Goal: Task Accomplishment & Management: Use online tool/utility

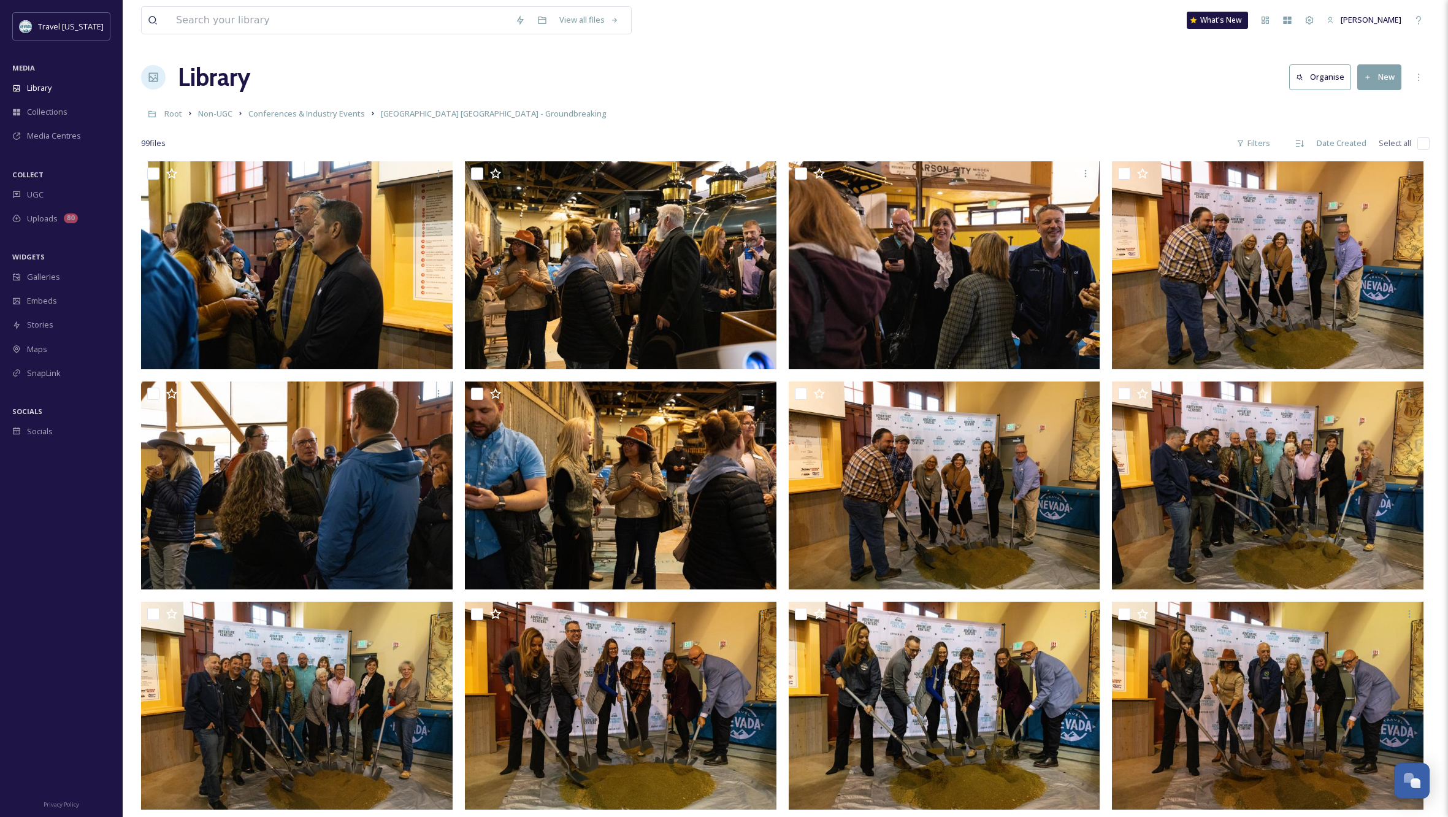
click at [1381, 75] on button "New" at bounding box center [1379, 76] width 44 height 25
click at [1377, 103] on span "File Upload" at bounding box center [1374, 106] width 40 height 12
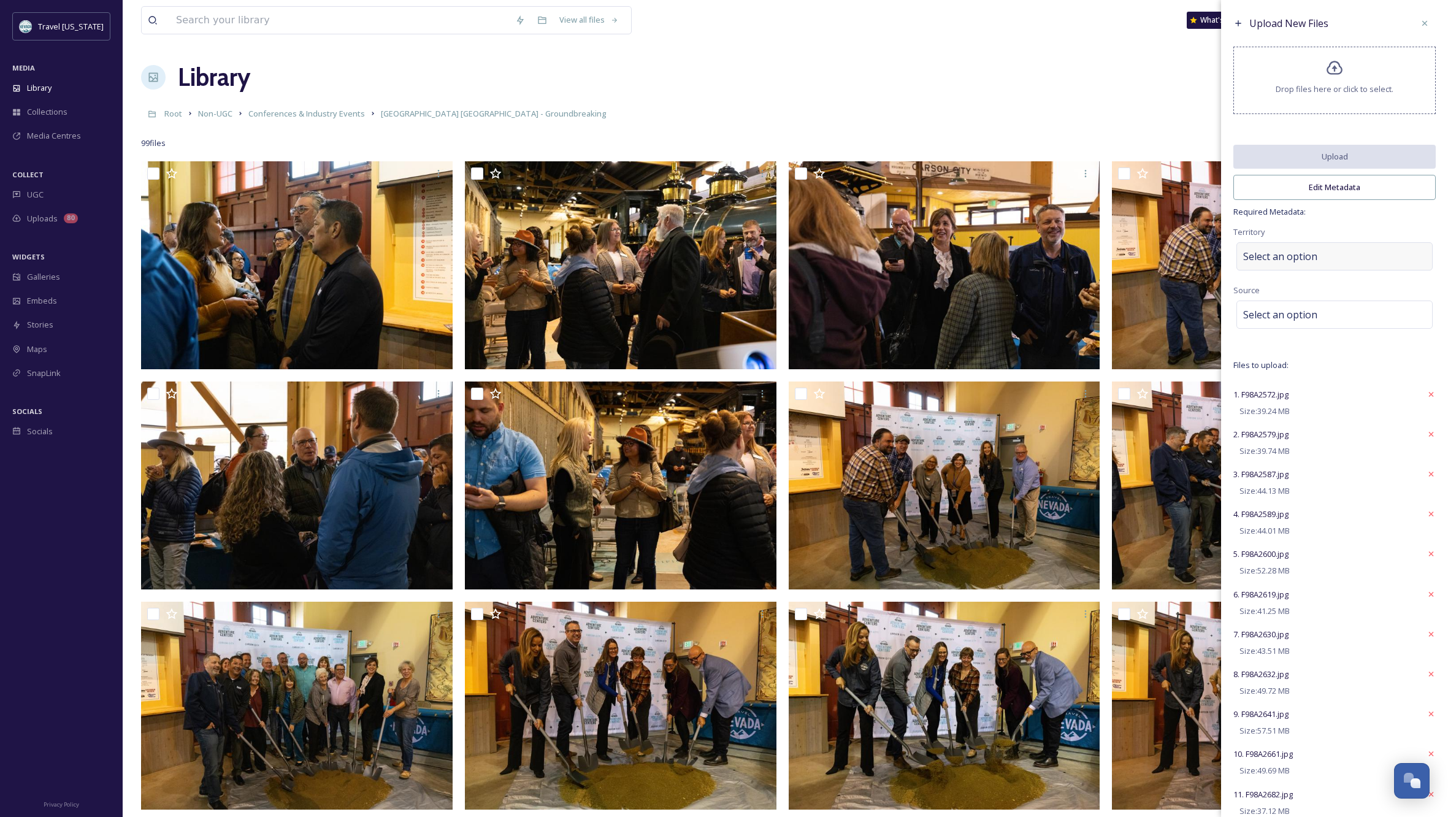
click at [1328, 262] on div "Select an option" at bounding box center [1334, 256] width 196 height 28
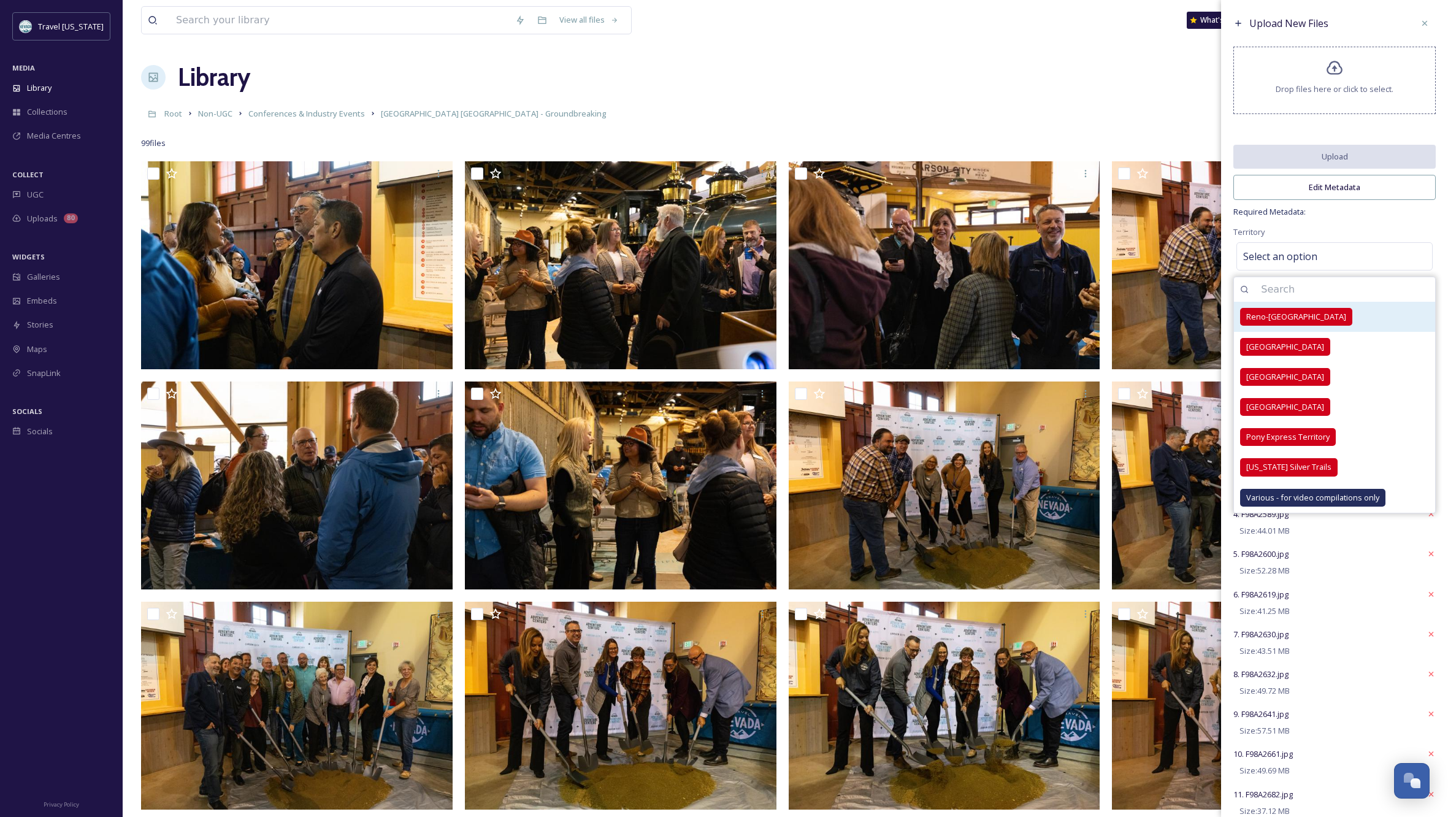
click at [1297, 323] on span "Reno-[GEOGRAPHIC_DATA]" at bounding box center [1296, 317] width 100 height 12
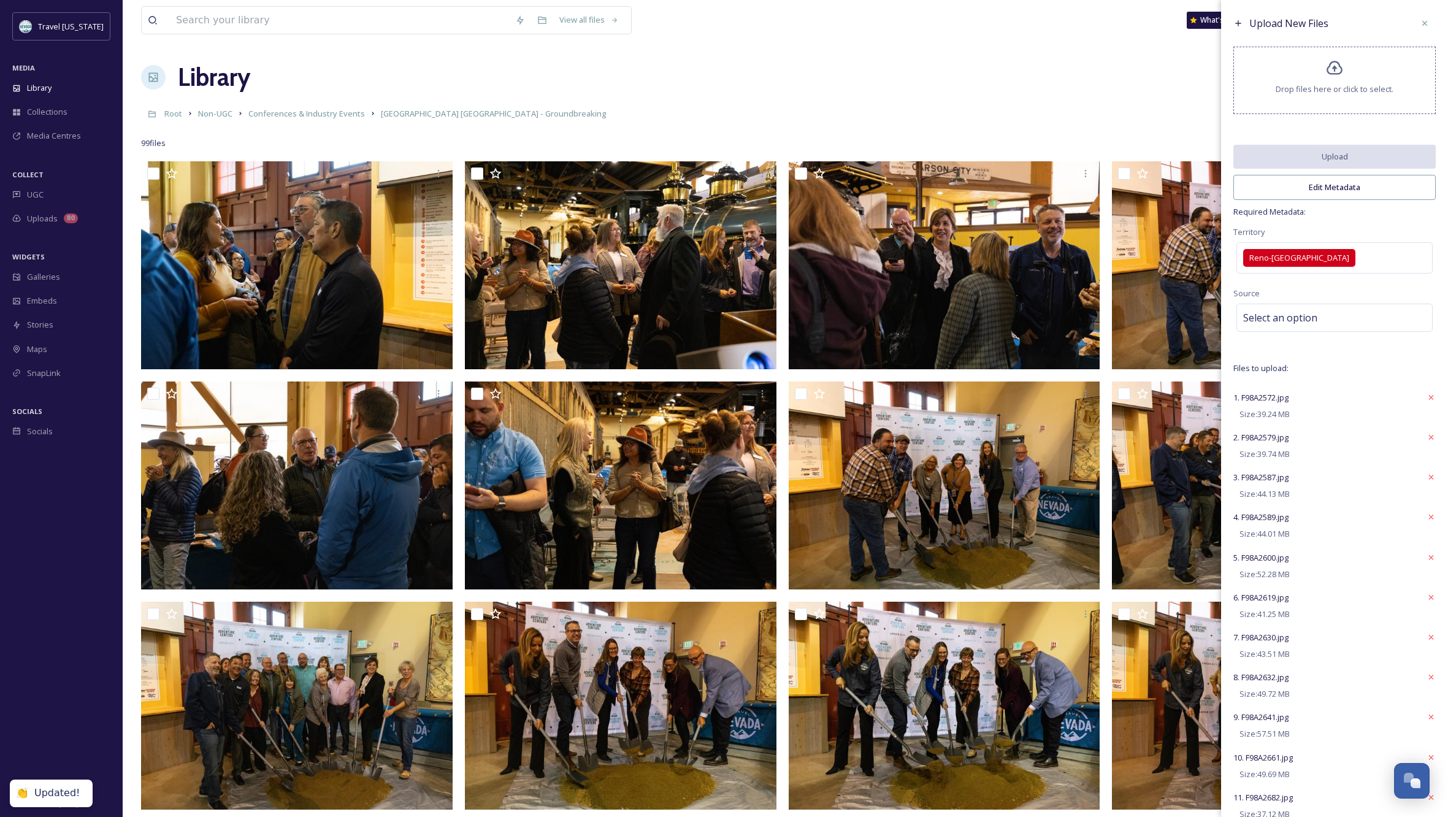
click at [1391, 218] on span "Required Metadata:" at bounding box center [1334, 212] width 202 height 12
click at [1343, 326] on div "Select an option" at bounding box center [1334, 318] width 196 height 28
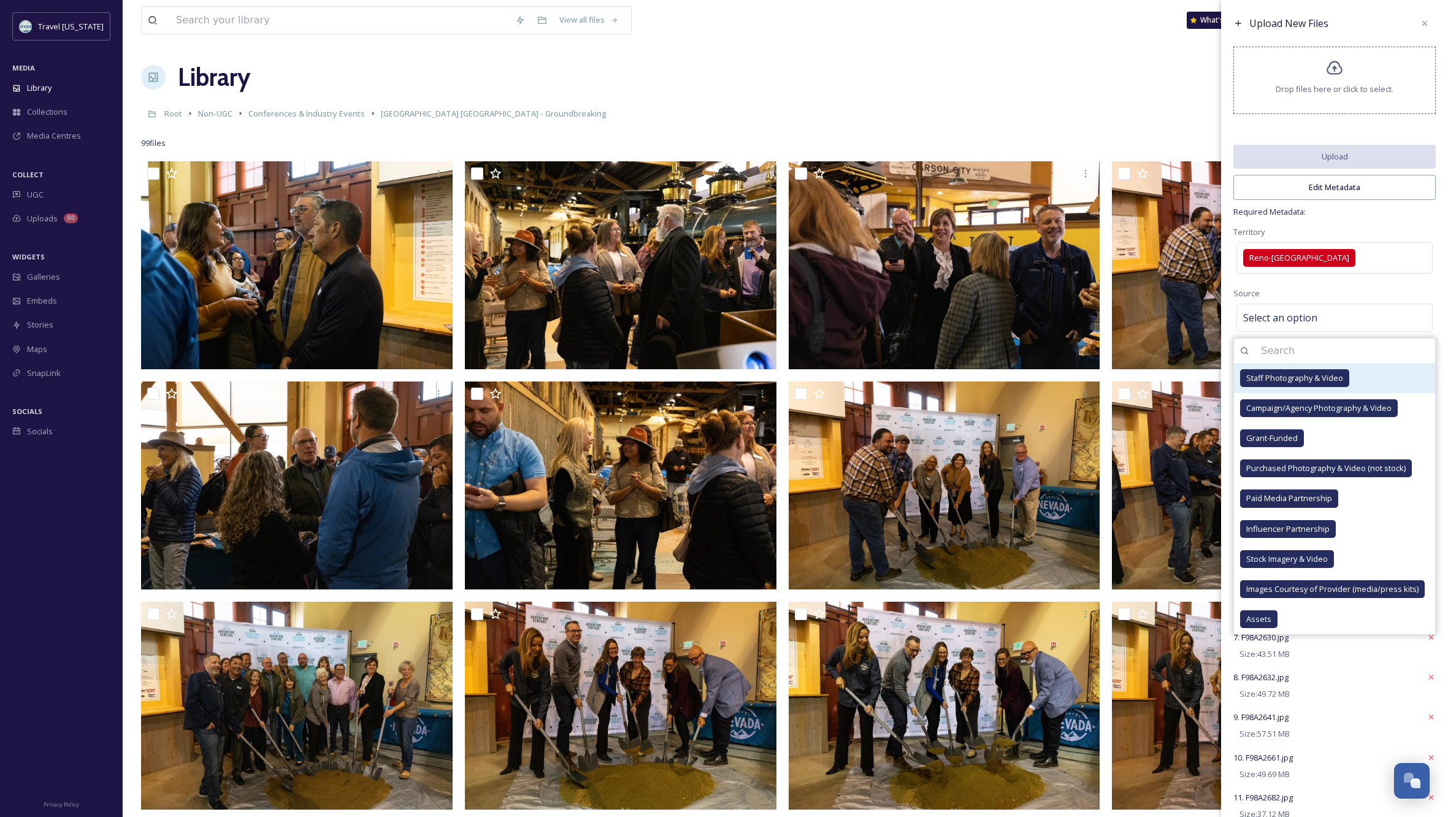
click at [1311, 381] on span "Staff Photography & Video" at bounding box center [1294, 378] width 97 height 12
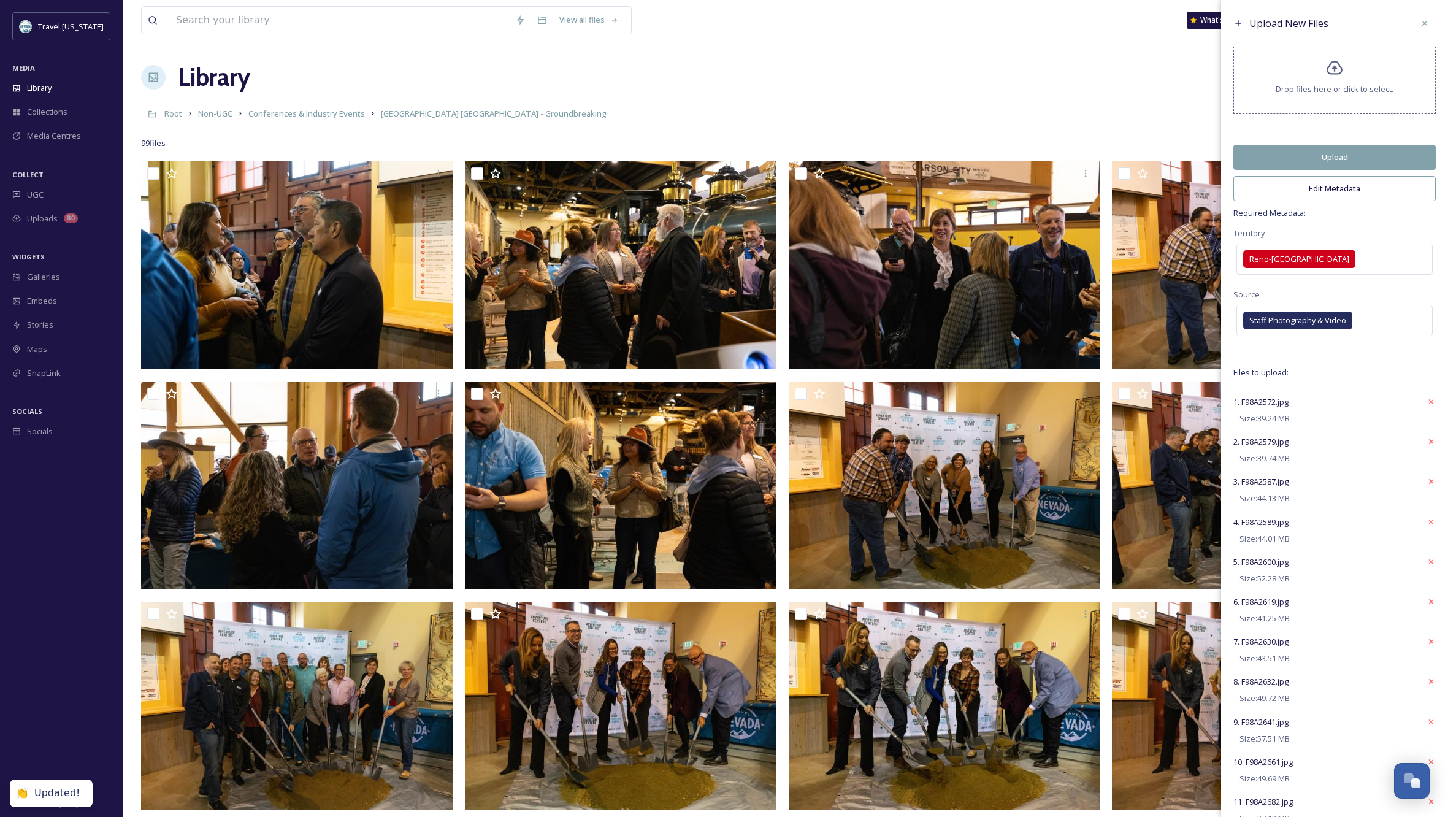
click at [1392, 232] on div "Upload New Files Drop files here or click to select. Upload Edit Metadata Requi…" at bounding box center [1334, 583] width 227 height 1166
click at [1379, 158] on button "Upload" at bounding box center [1334, 157] width 202 height 25
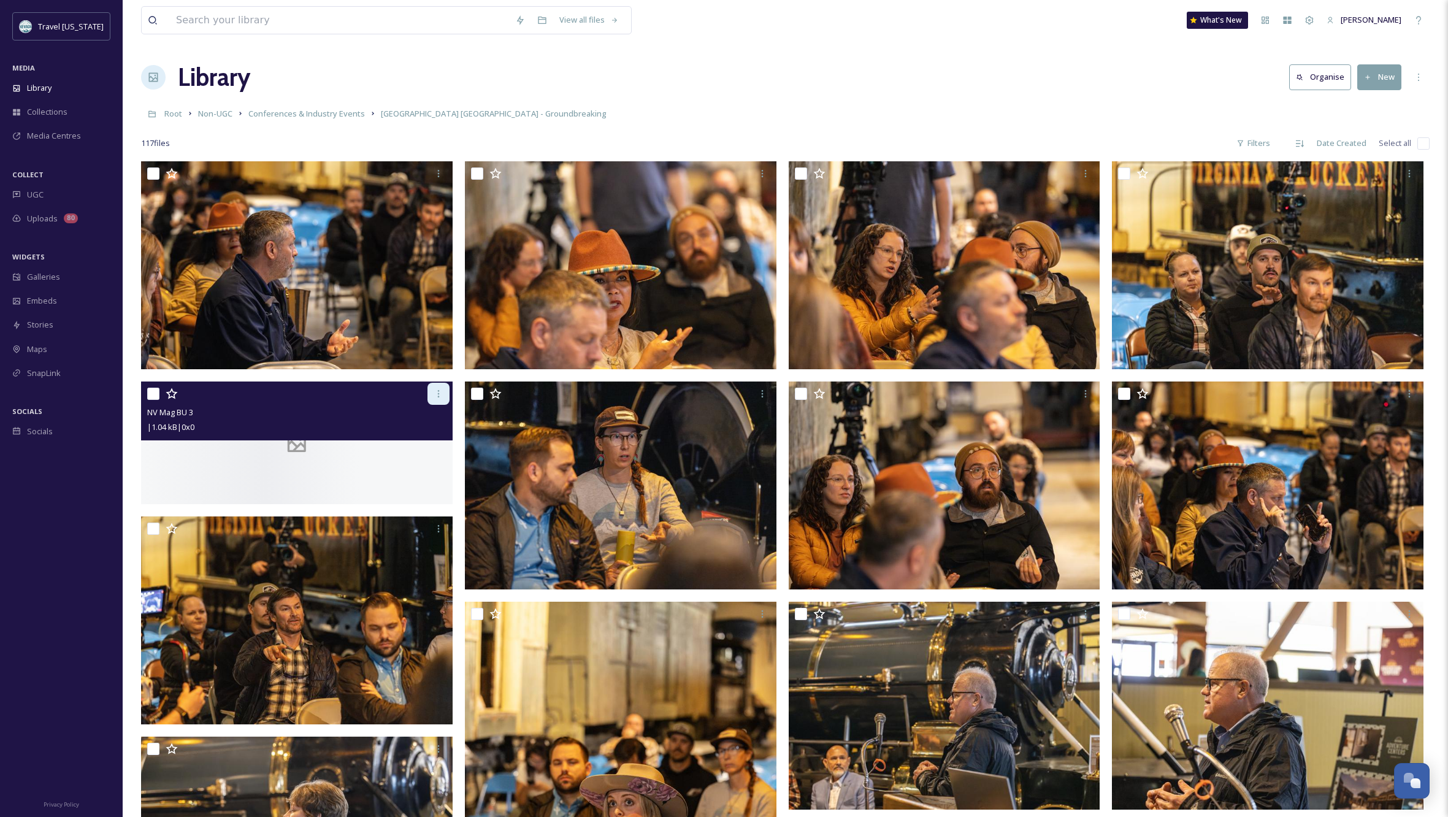
click at [439, 395] on icon at bounding box center [439, 394] width 10 height 10
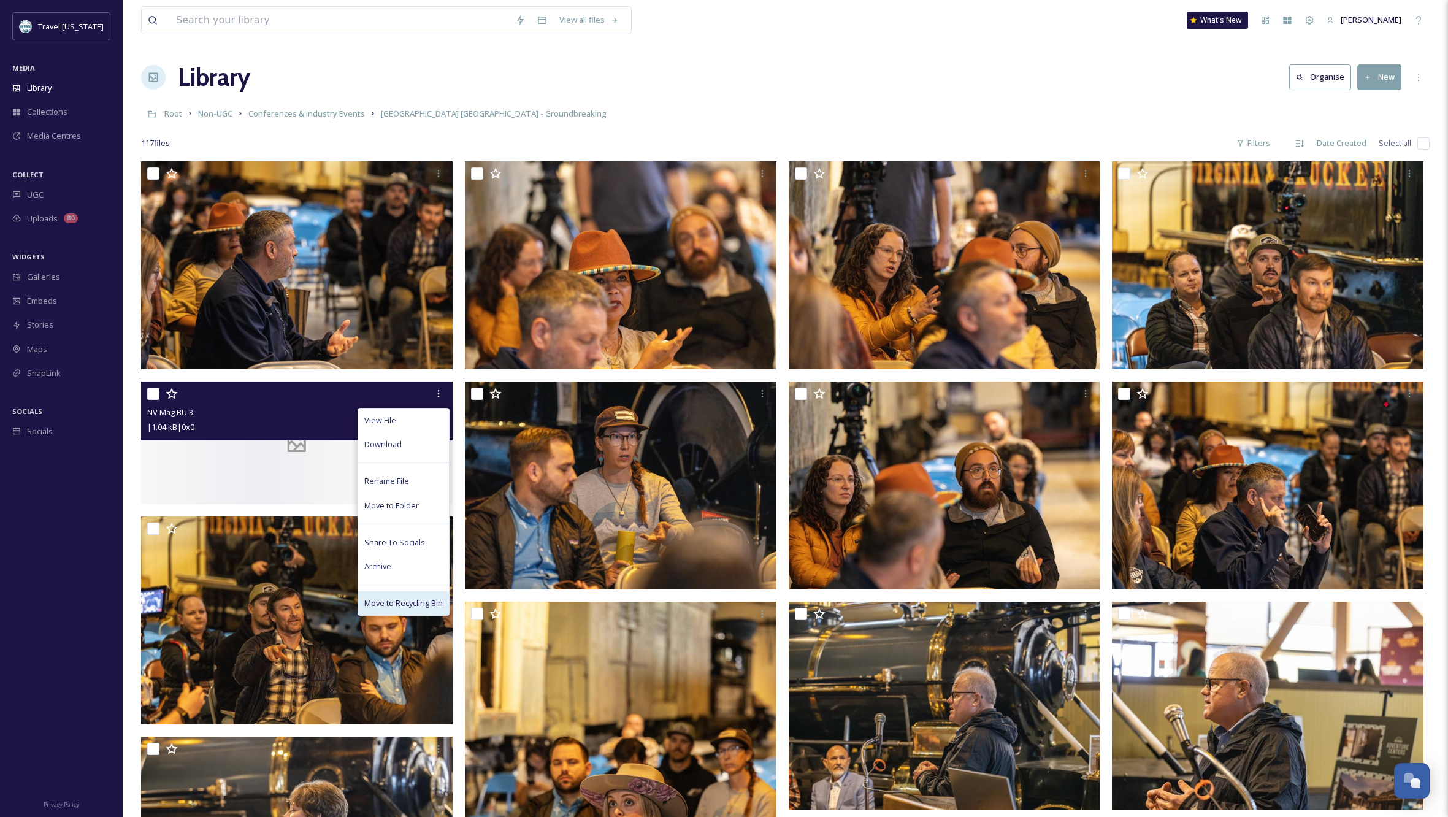
click at [404, 599] on span "Move to Recycling Bin" at bounding box center [403, 603] width 79 height 12
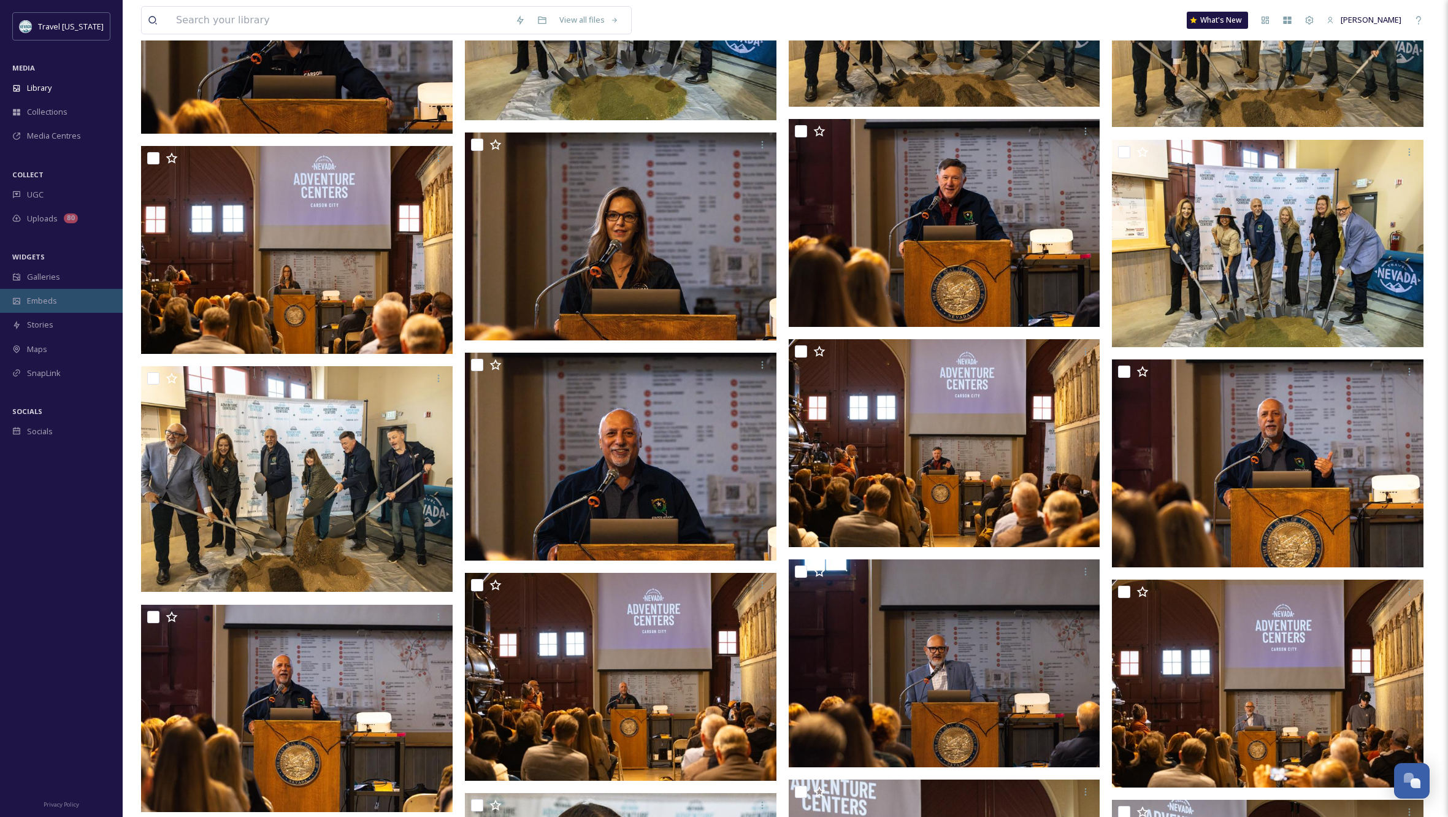
scroll to position [3152, 0]
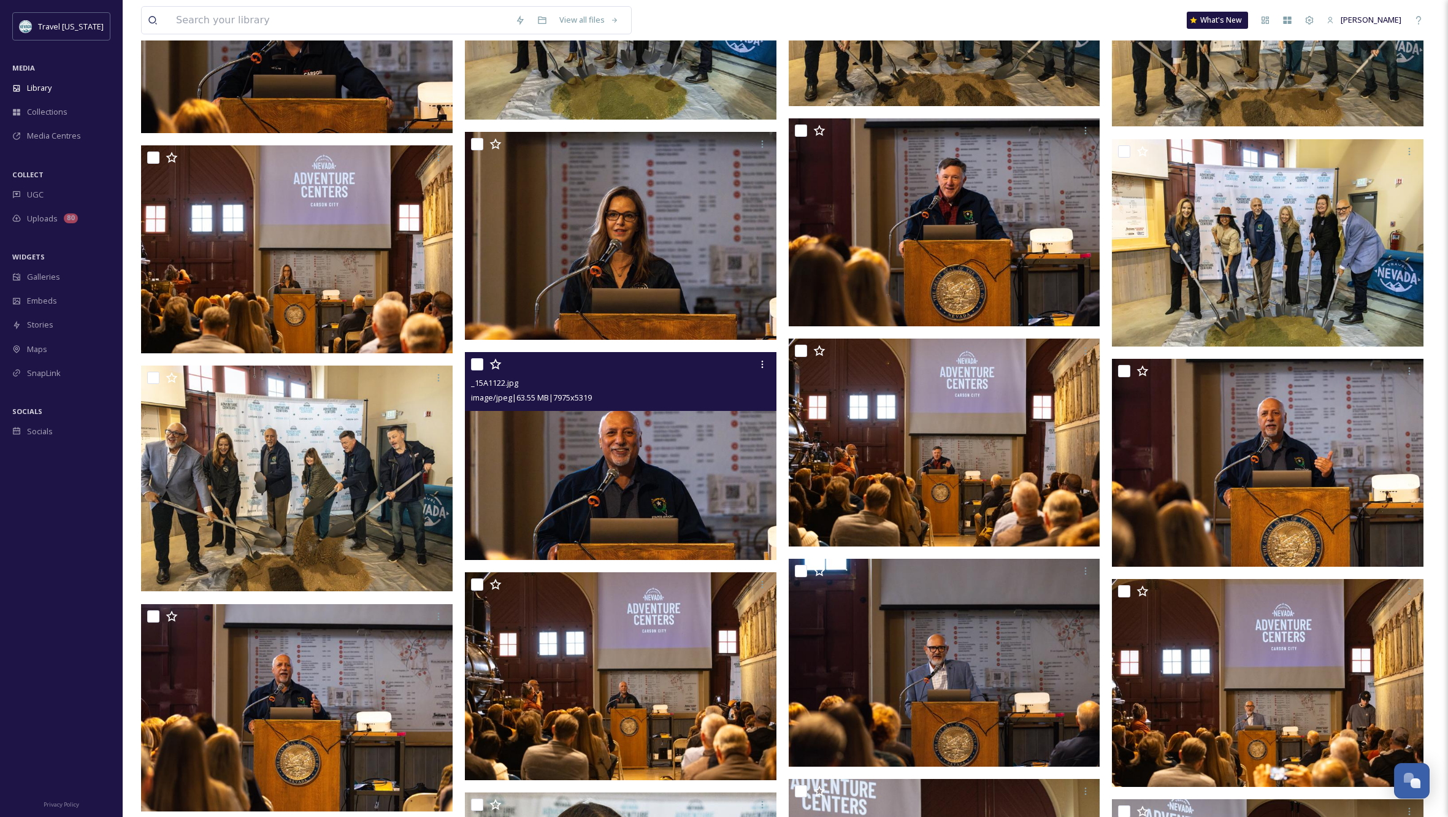
click at [680, 478] on img at bounding box center [621, 456] width 312 height 208
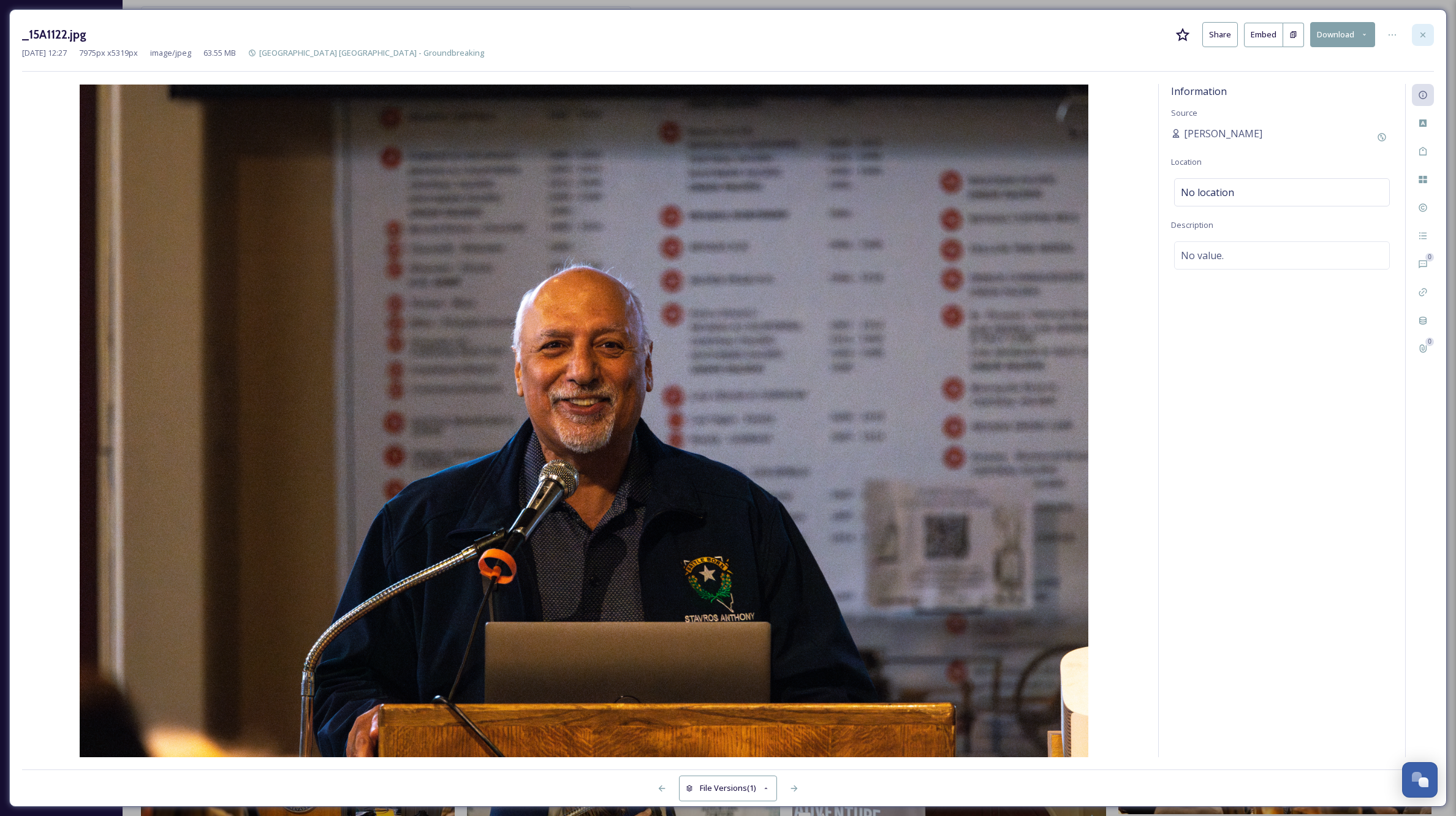
click at [1424, 31] on icon at bounding box center [1423, 35] width 10 height 10
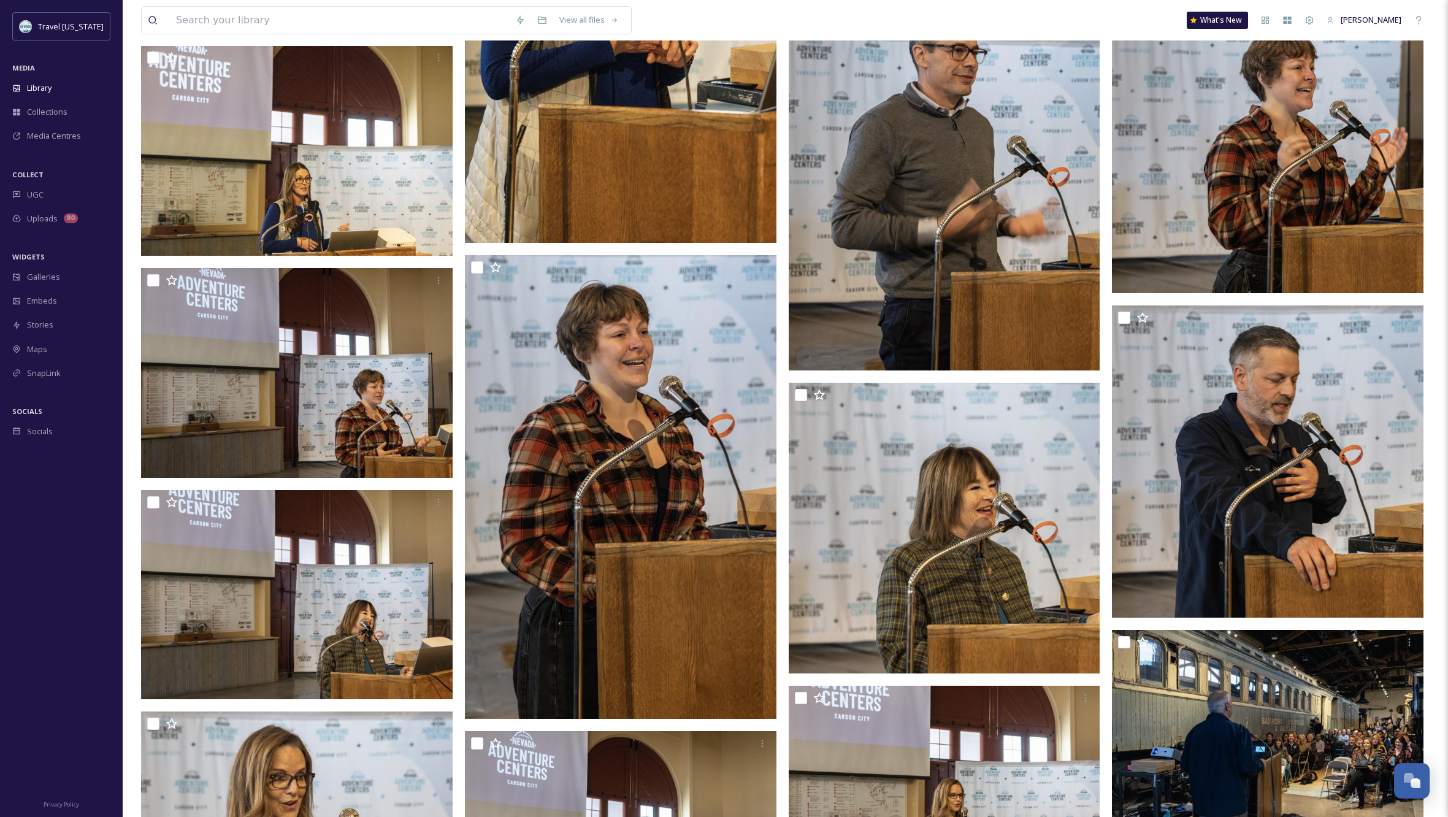
scroll to position [4185, 0]
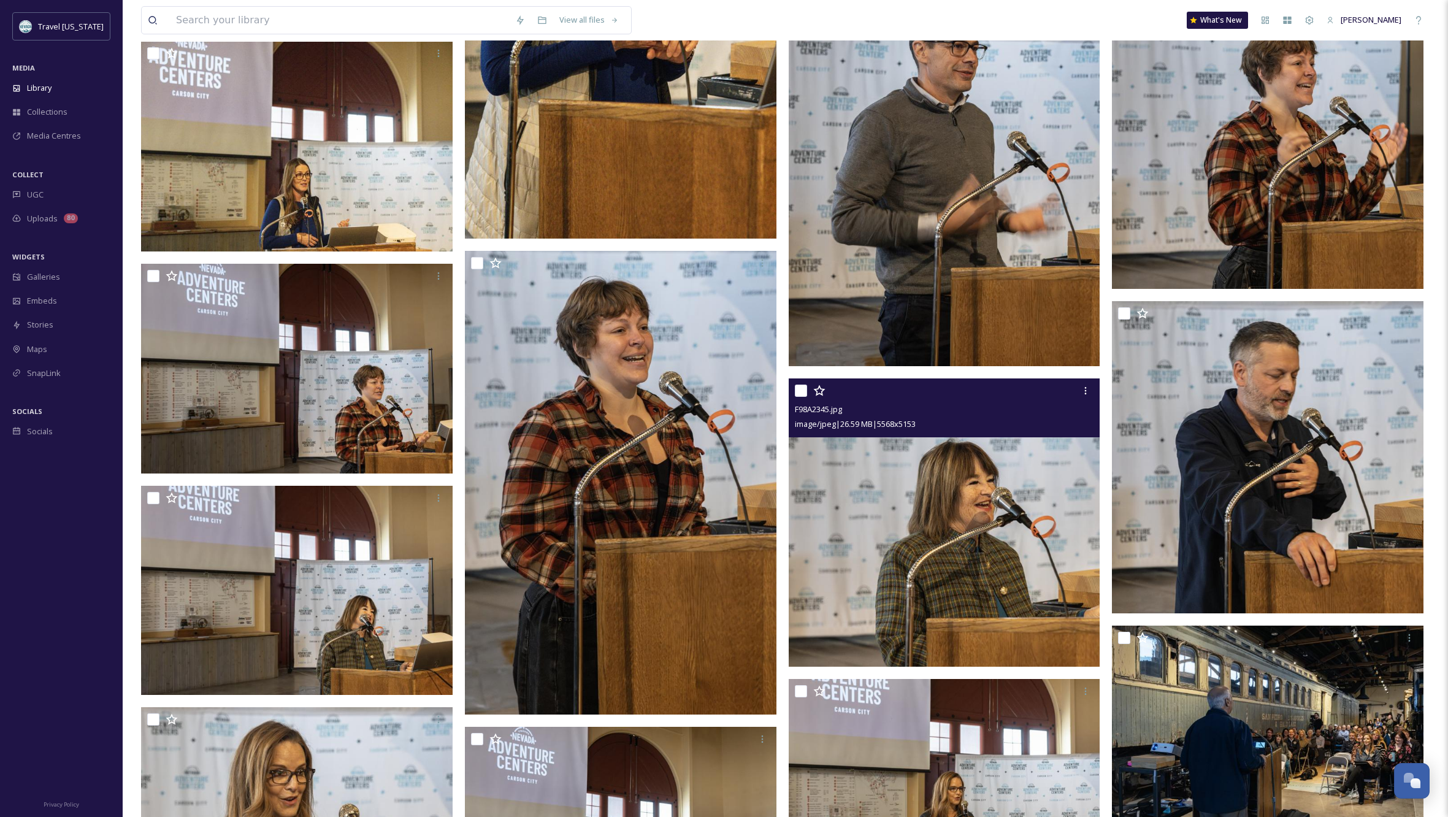
click at [1040, 523] on img at bounding box center [945, 522] width 312 height 288
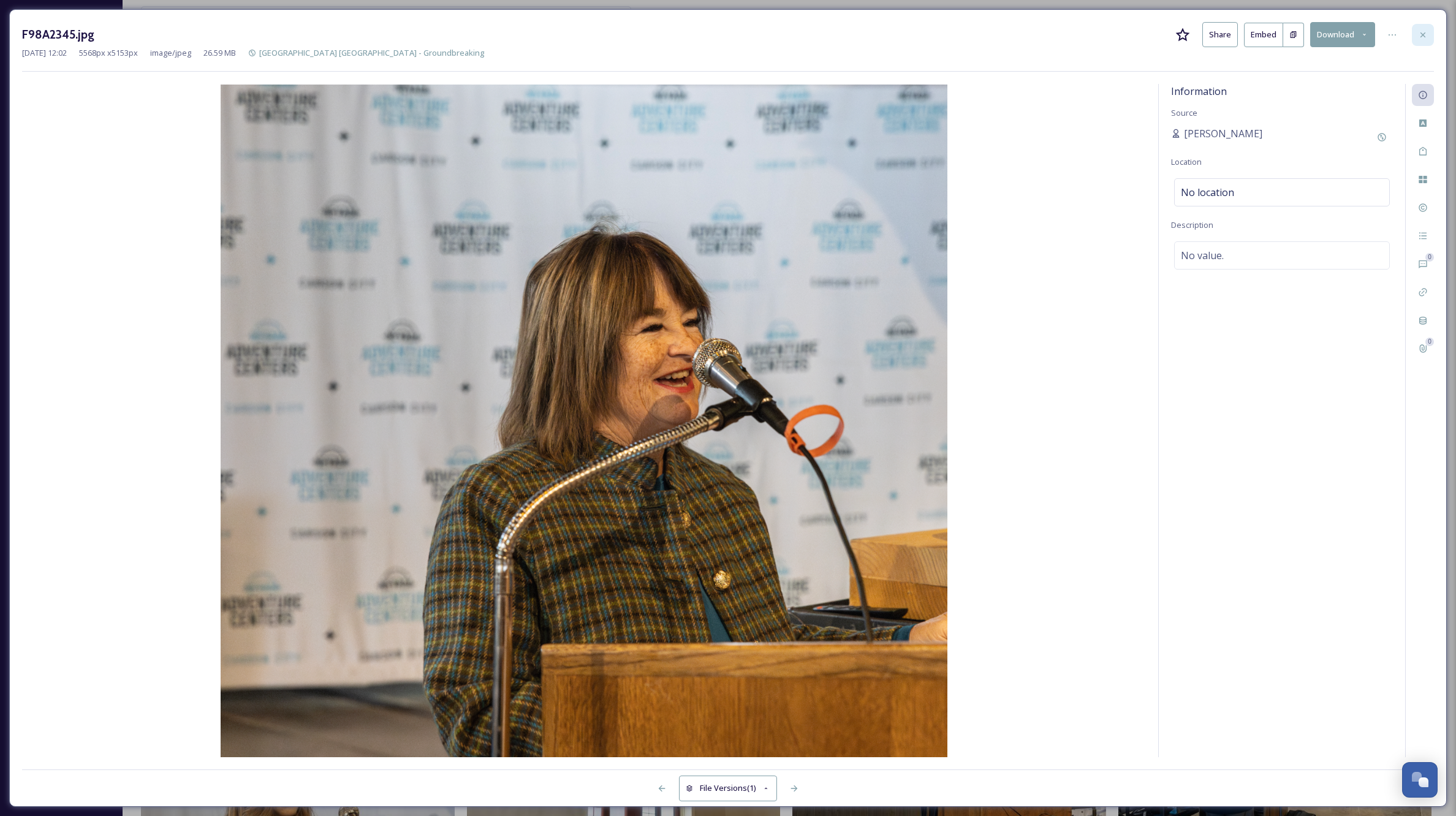
click at [1421, 36] on icon at bounding box center [1423, 35] width 10 height 10
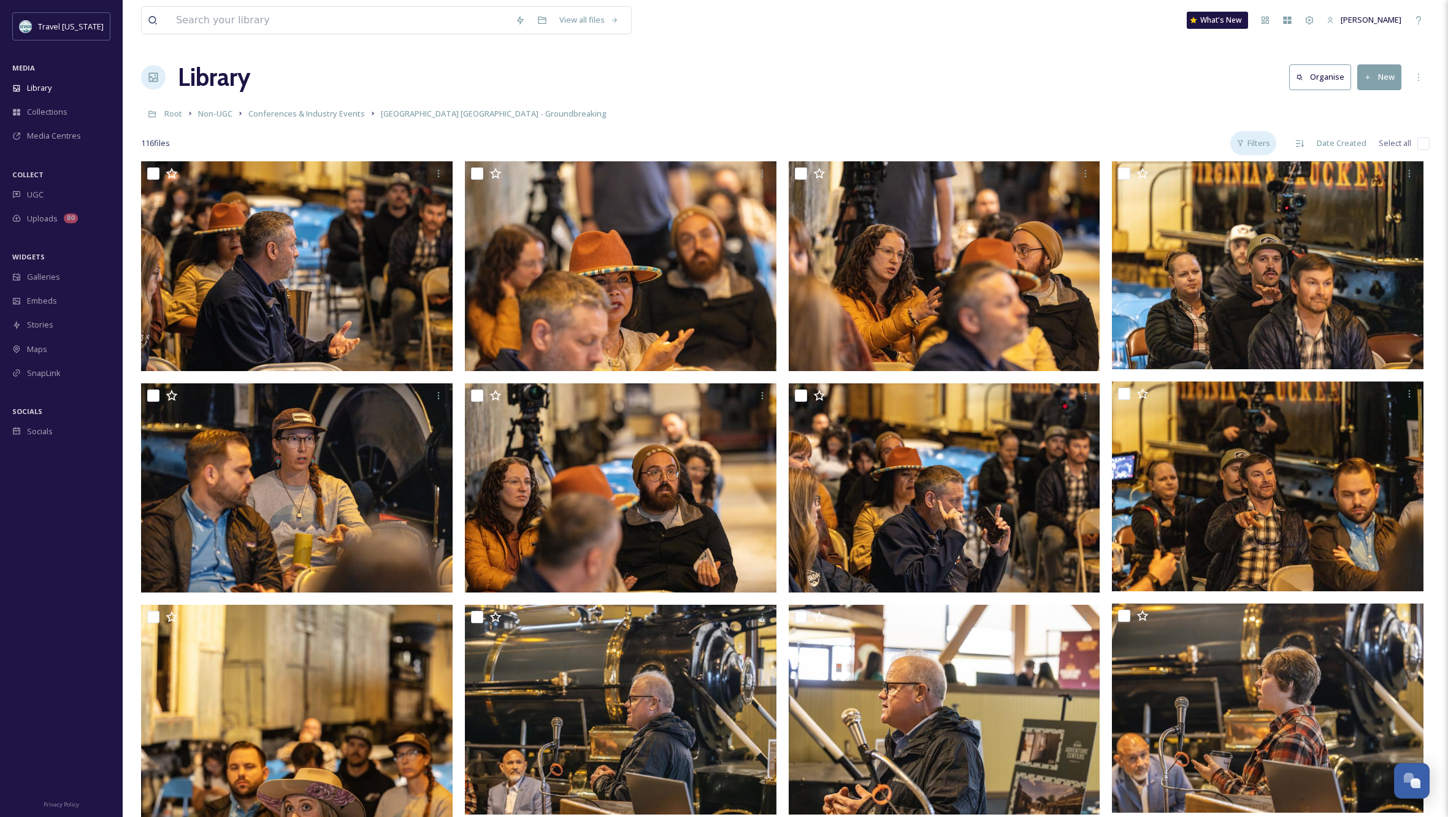
click at [1260, 140] on div "Filters" at bounding box center [1253, 143] width 46 height 24
click at [1300, 142] on icon at bounding box center [1300, 144] width 10 height 10
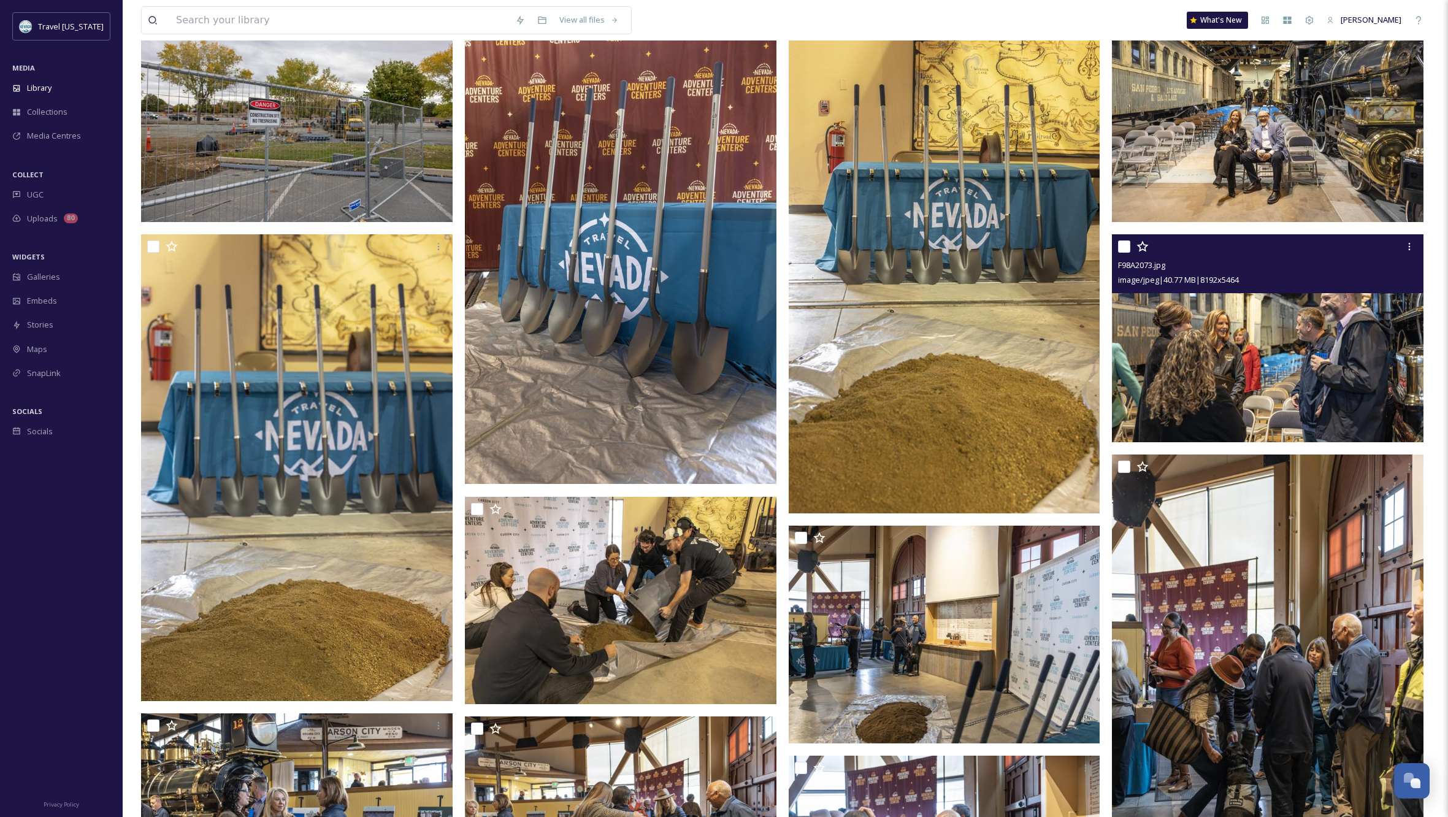
scroll to position [590, 0]
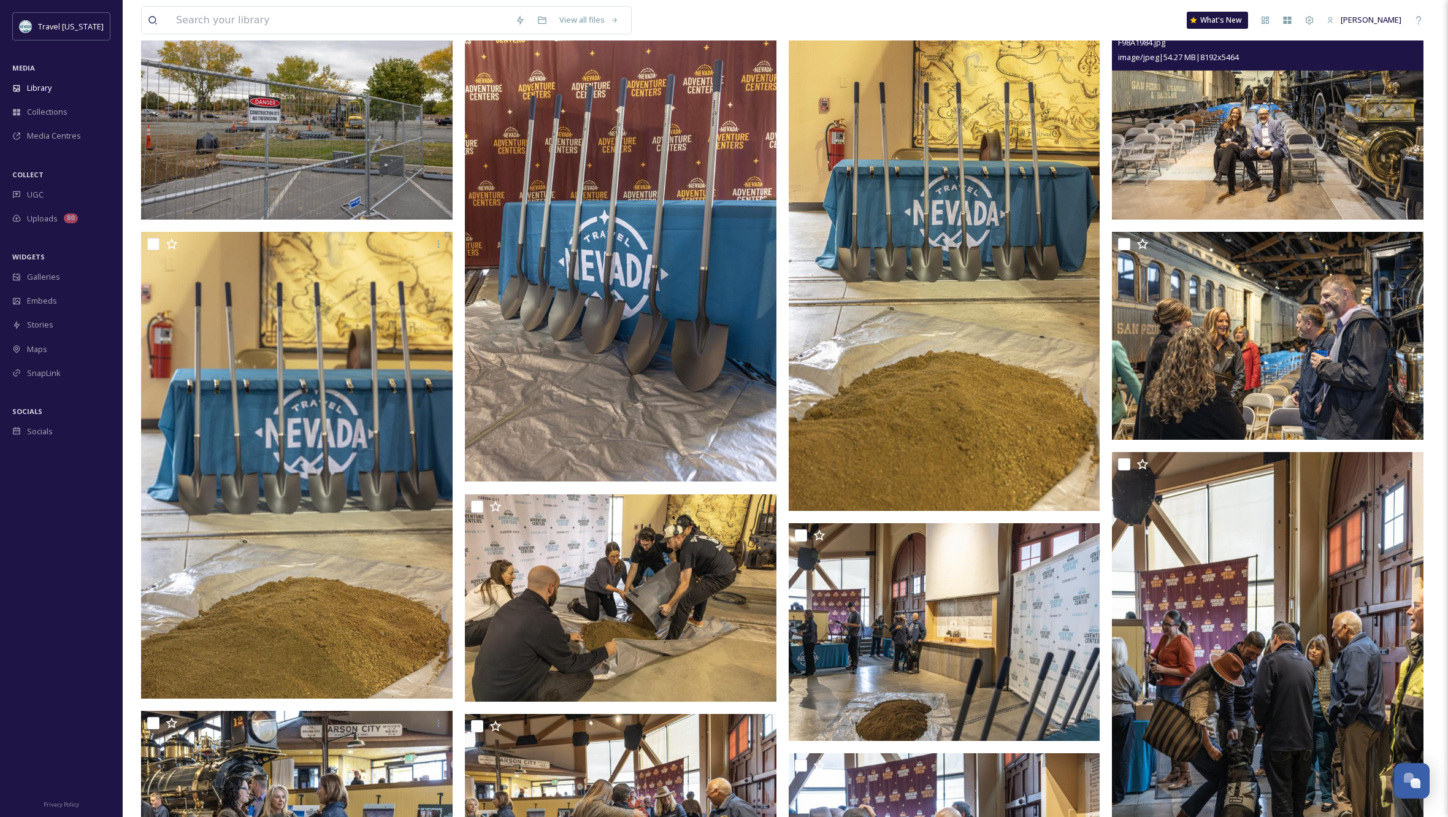
click at [1304, 127] on img at bounding box center [1268, 116] width 312 height 208
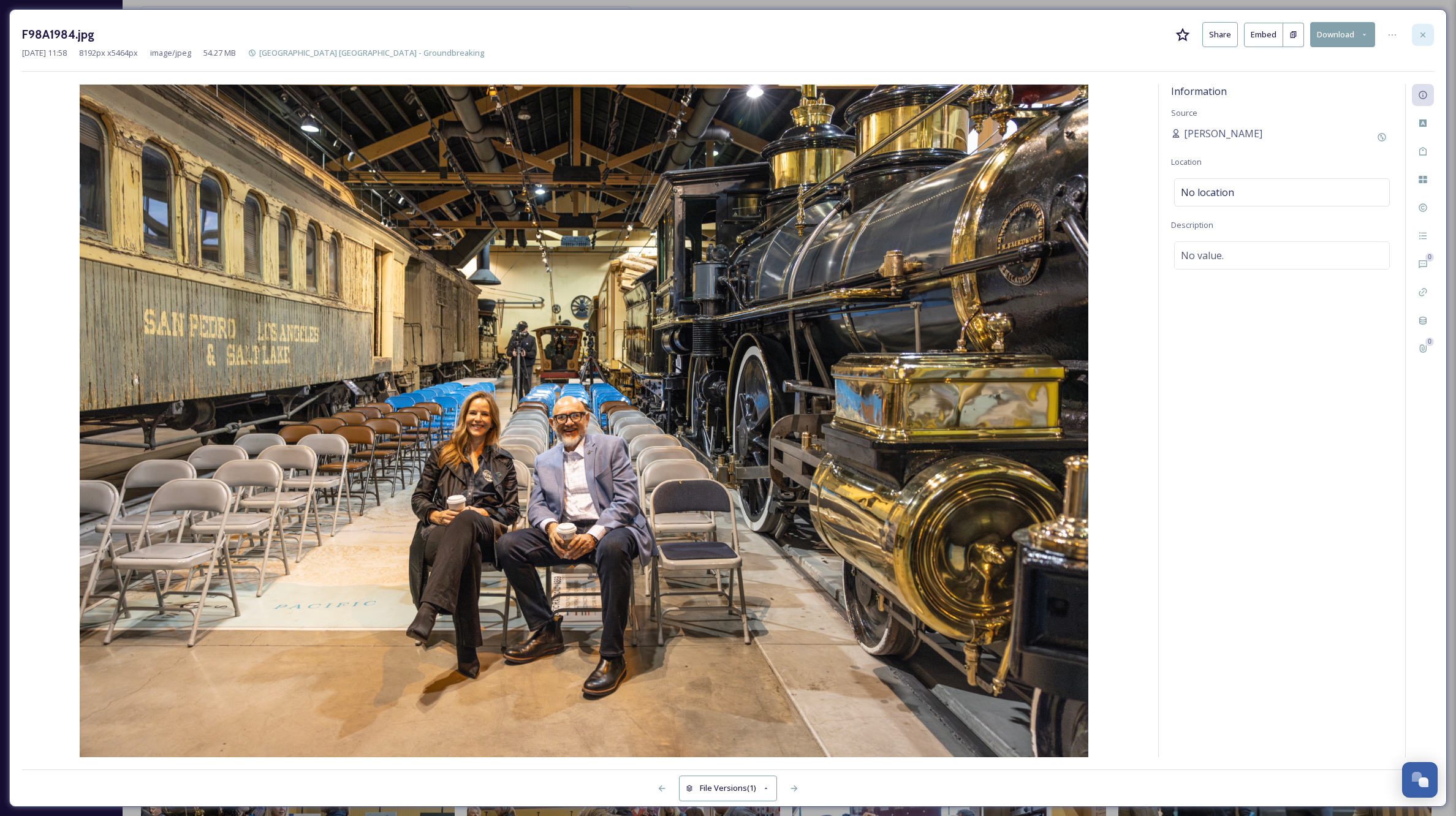
click at [1423, 34] on icon at bounding box center [1423, 35] width 10 height 10
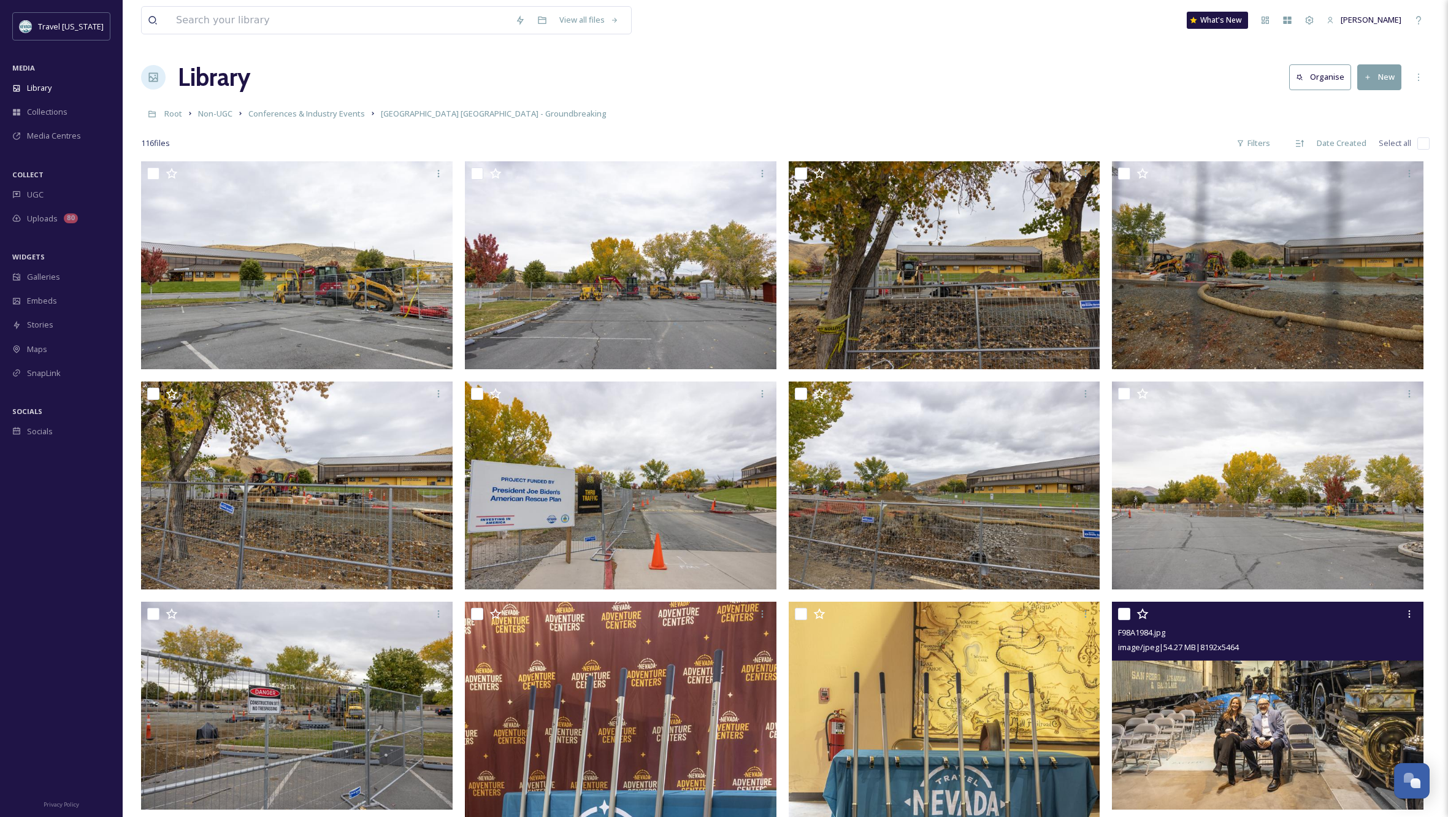
click at [1421, 142] on input "checkbox" at bounding box center [1423, 143] width 12 height 12
checkbox input "true"
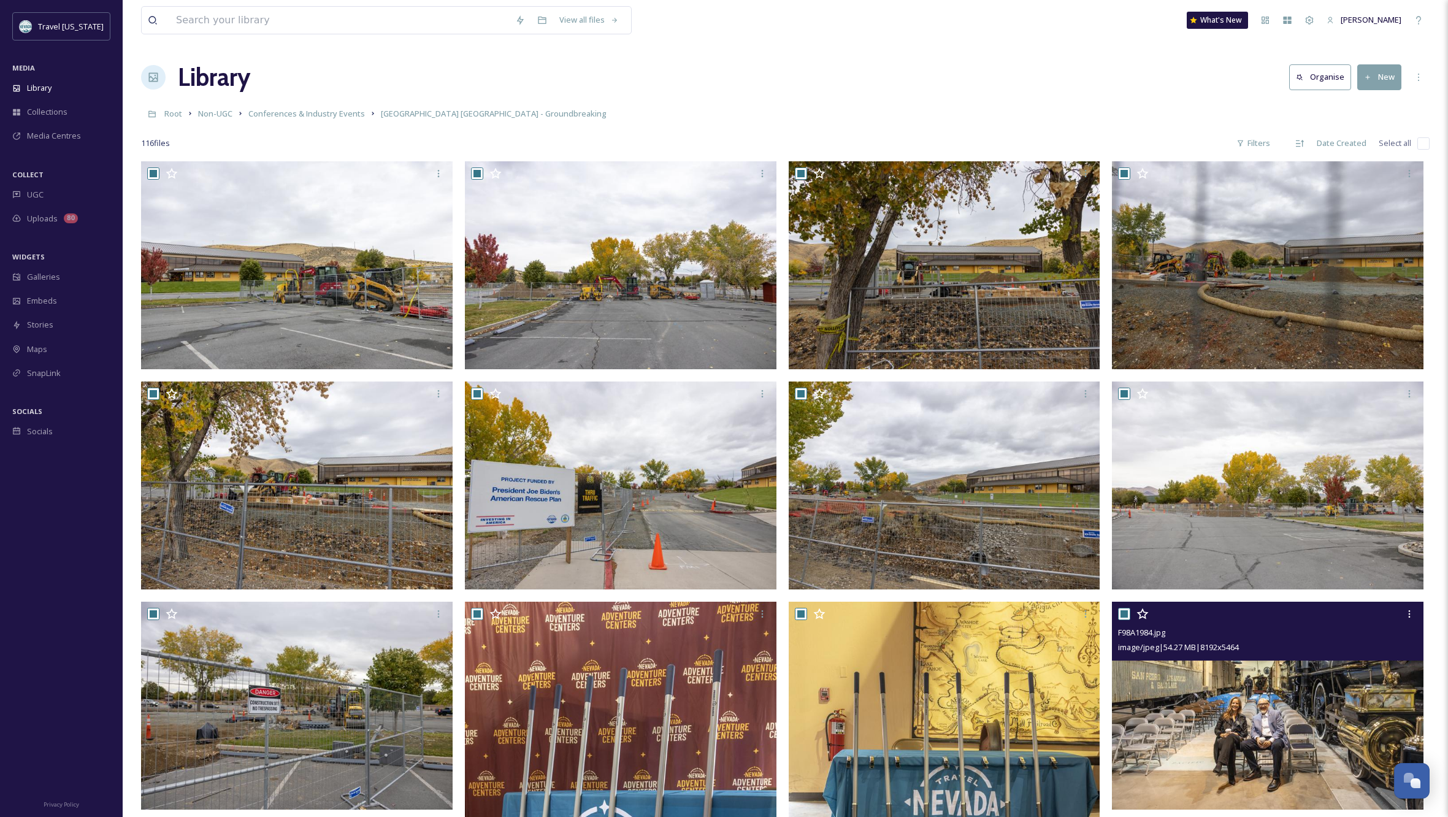
checkbox input "true"
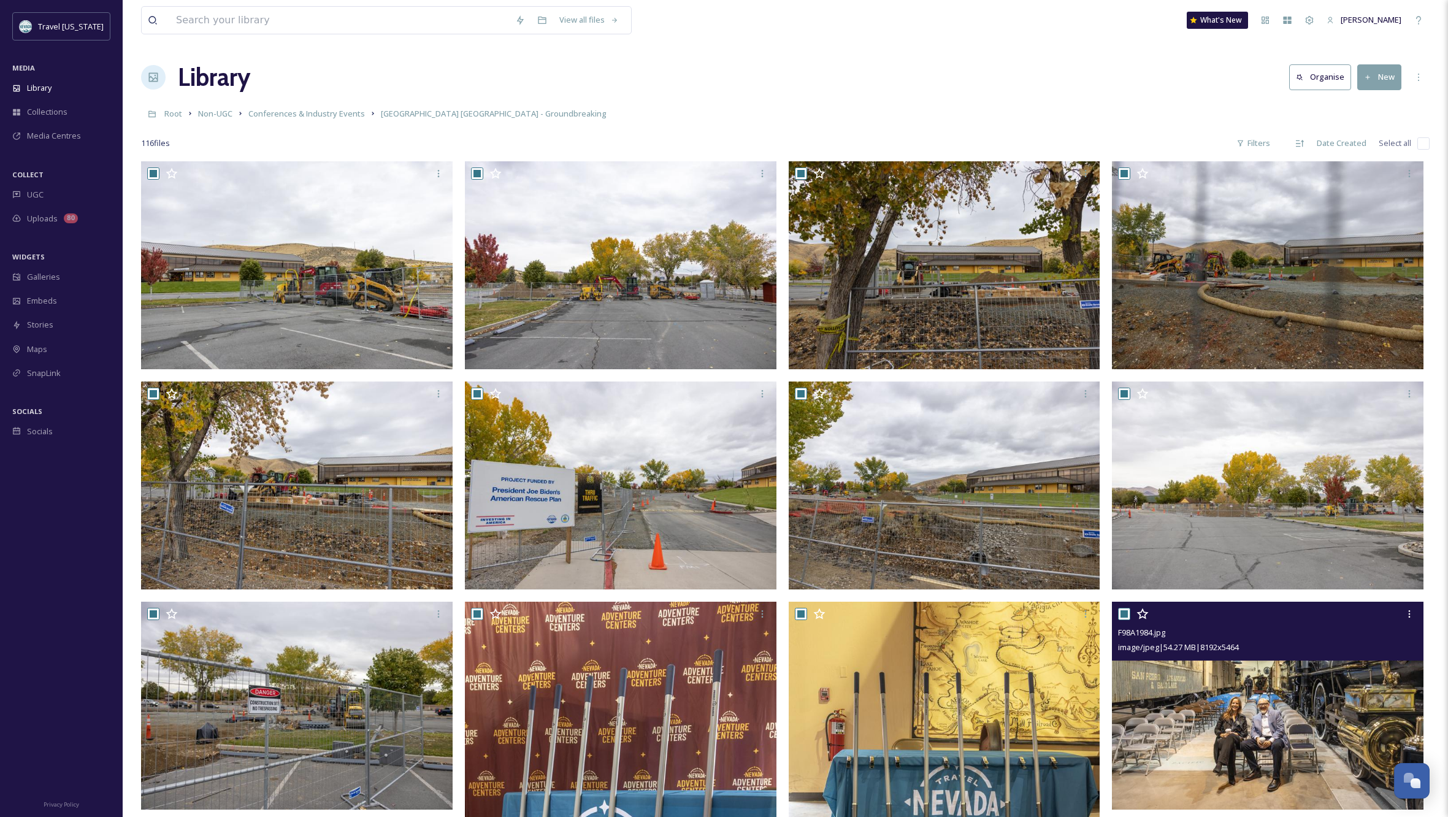
checkbox input "true"
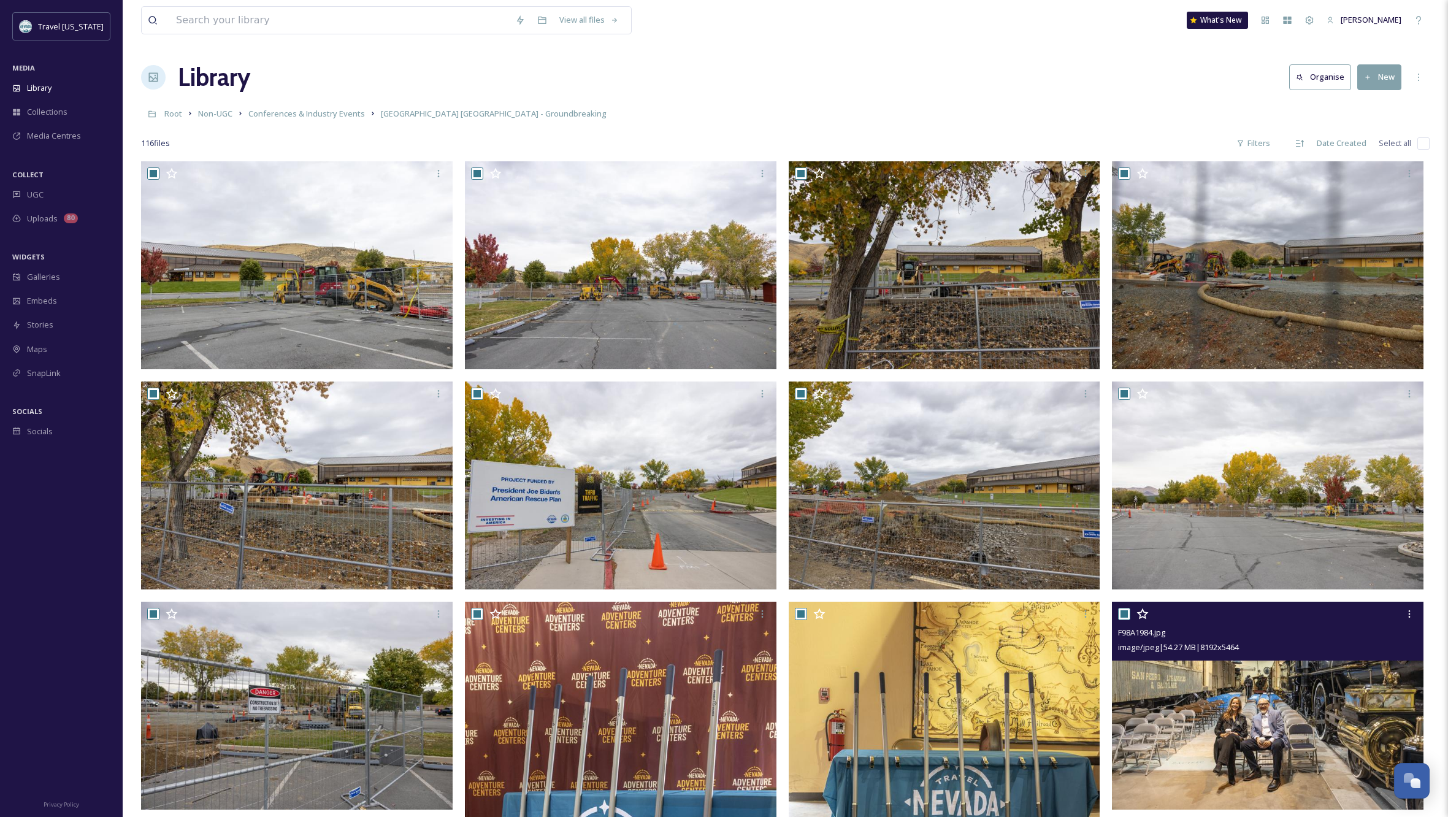
checkbox input "true"
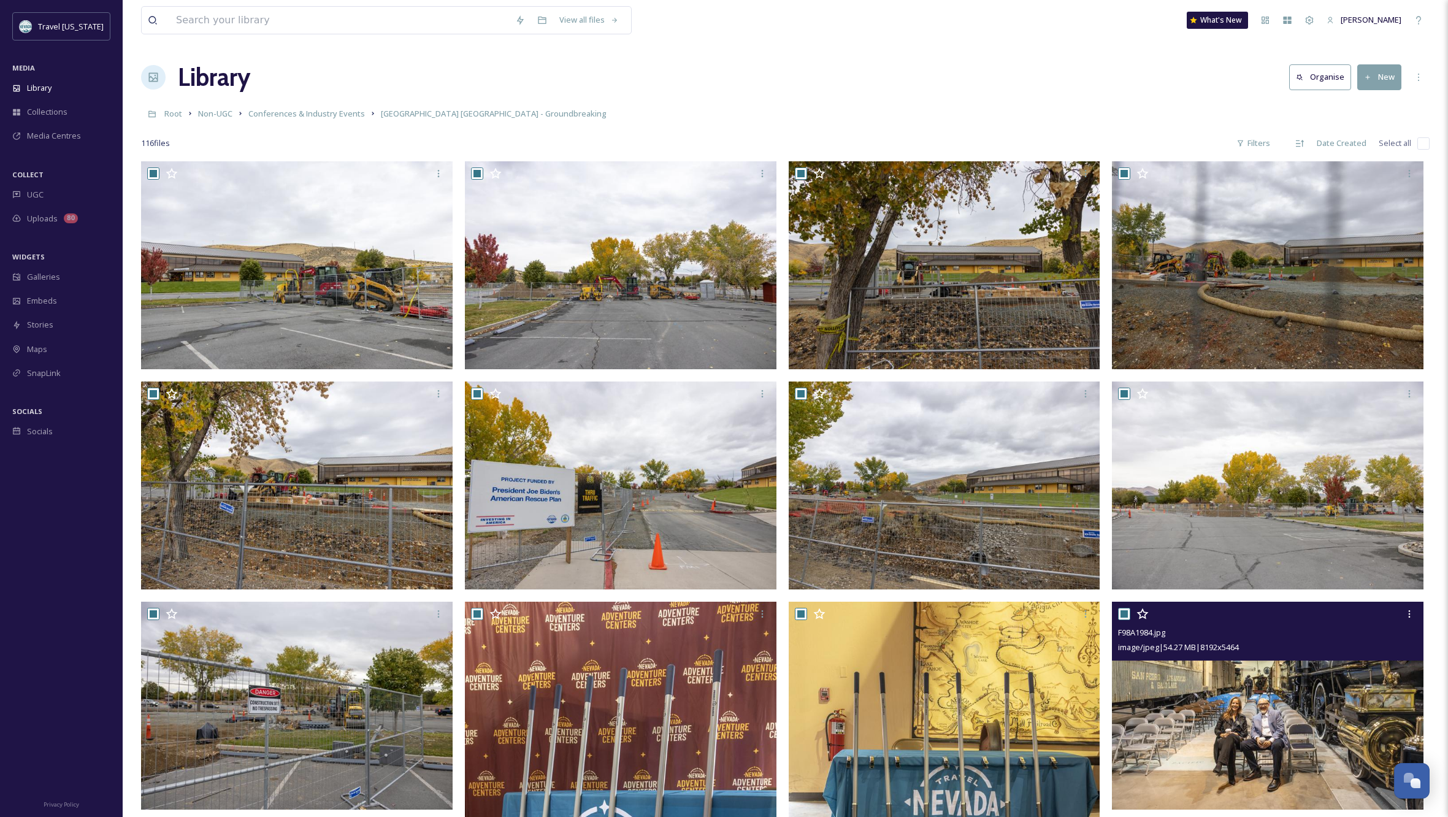
checkbox input "true"
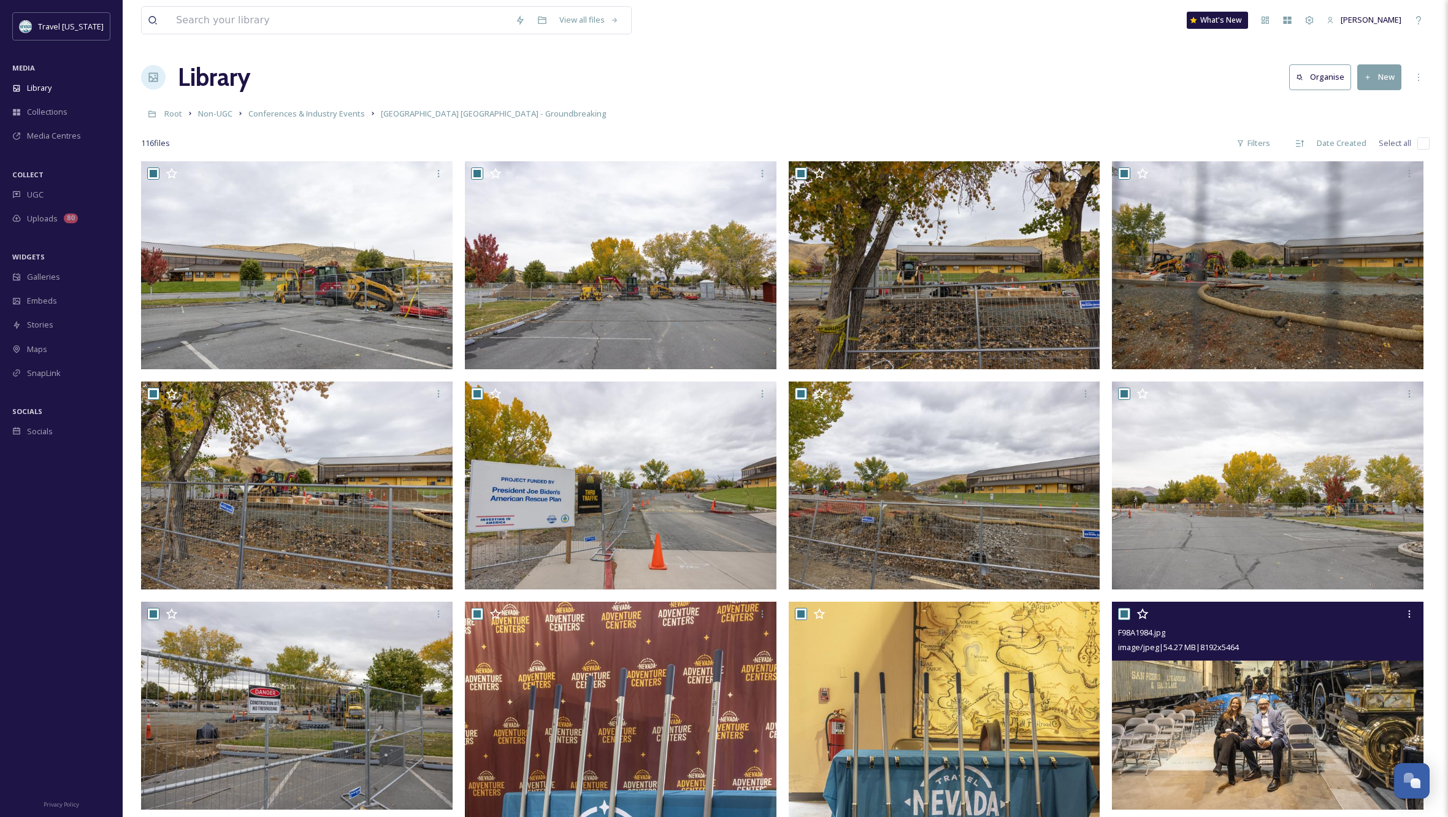
checkbox input "true"
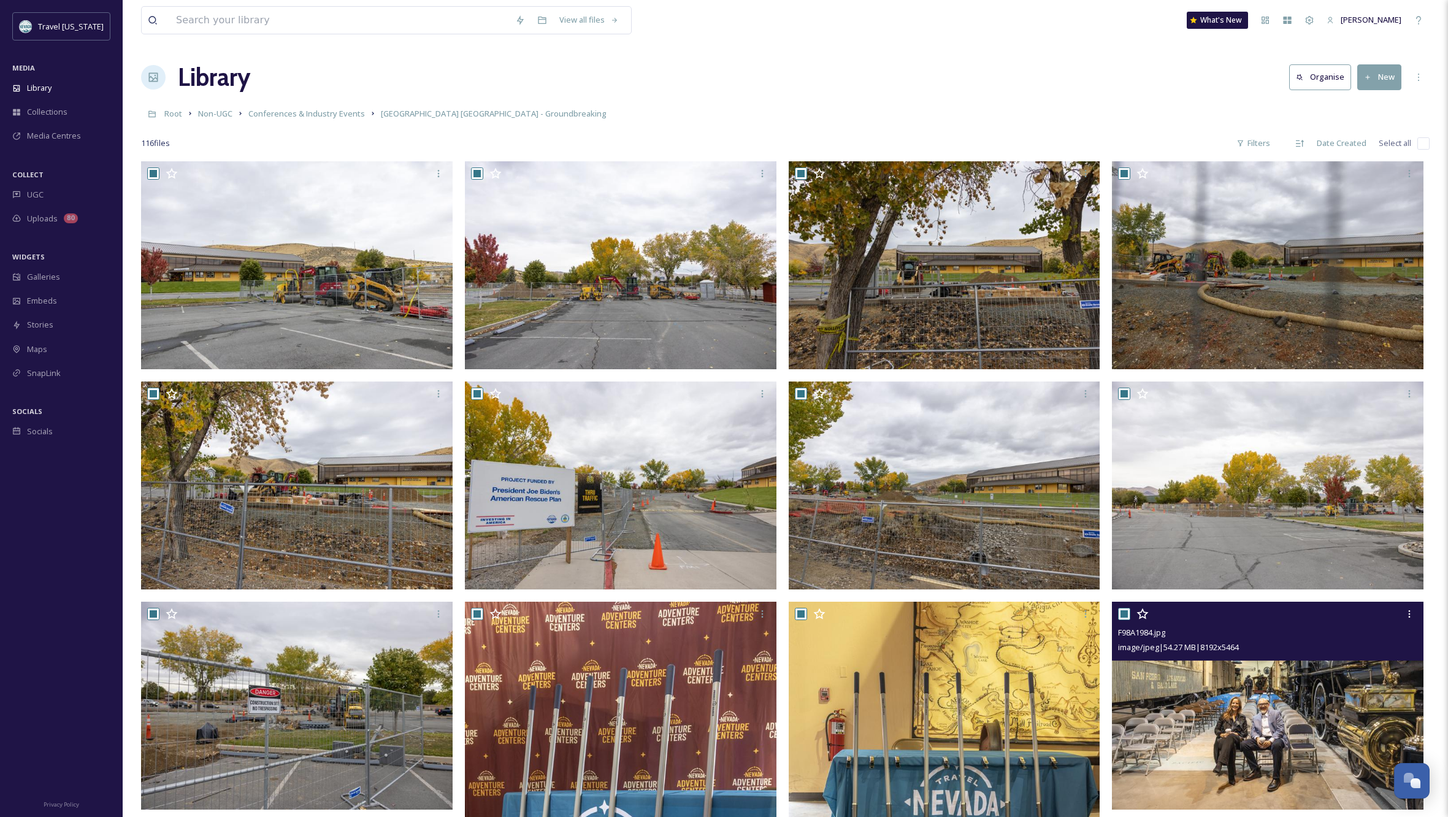
checkbox input "true"
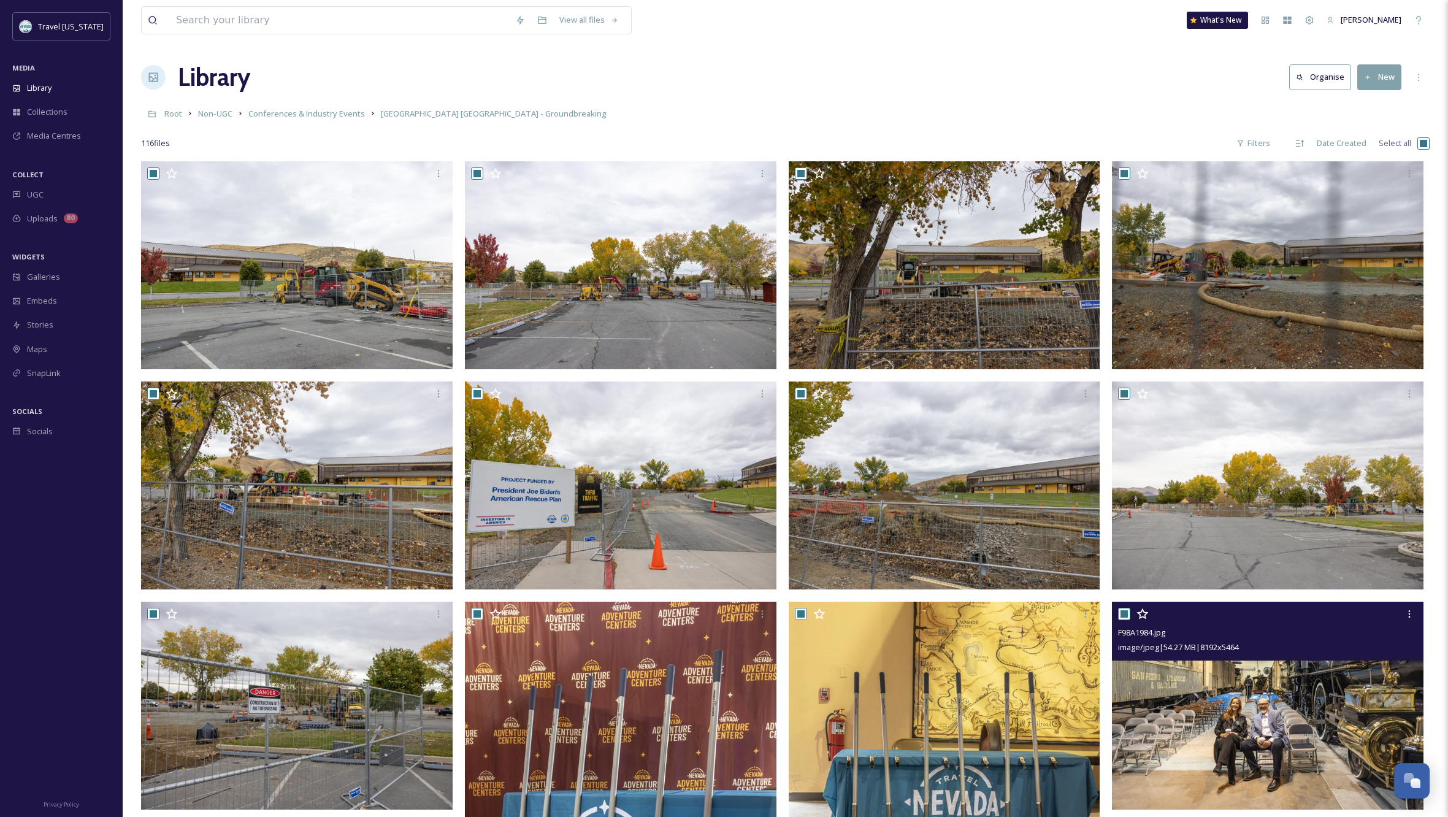
checkbox input "true"
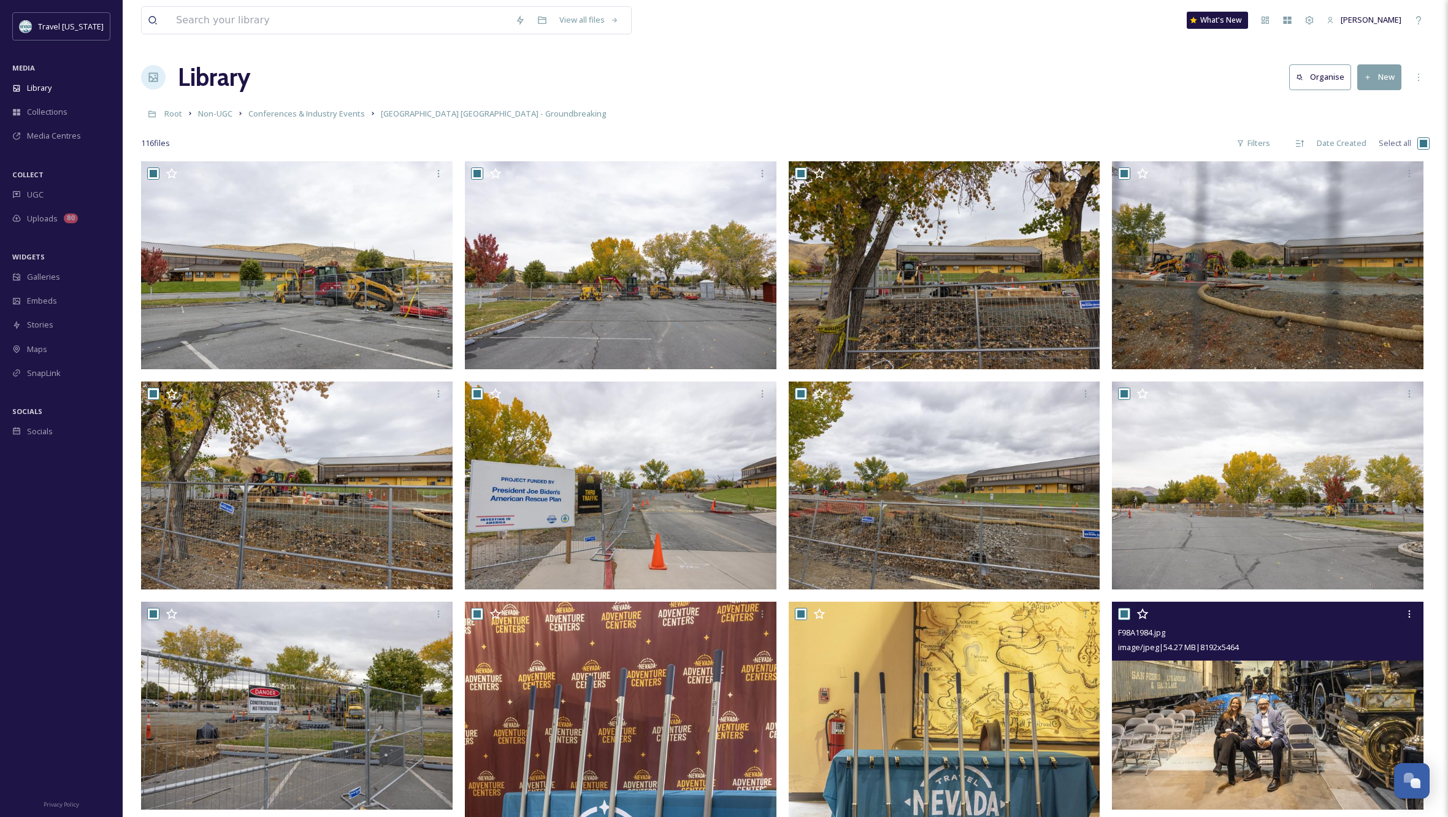
checkbox input "true"
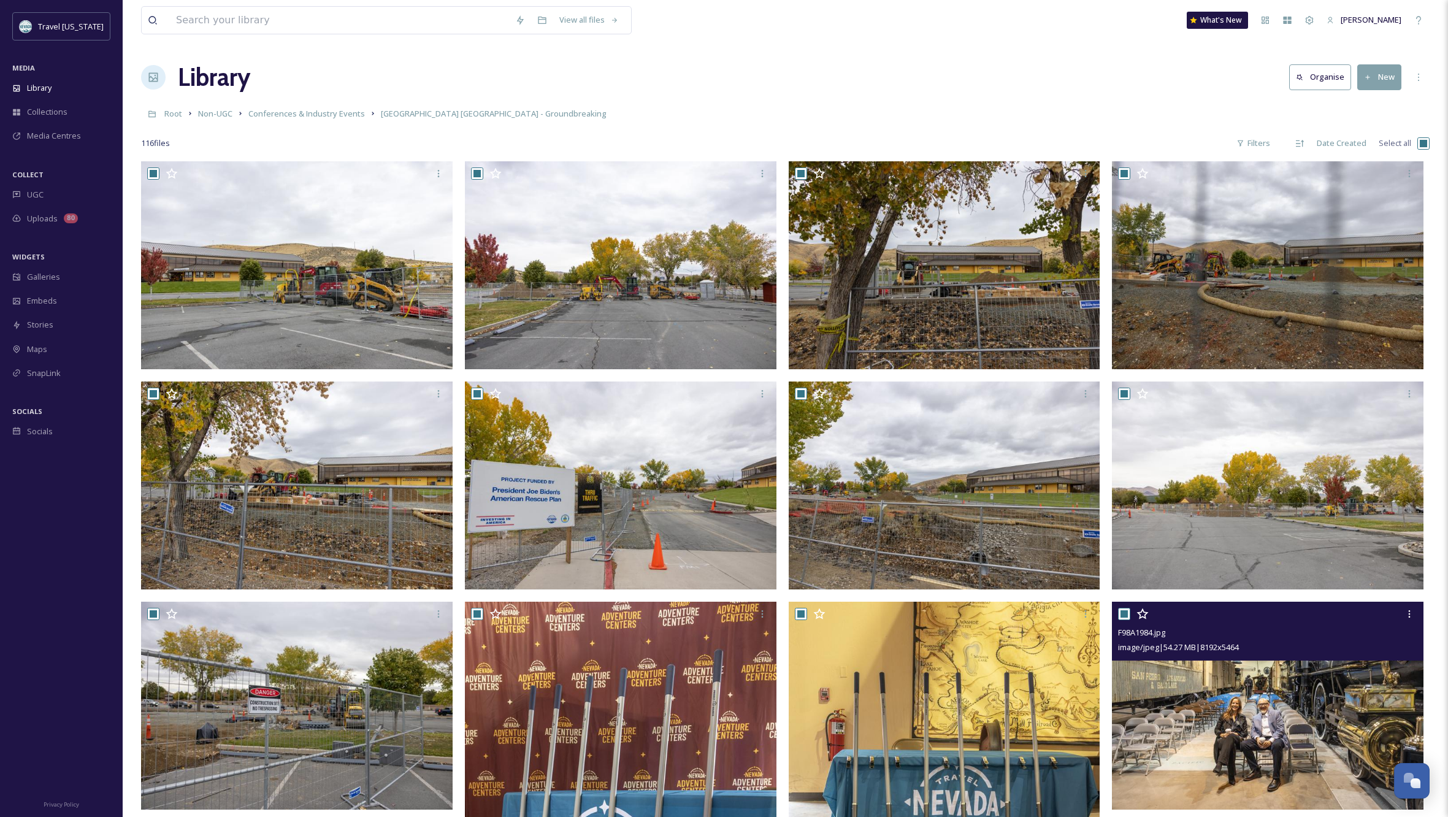
checkbox input "true"
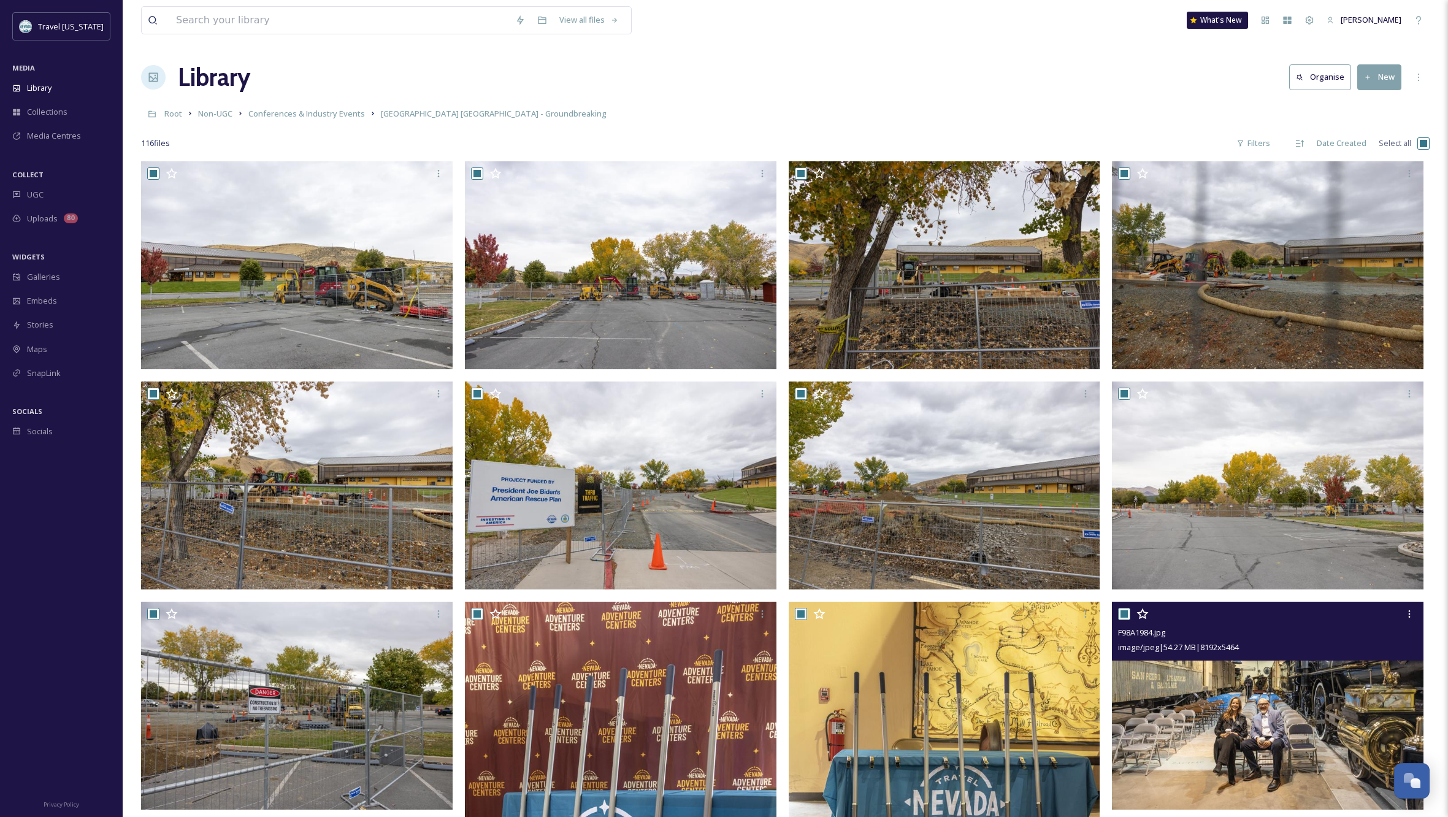
checkbox input "true"
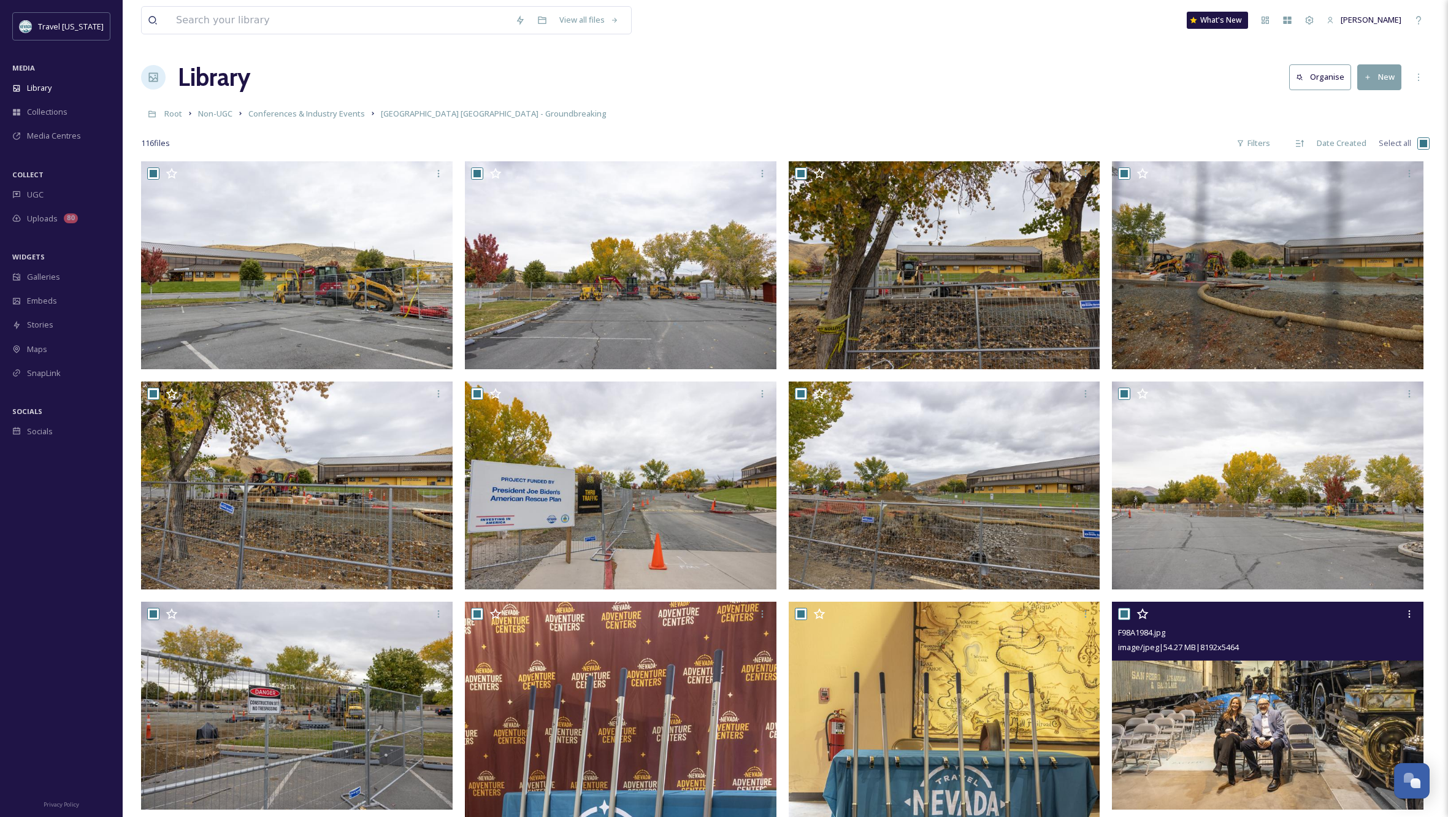
checkbox input "true"
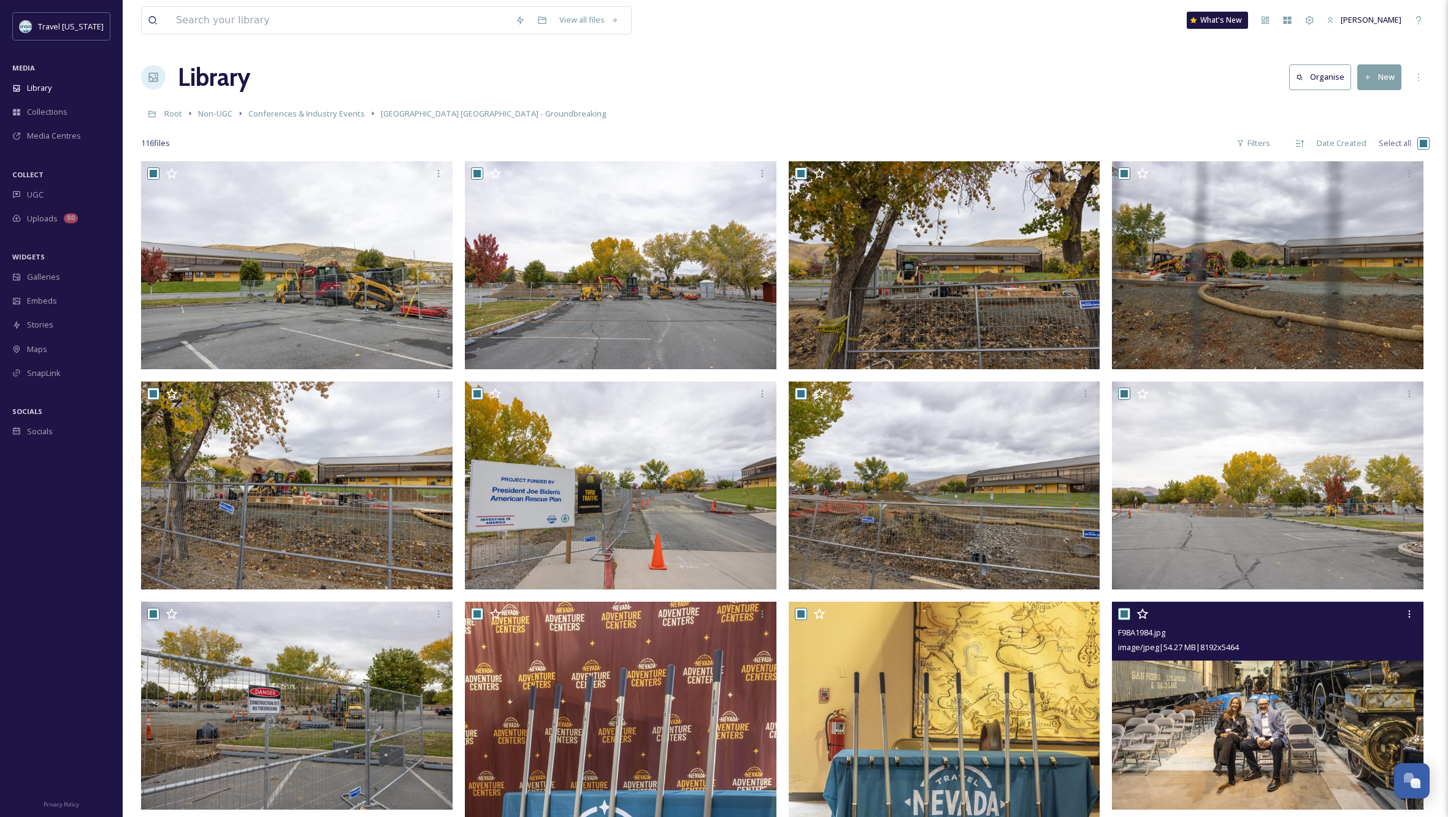
checkbox input "true"
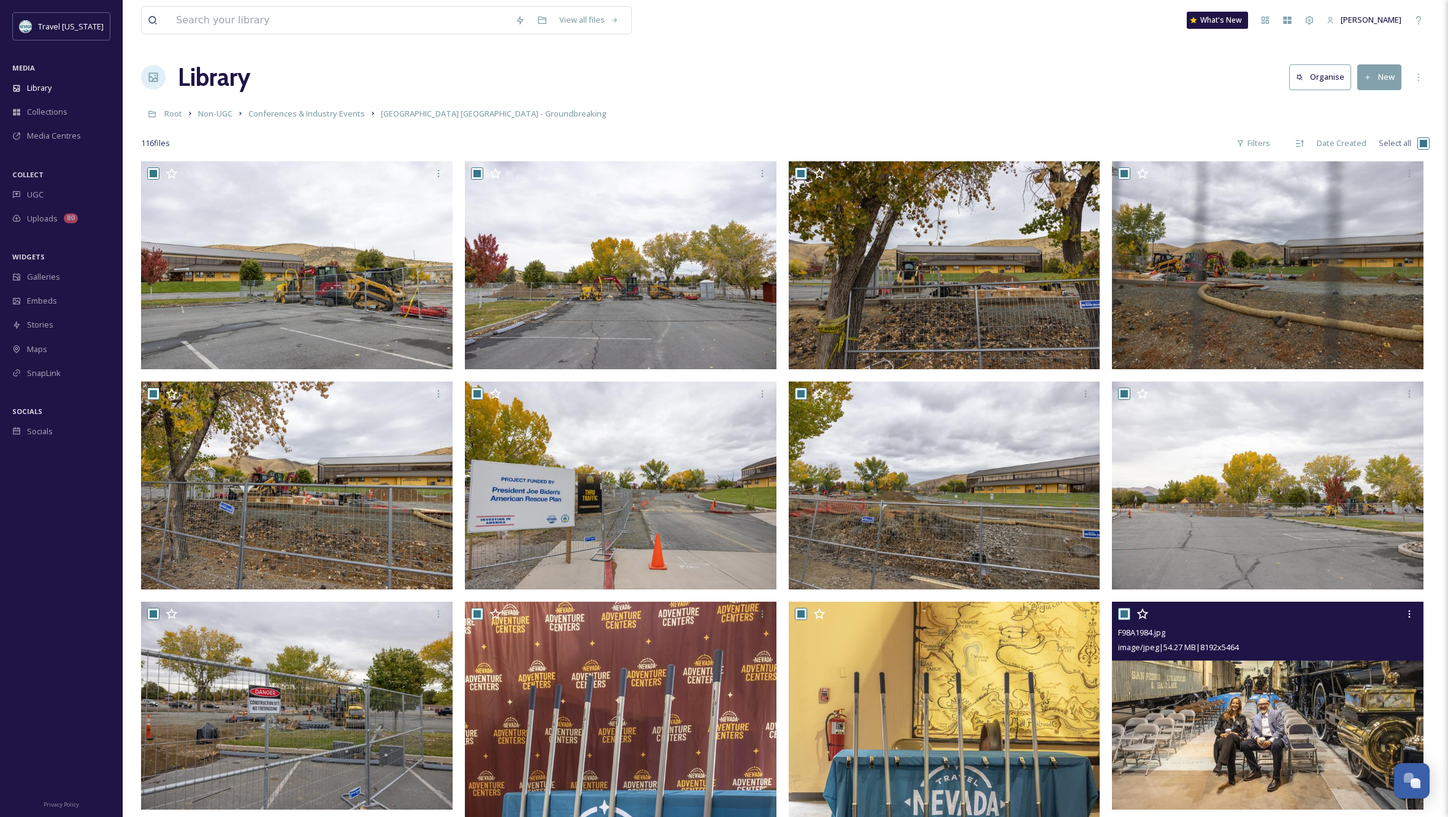
checkbox input "true"
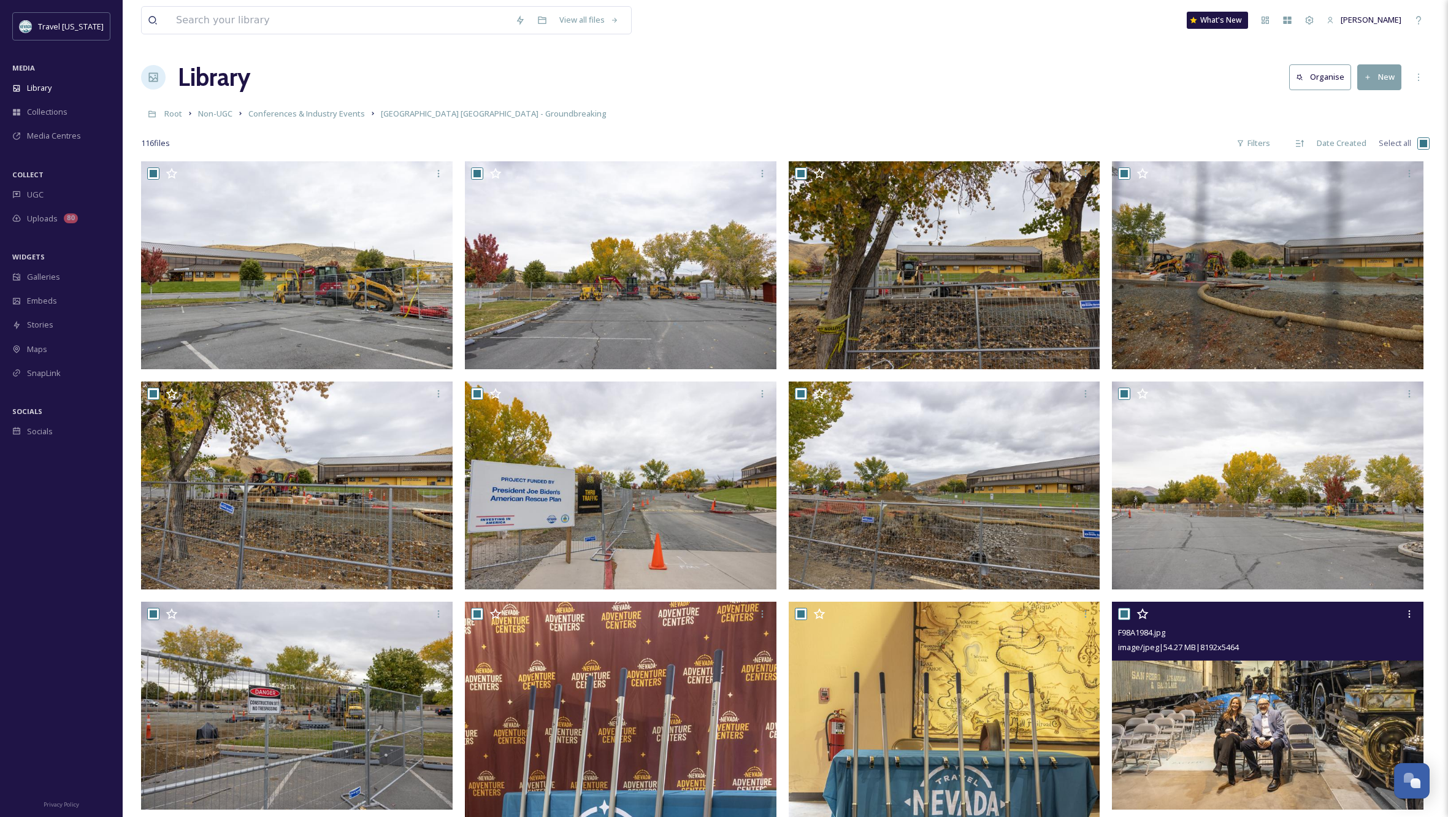
checkbox input "true"
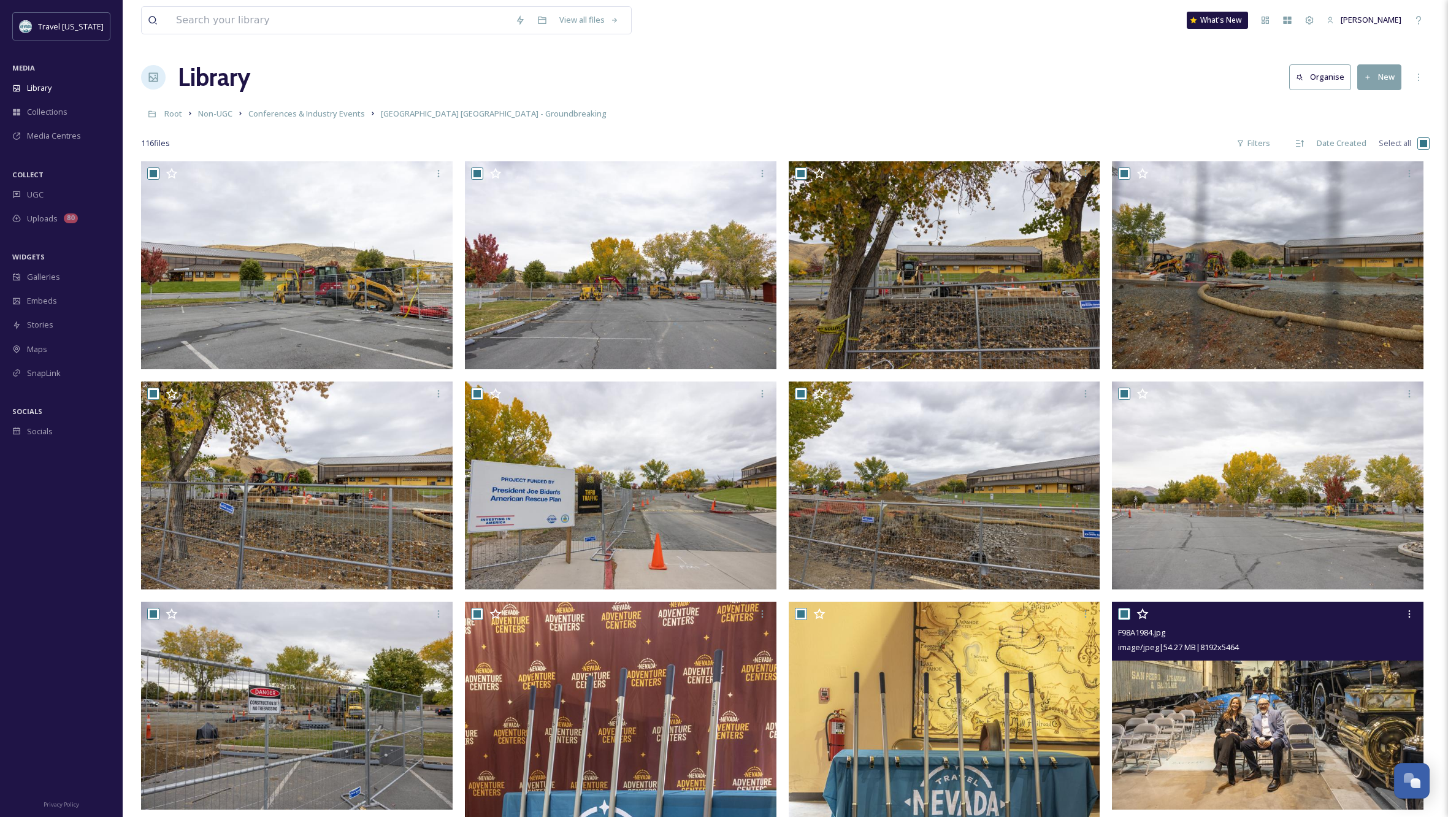
checkbox input "true"
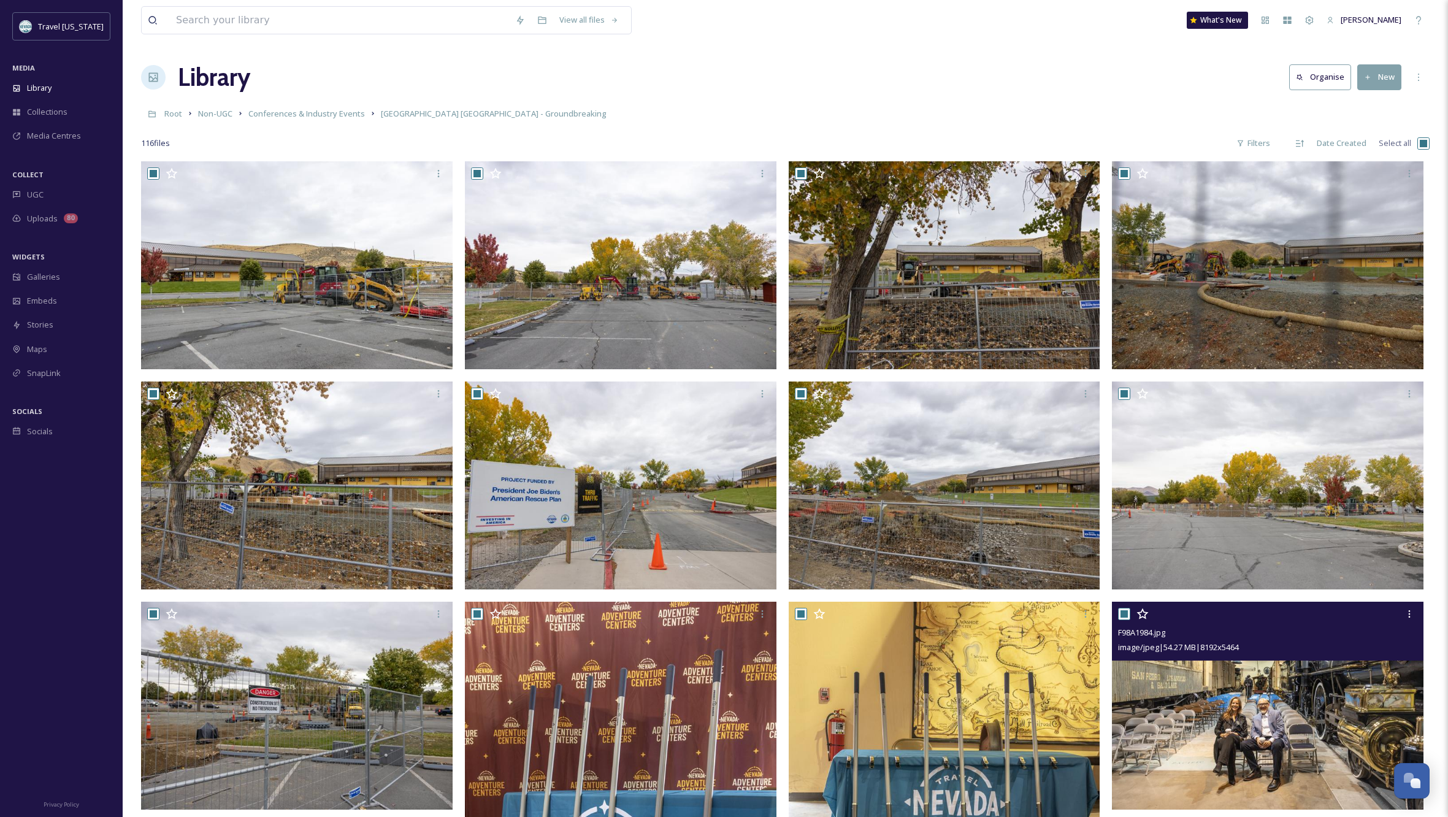
checkbox input "true"
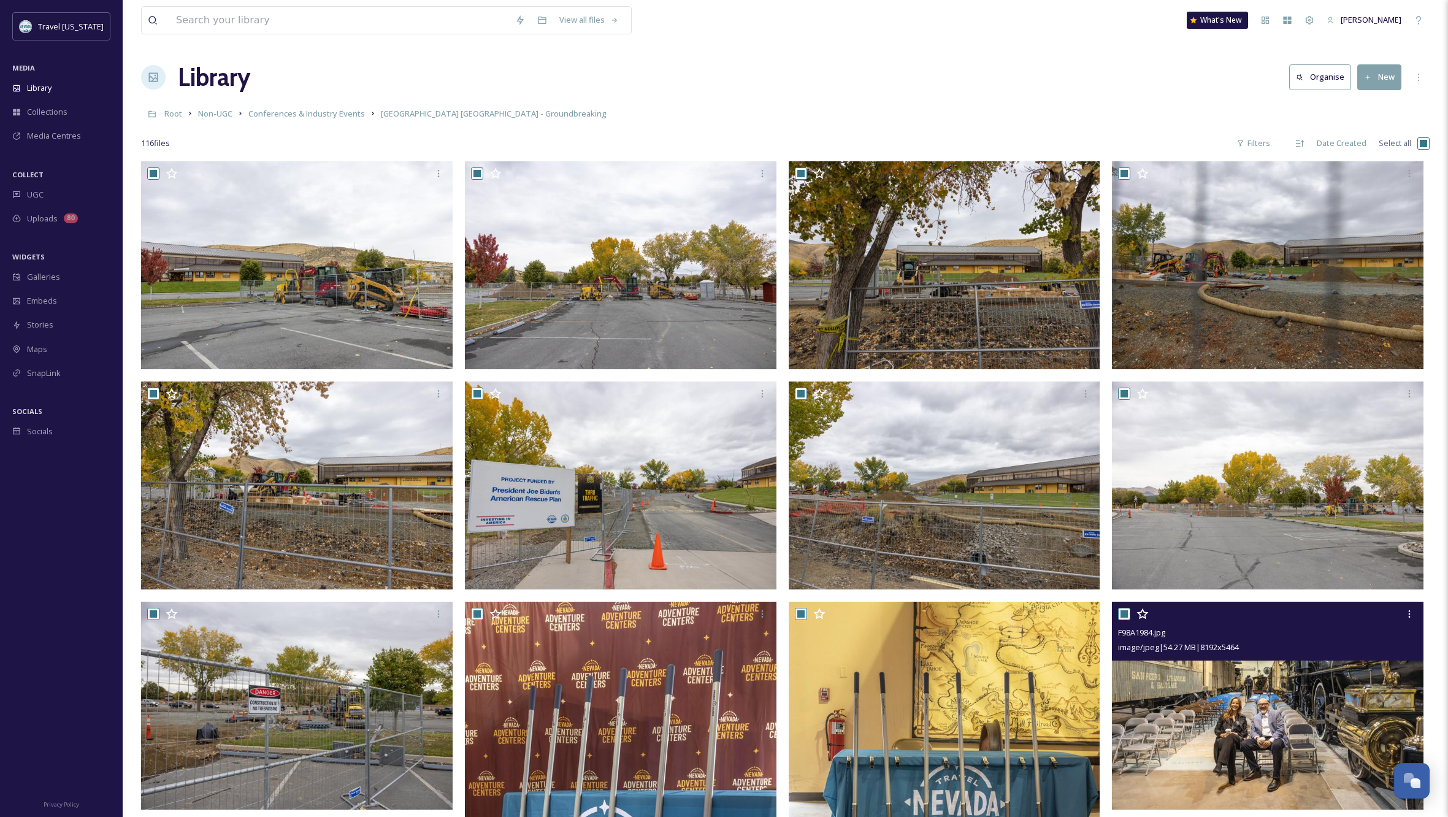
checkbox input "true"
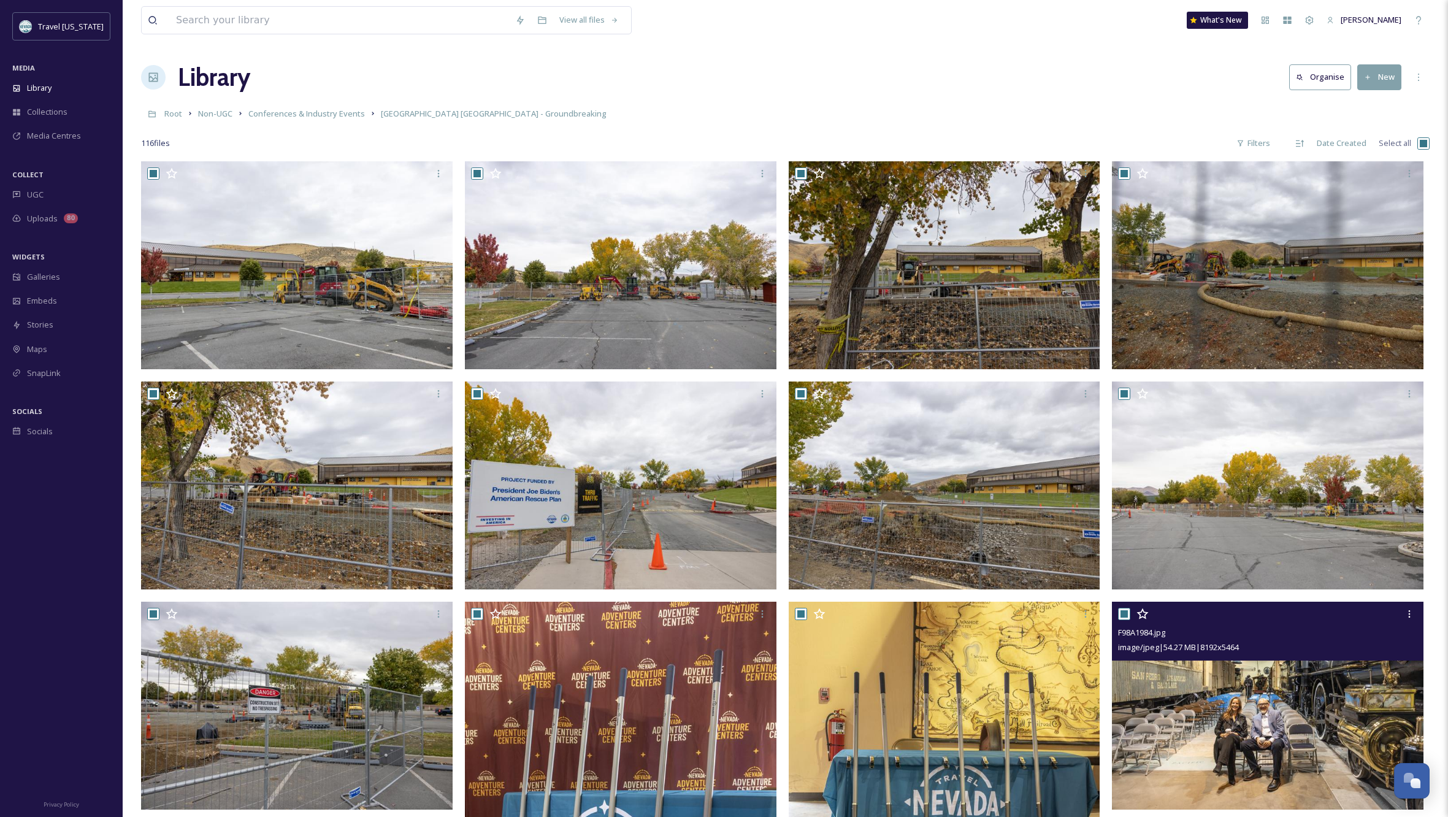
checkbox input "true"
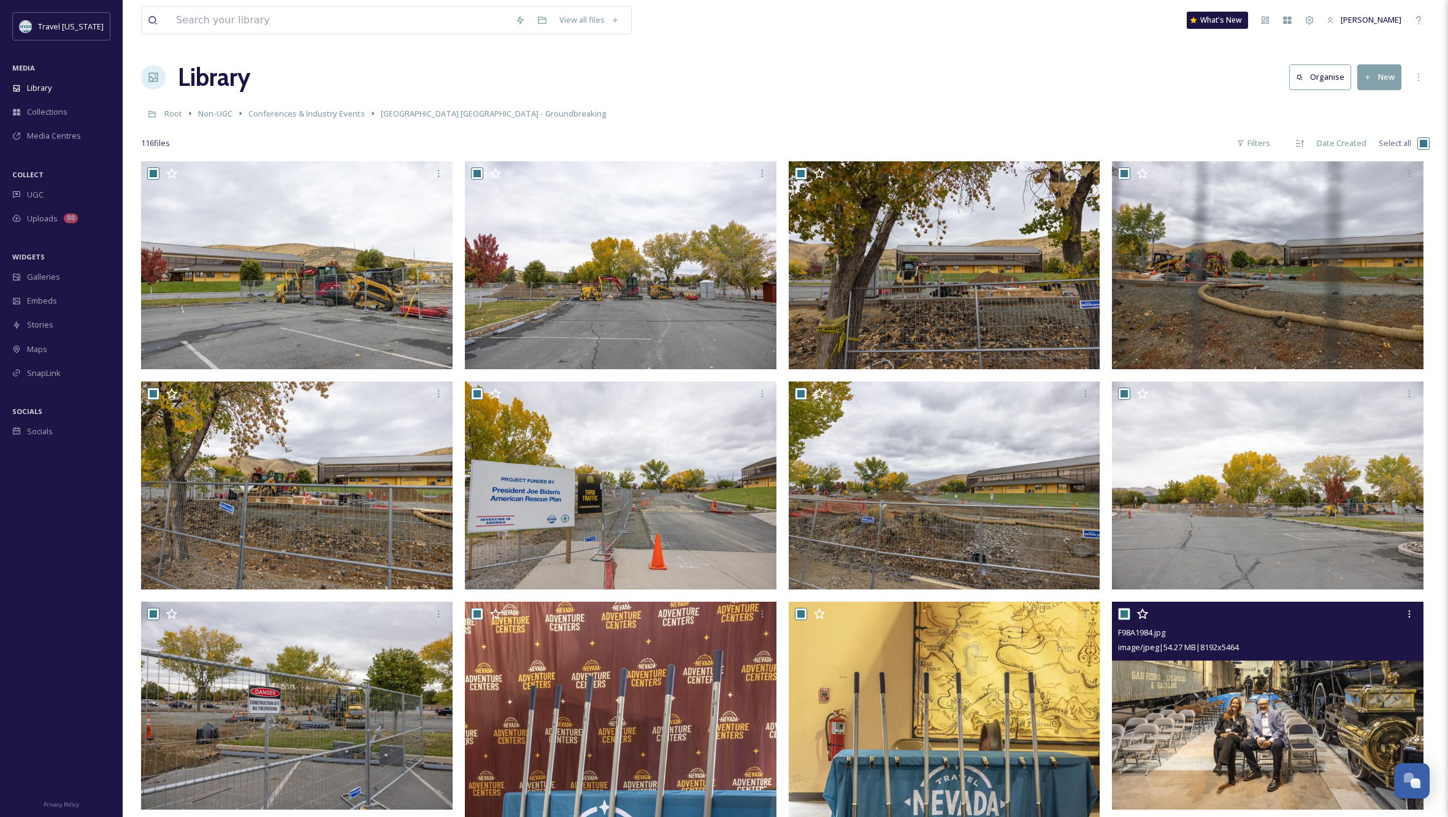
checkbox input "true"
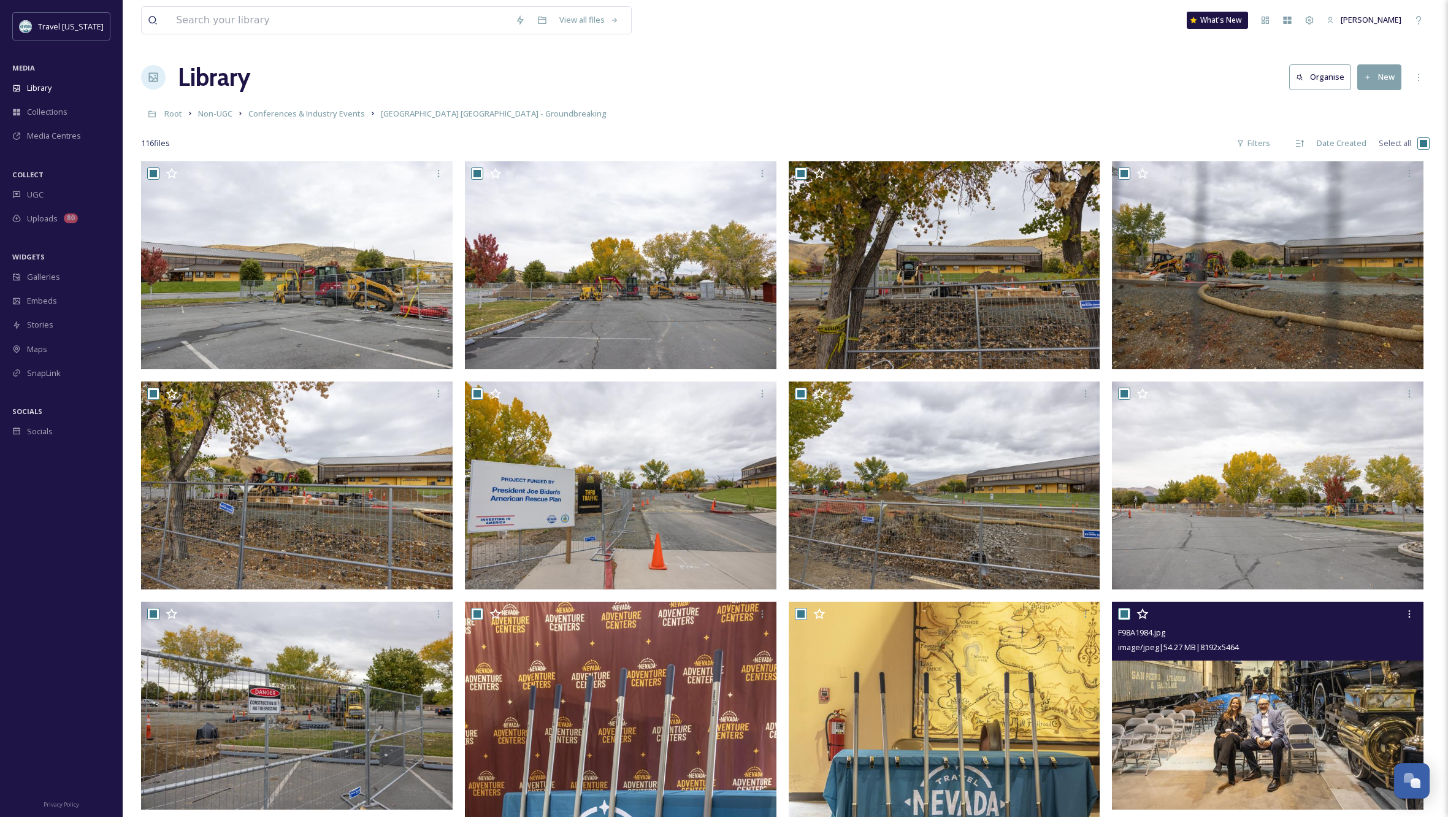
checkbox input "true"
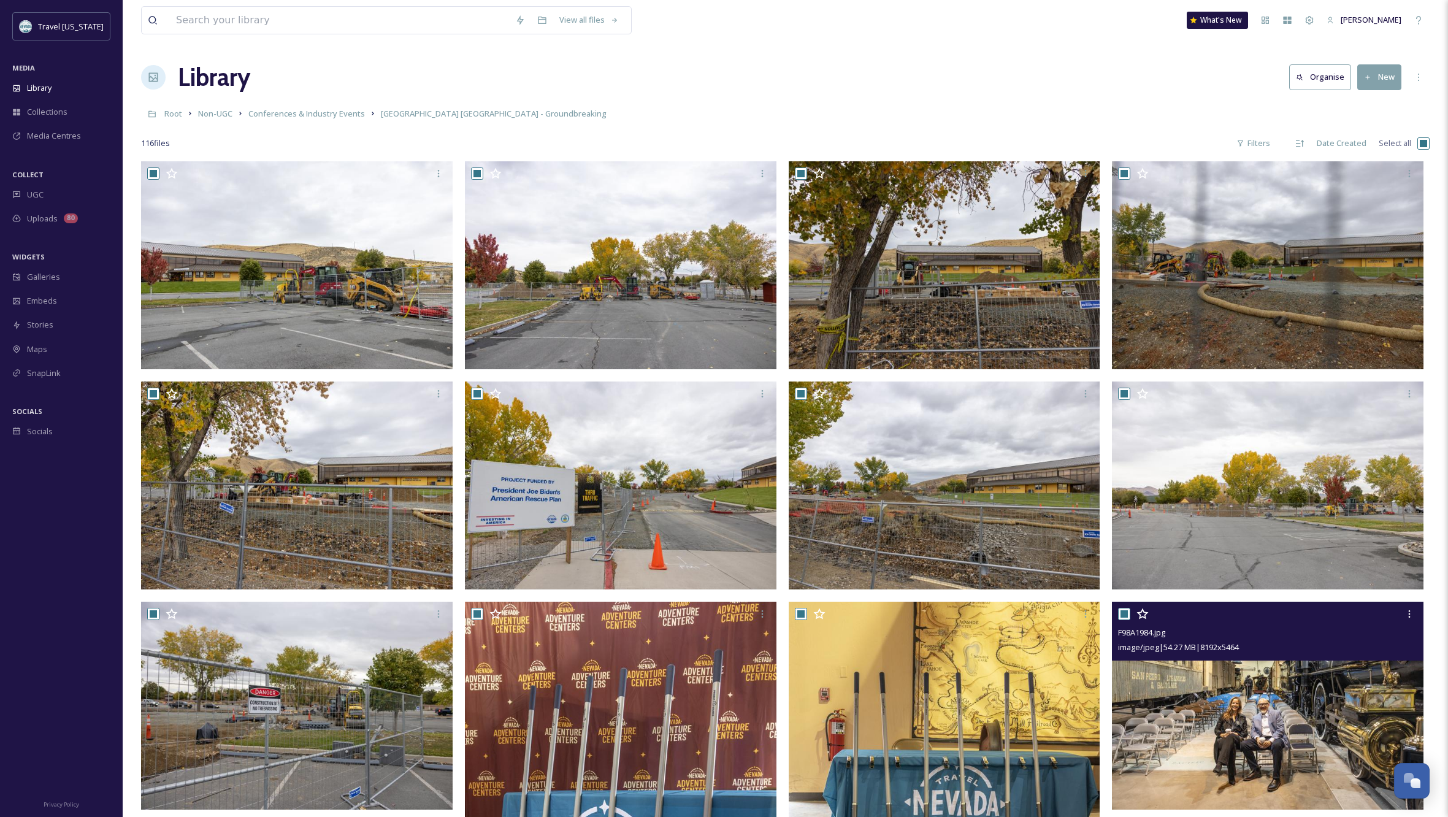
checkbox input "true"
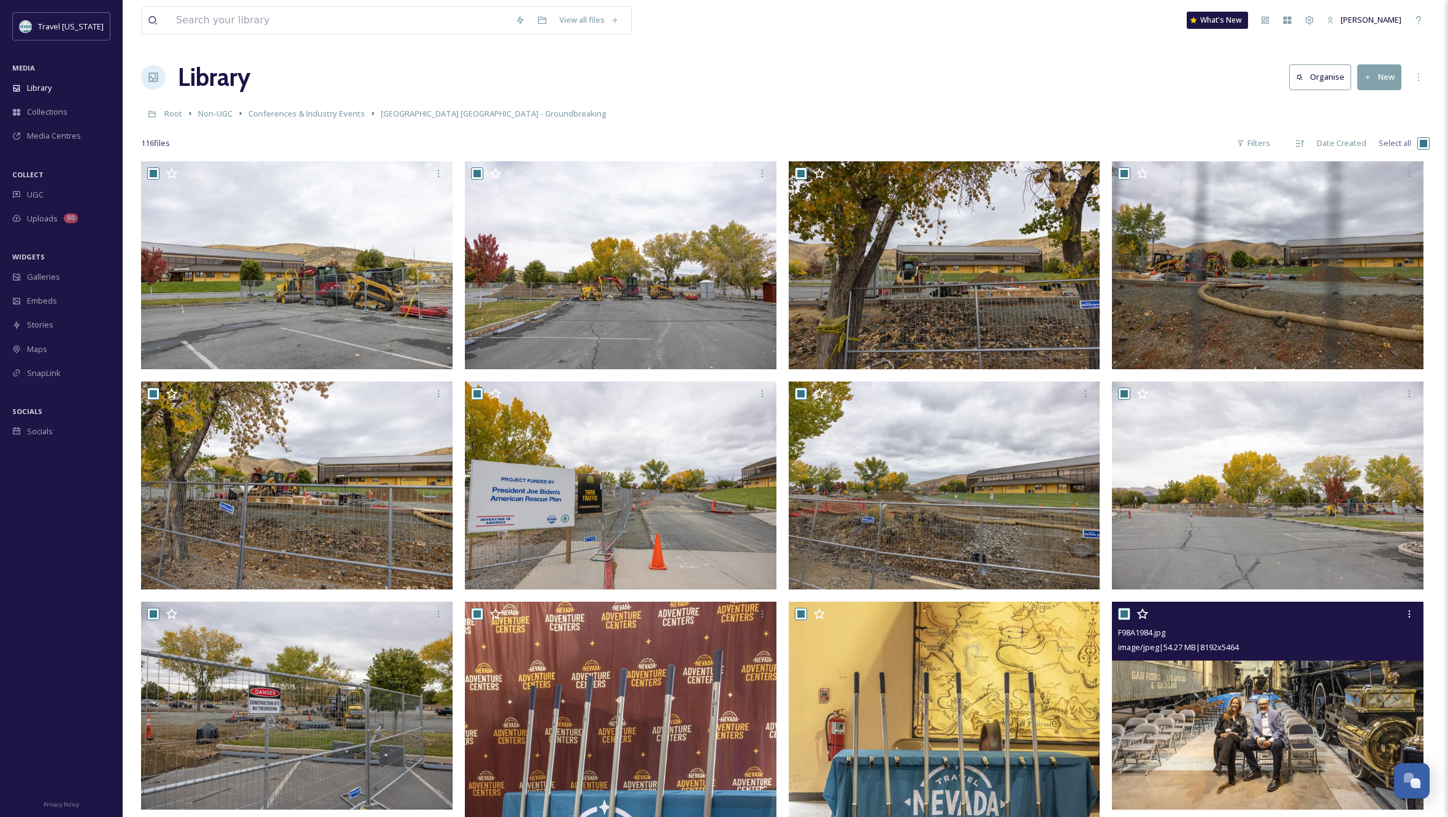
checkbox input "true"
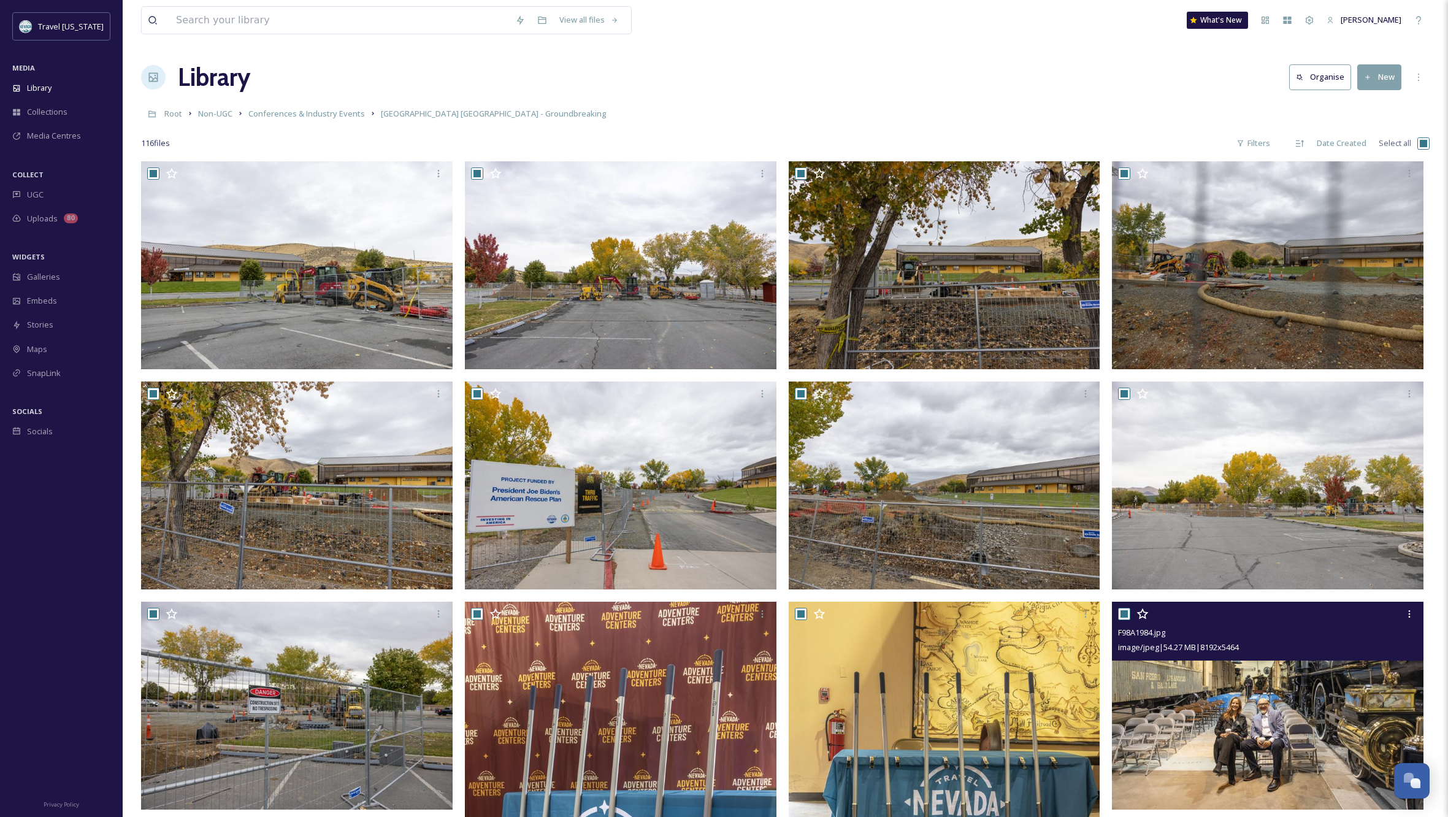
checkbox input "true"
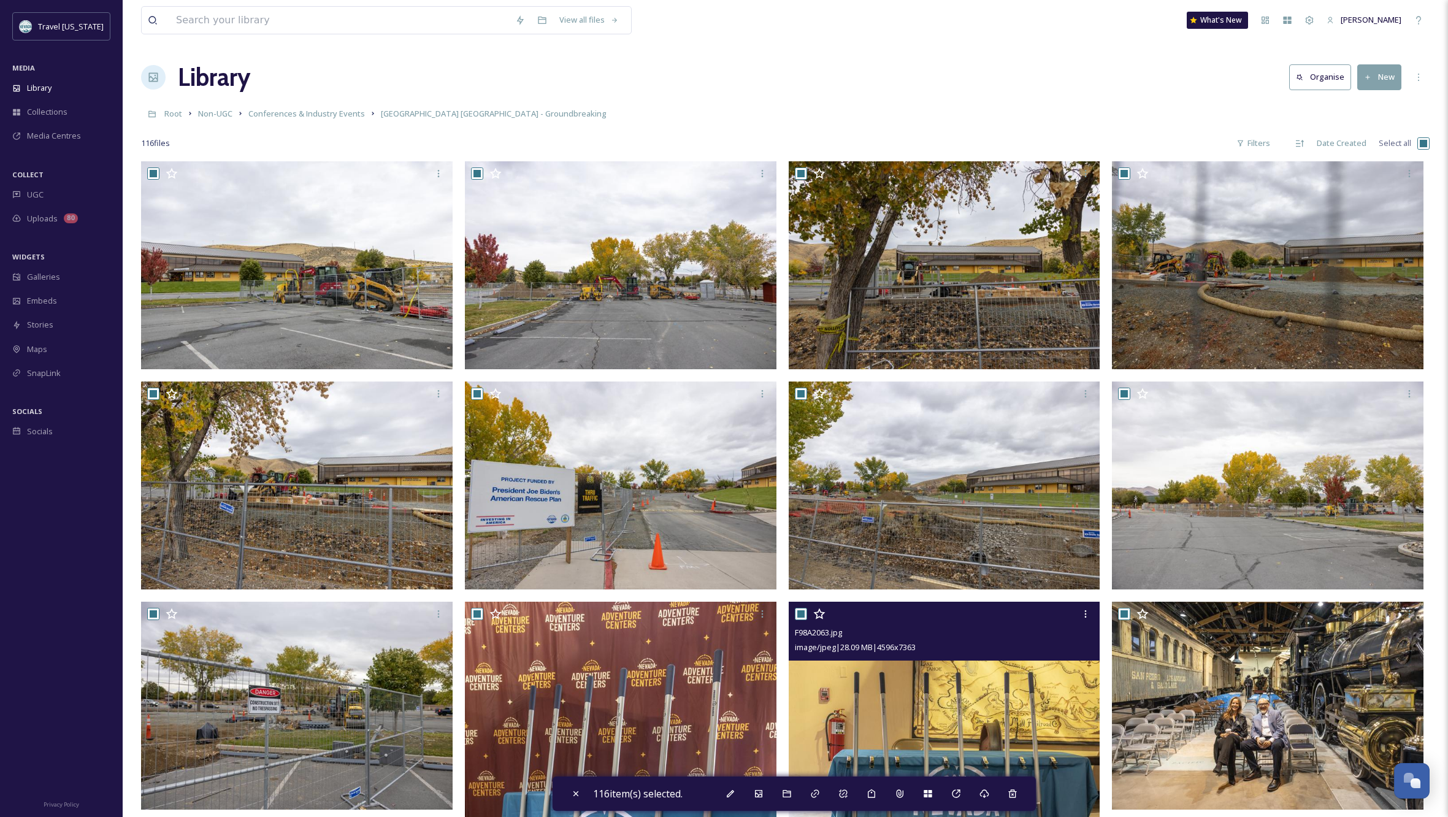
click at [799, 613] on input "checkbox" at bounding box center [801, 614] width 12 height 12
checkbox input "false"
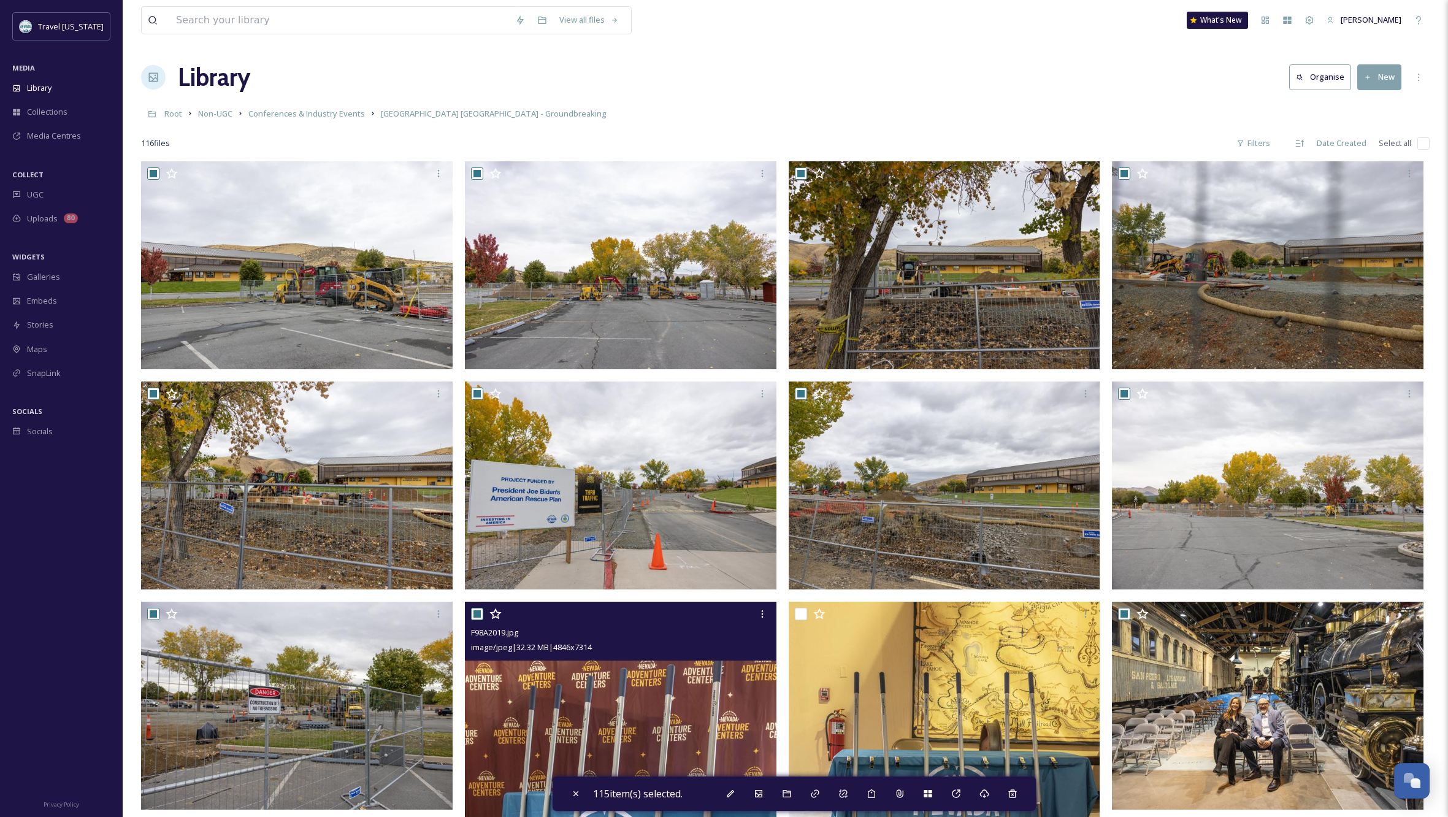
click at [473, 613] on input "checkbox" at bounding box center [477, 614] width 12 height 12
checkbox input "false"
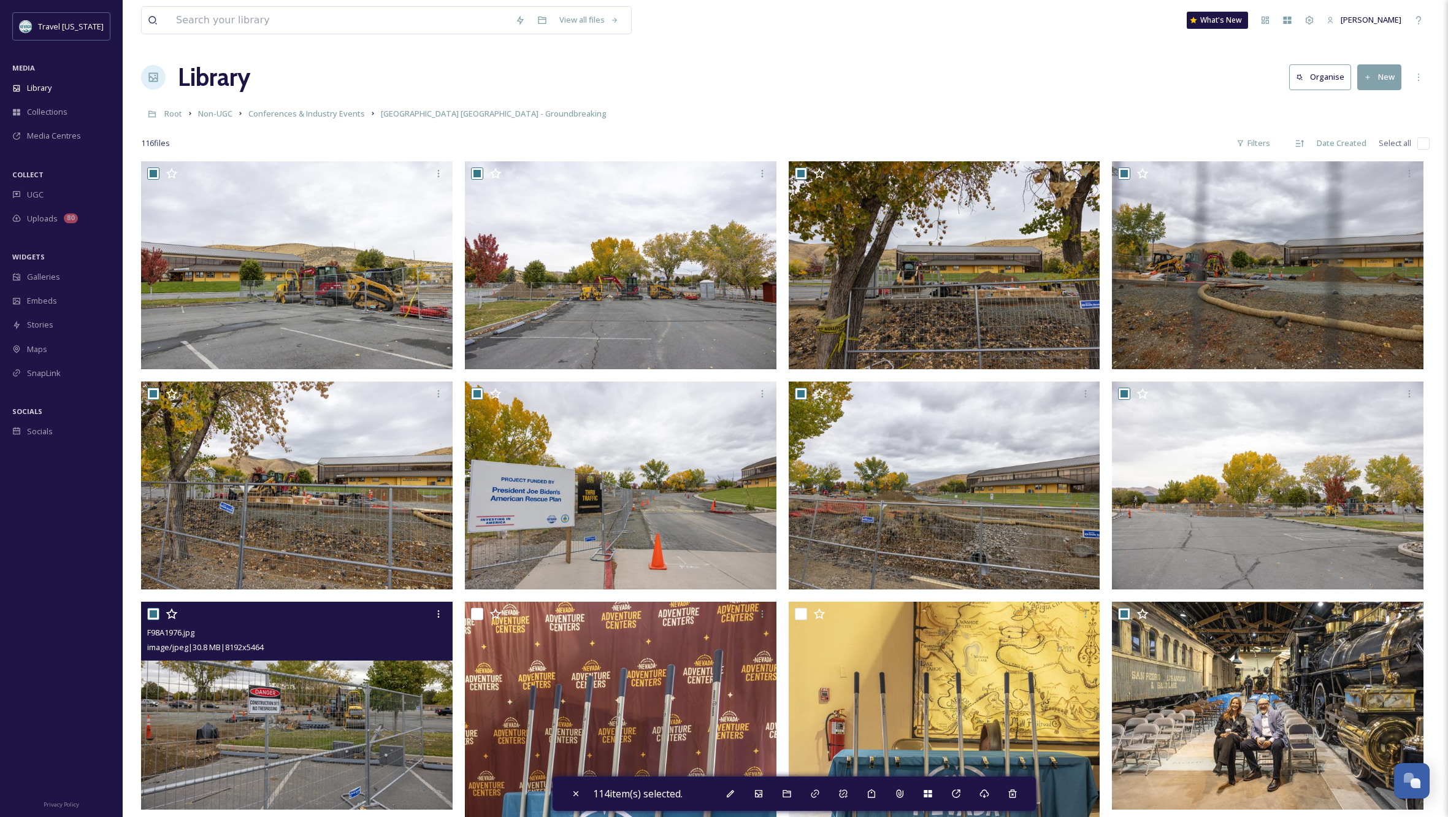
drag, startPoint x: 151, startPoint y: 614, endPoint x: 169, endPoint y: 600, distance: 22.3
click at [151, 614] on input "checkbox" at bounding box center [153, 614] width 12 height 12
checkbox input "false"
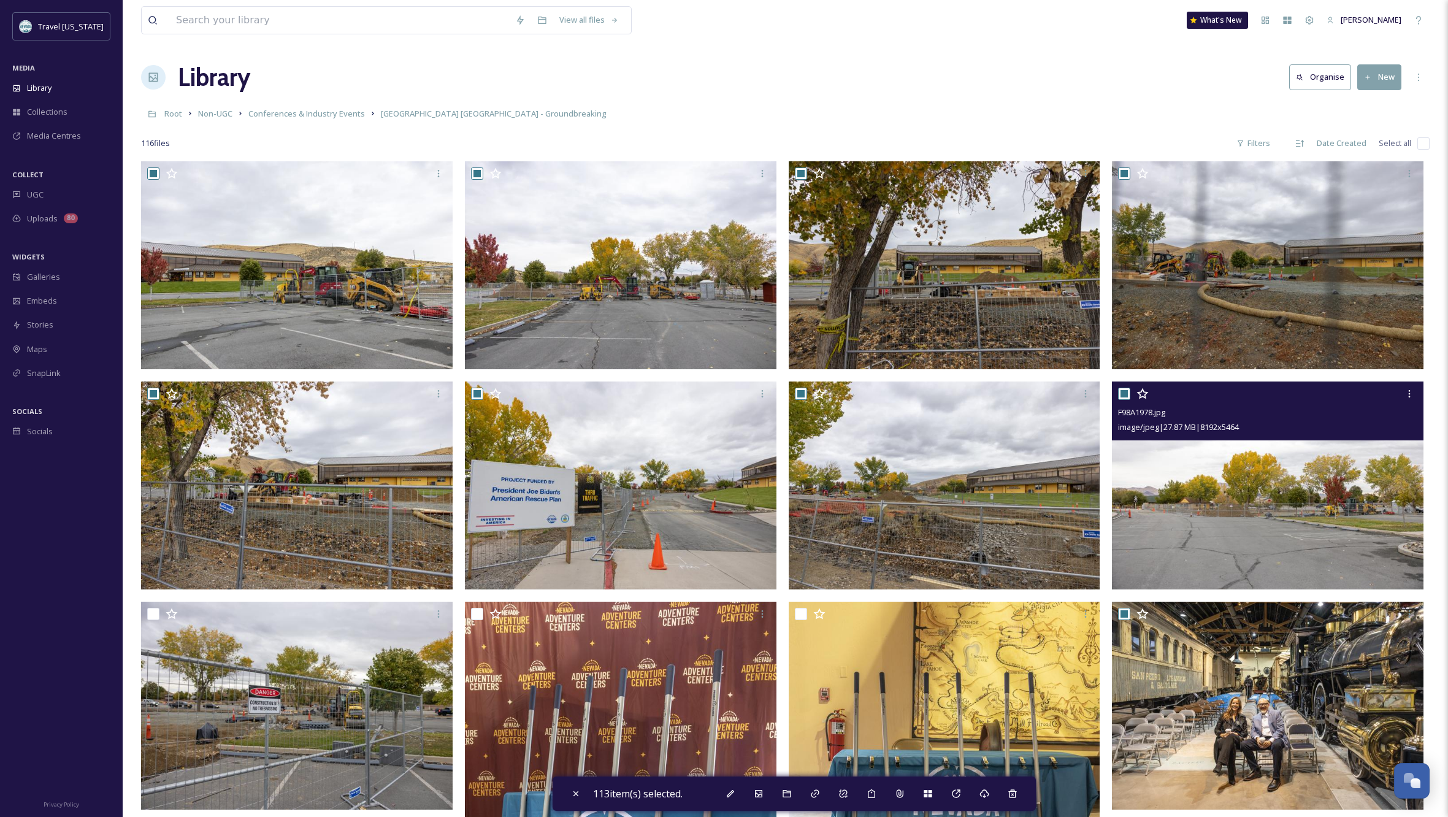
click at [1124, 391] on input "checkbox" at bounding box center [1124, 394] width 12 height 12
checkbox input "false"
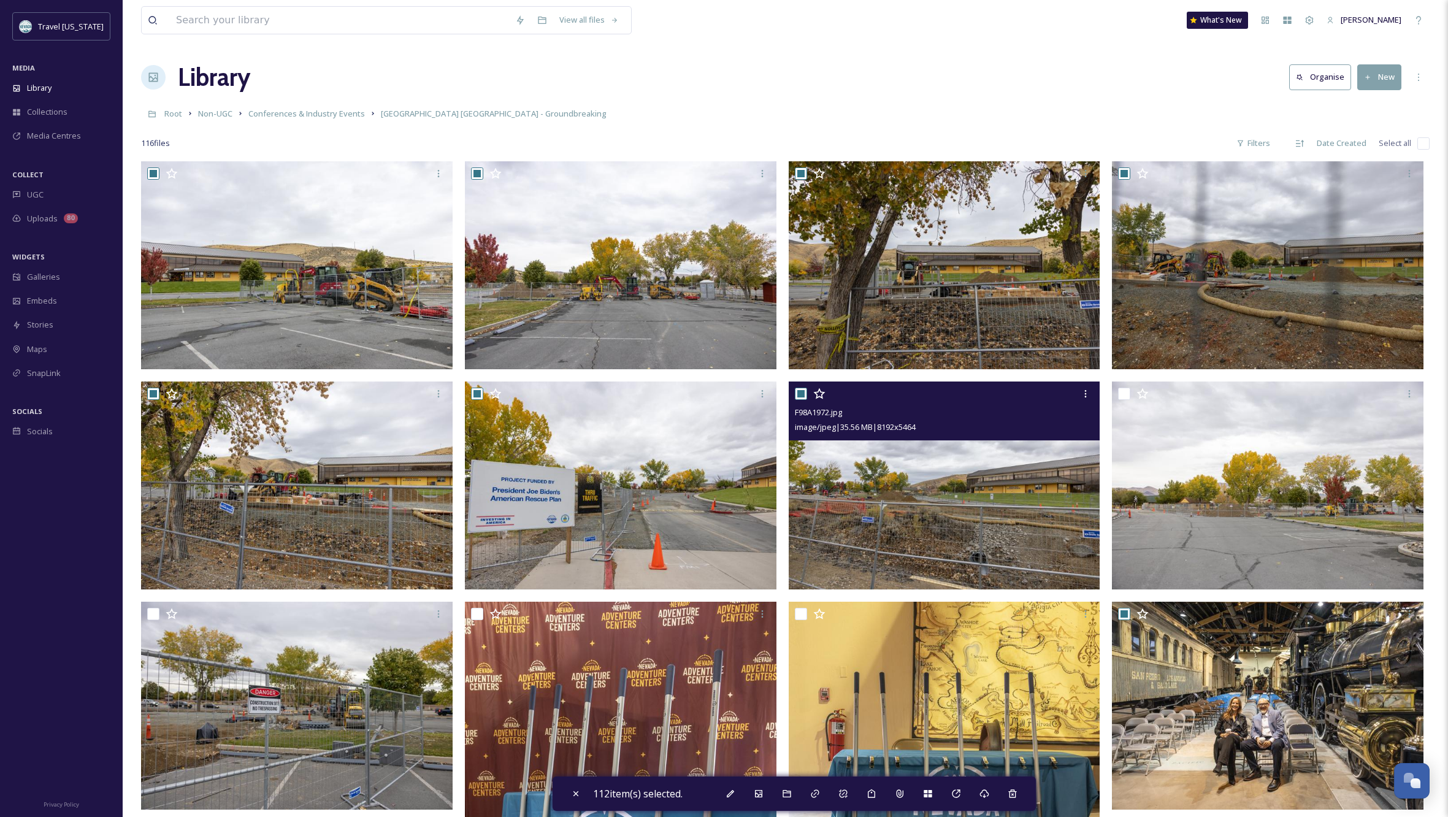
click at [803, 393] on input "checkbox" at bounding box center [801, 394] width 12 height 12
checkbox input "false"
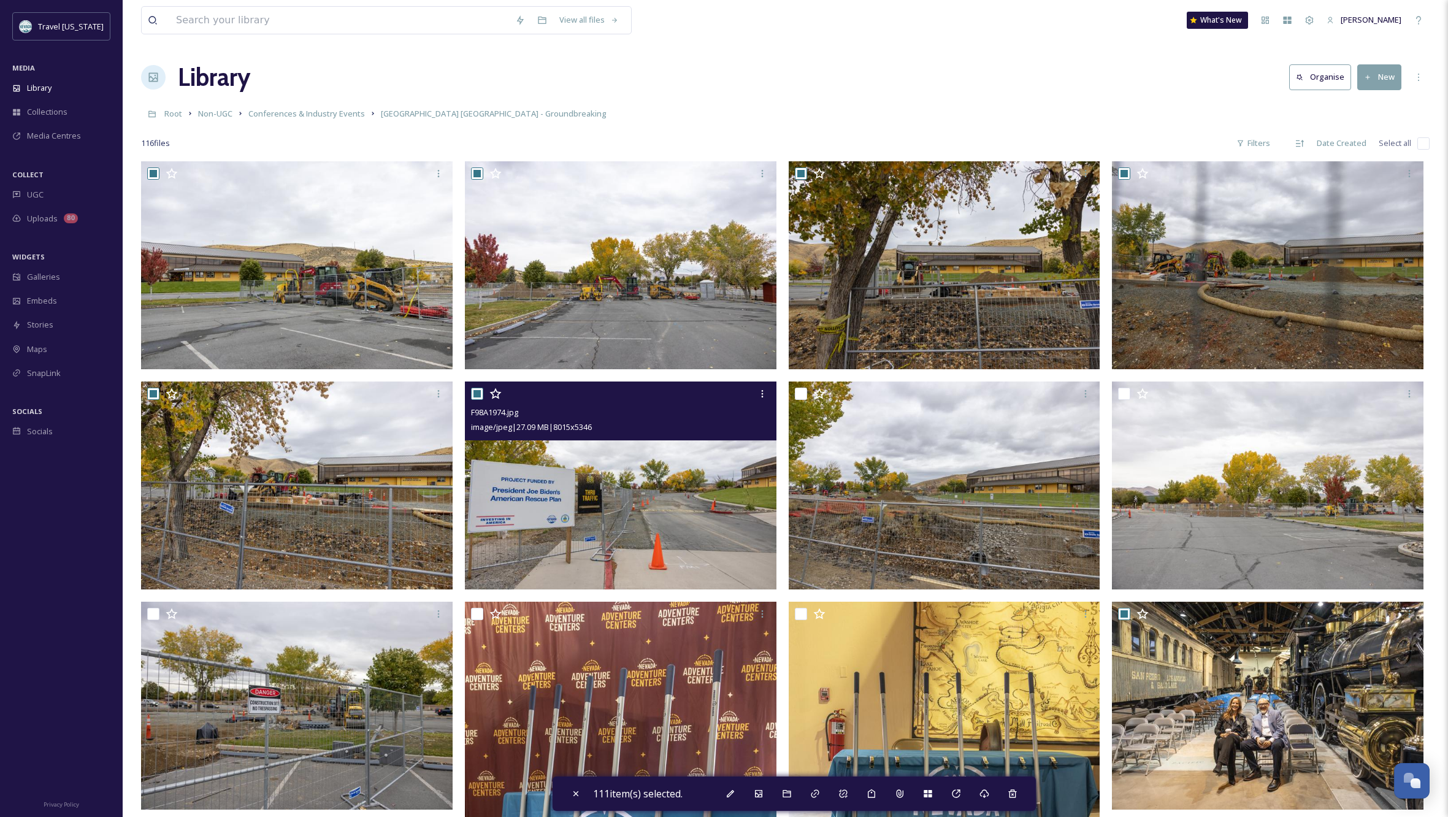
click at [476, 394] on input "checkbox" at bounding box center [477, 394] width 12 height 12
checkbox input "false"
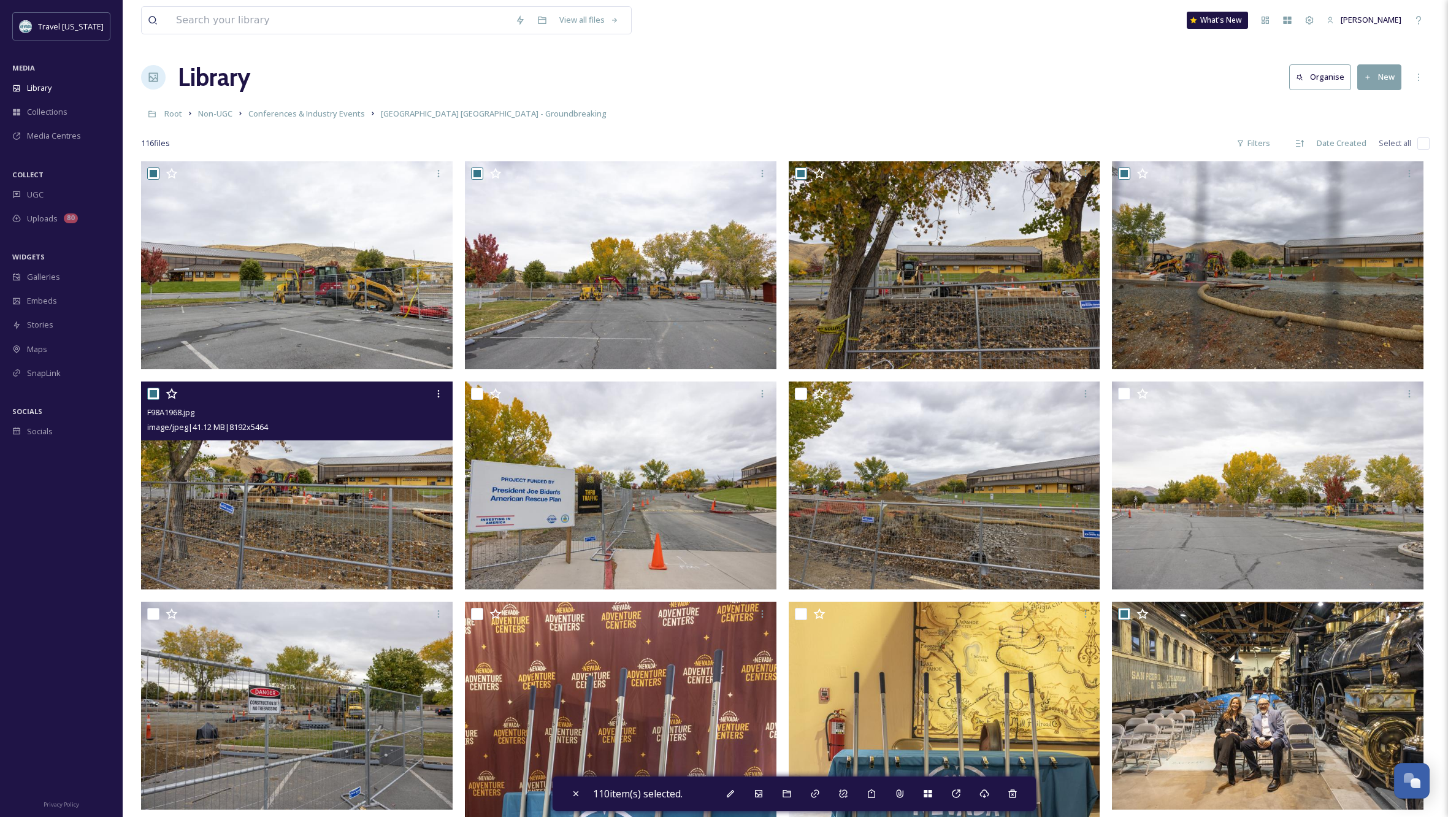
click at [156, 391] on input "checkbox" at bounding box center [153, 394] width 12 height 12
checkbox input "false"
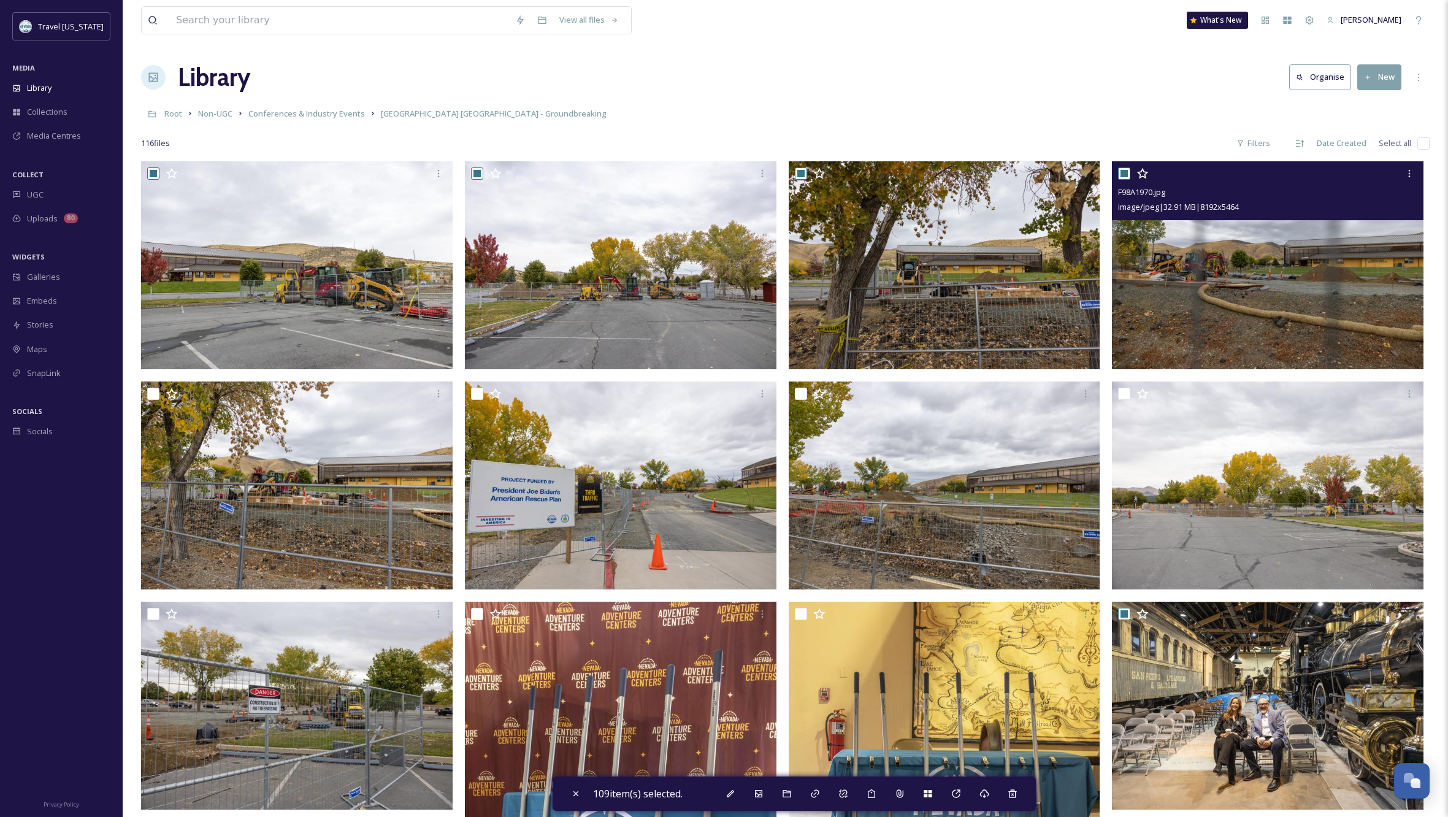
click at [1124, 170] on input "checkbox" at bounding box center [1124, 173] width 12 height 12
checkbox input "false"
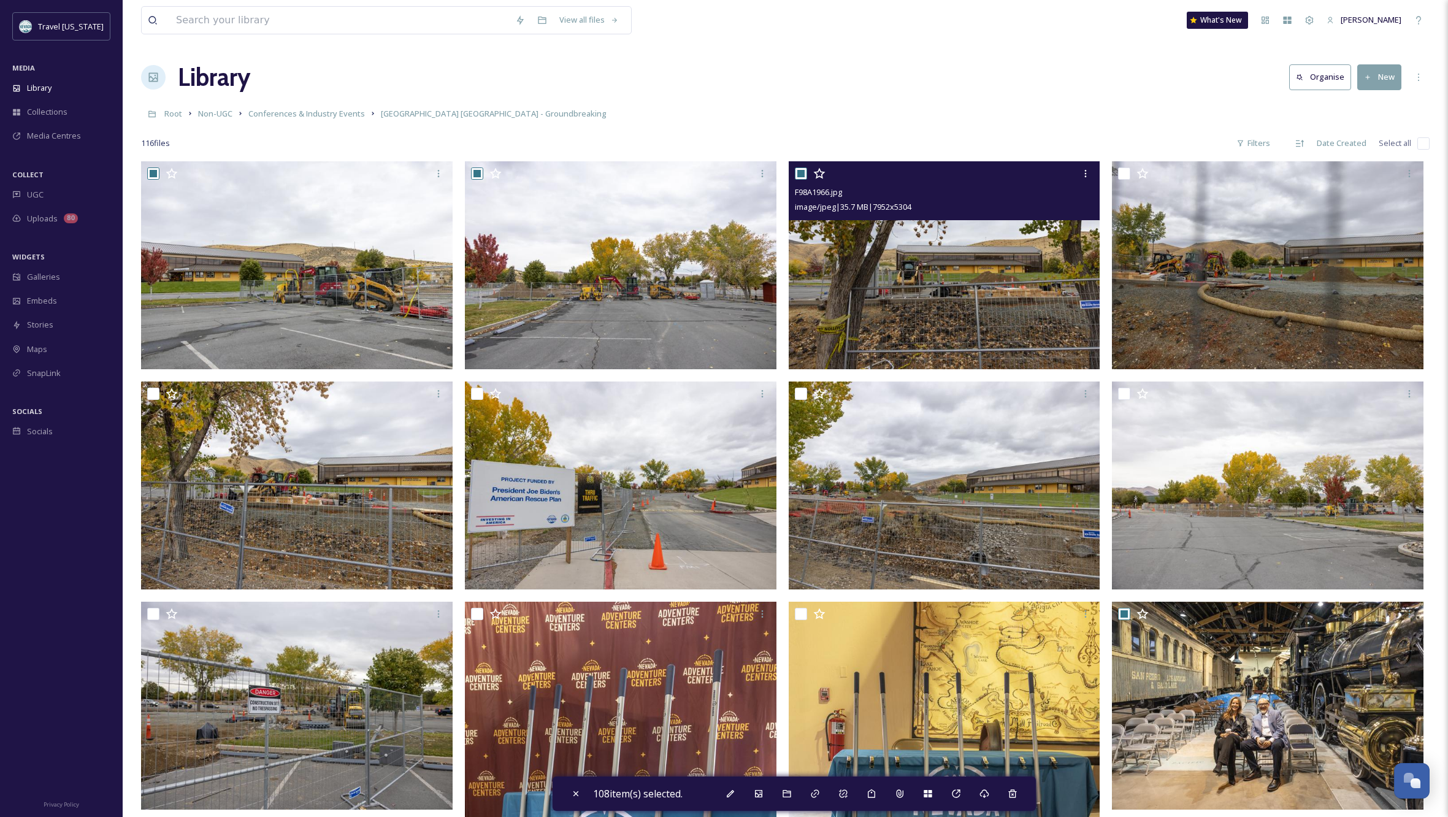
click at [800, 172] on input "checkbox" at bounding box center [801, 173] width 12 height 12
checkbox input "false"
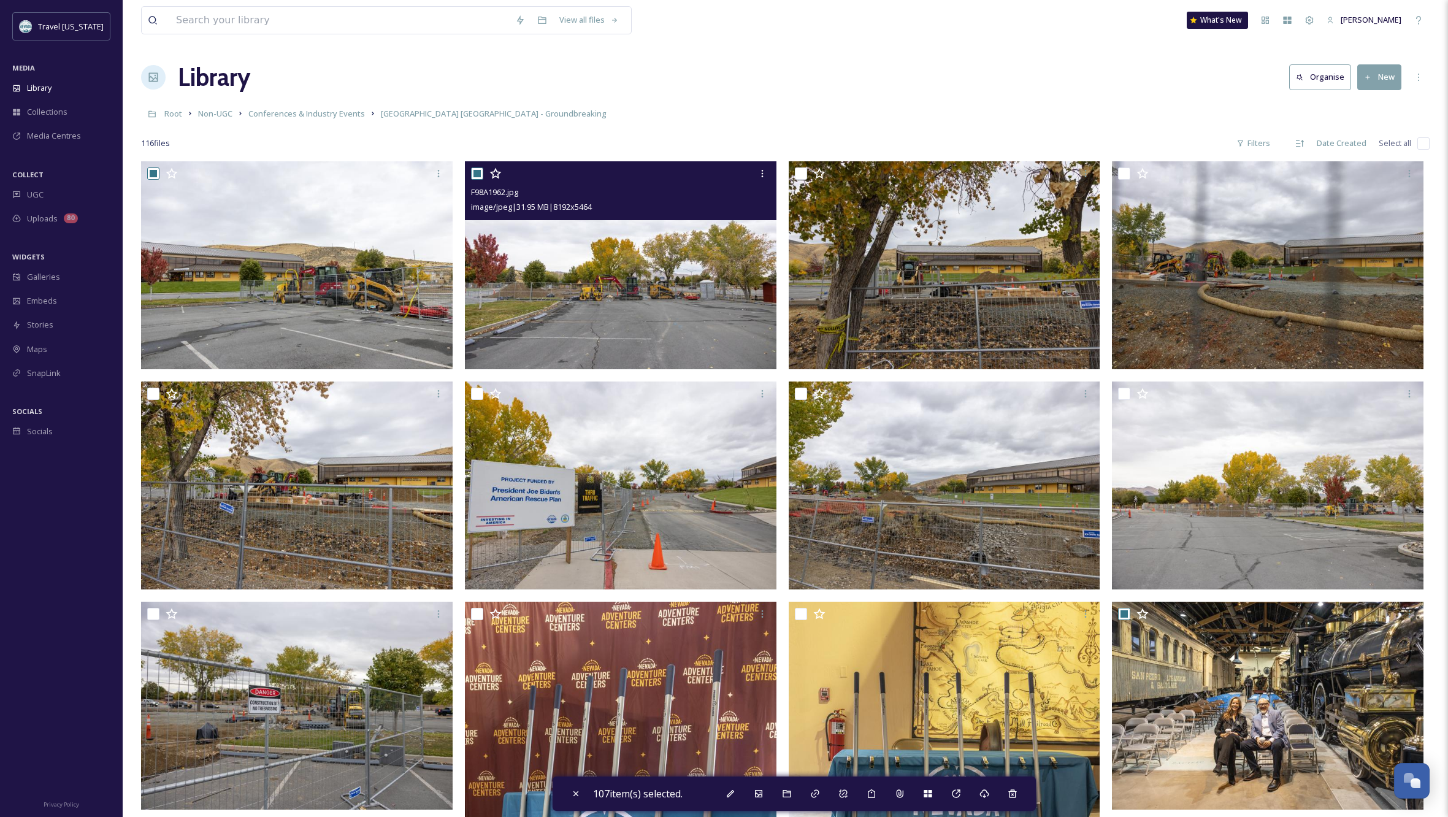
click at [477, 171] on input "checkbox" at bounding box center [477, 173] width 12 height 12
checkbox input "false"
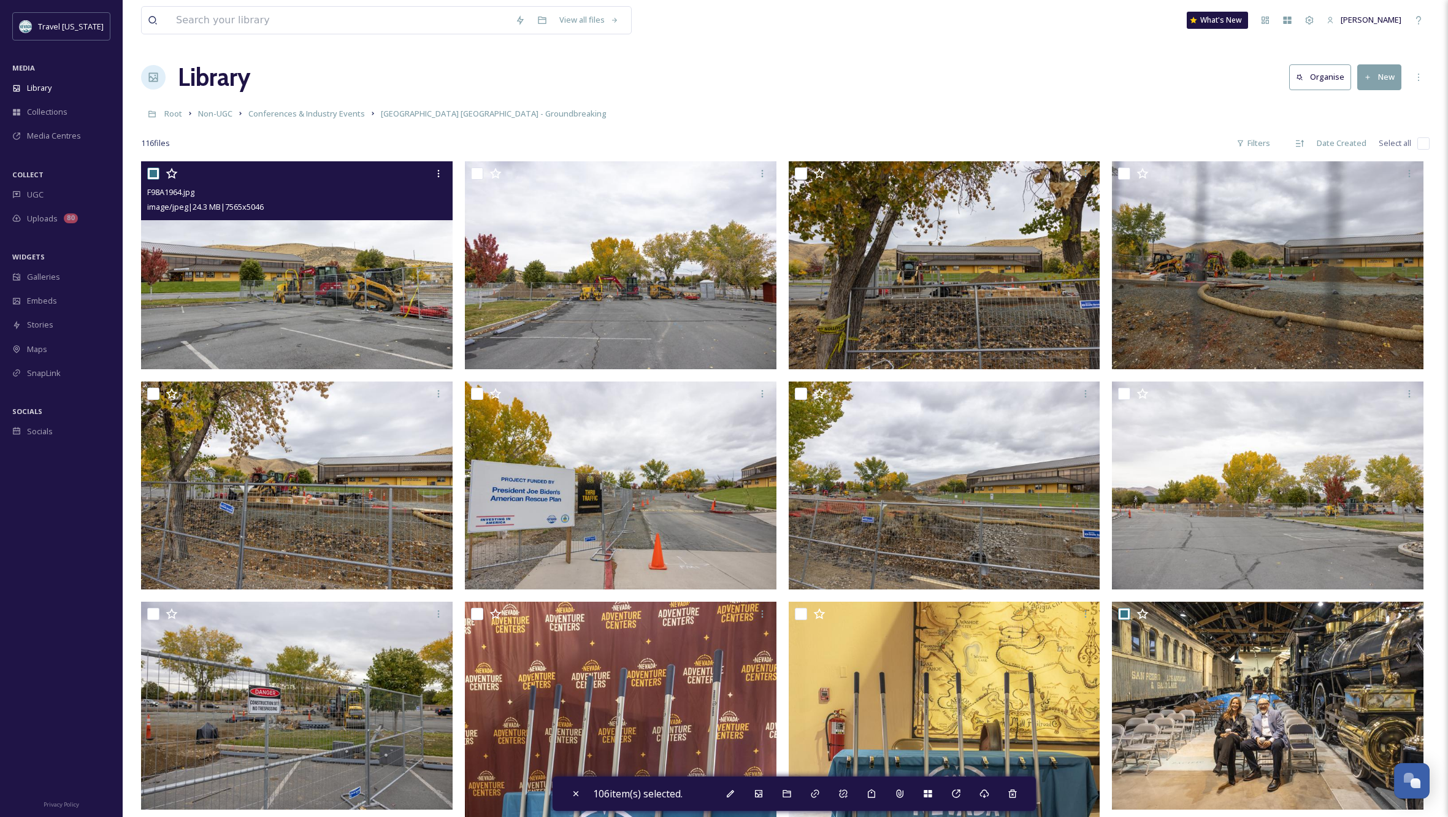
drag, startPoint x: 153, startPoint y: 174, endPoint x: 160, endPoint y: 172, distance: 7.5
click at [153, 174] on input "checkbox" at bounding box center [153, 173] width 12 height 12
checkbox input "false"
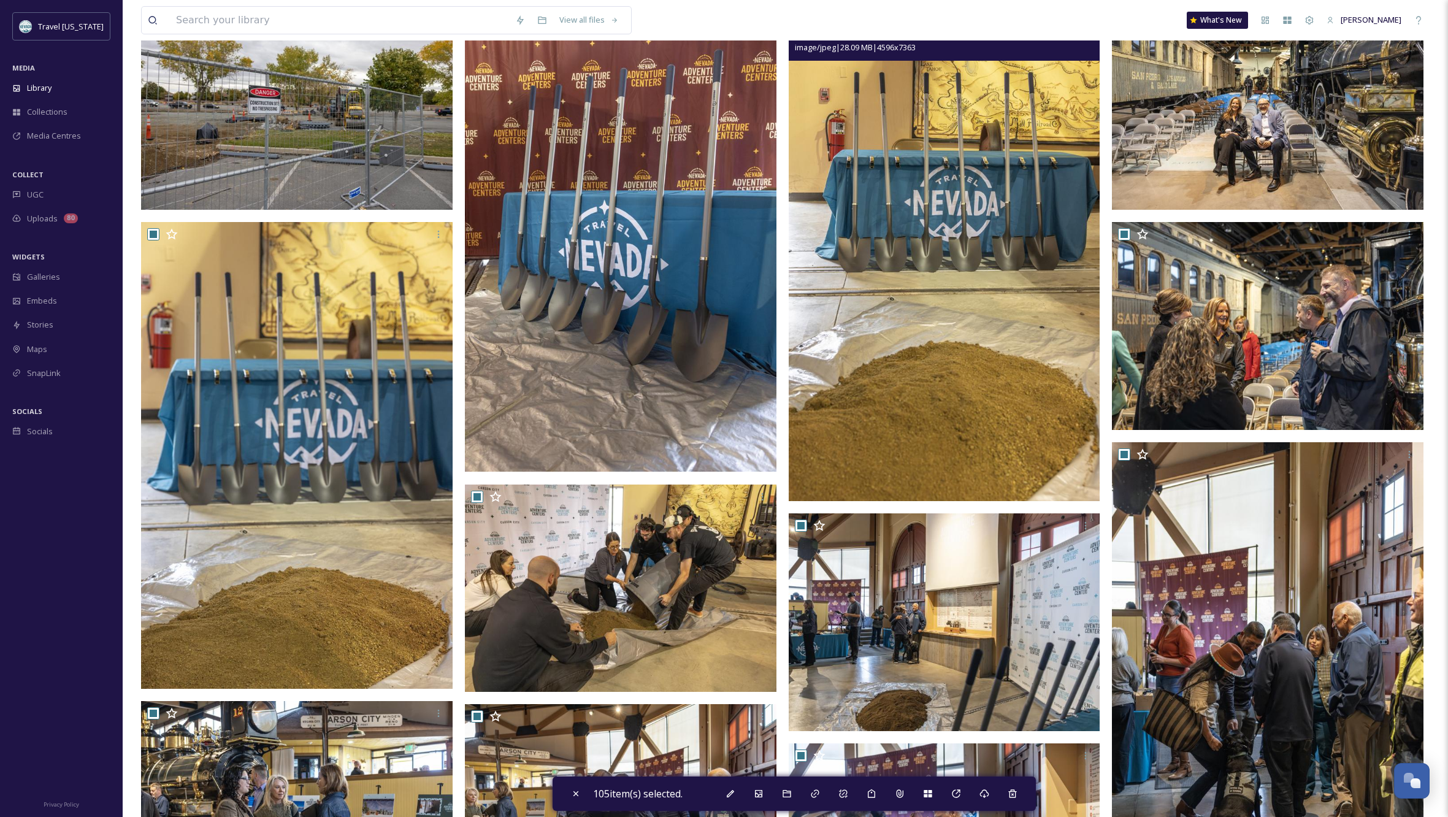
scroll to position [600, 0]
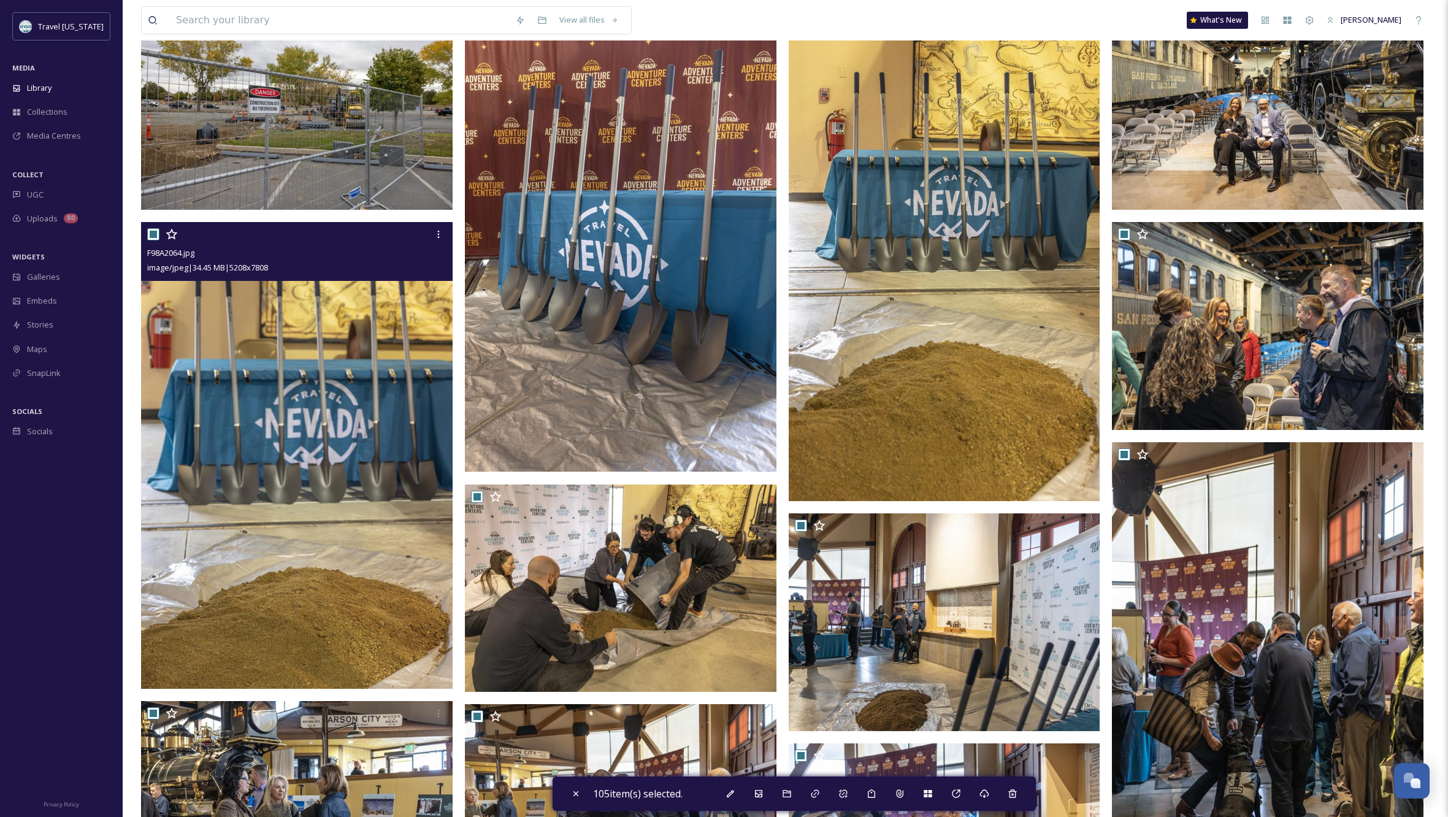
click at [155, 231] on input "checkbox" at bounding box center [153, 234] width 12 height 12
checkbox input "false"
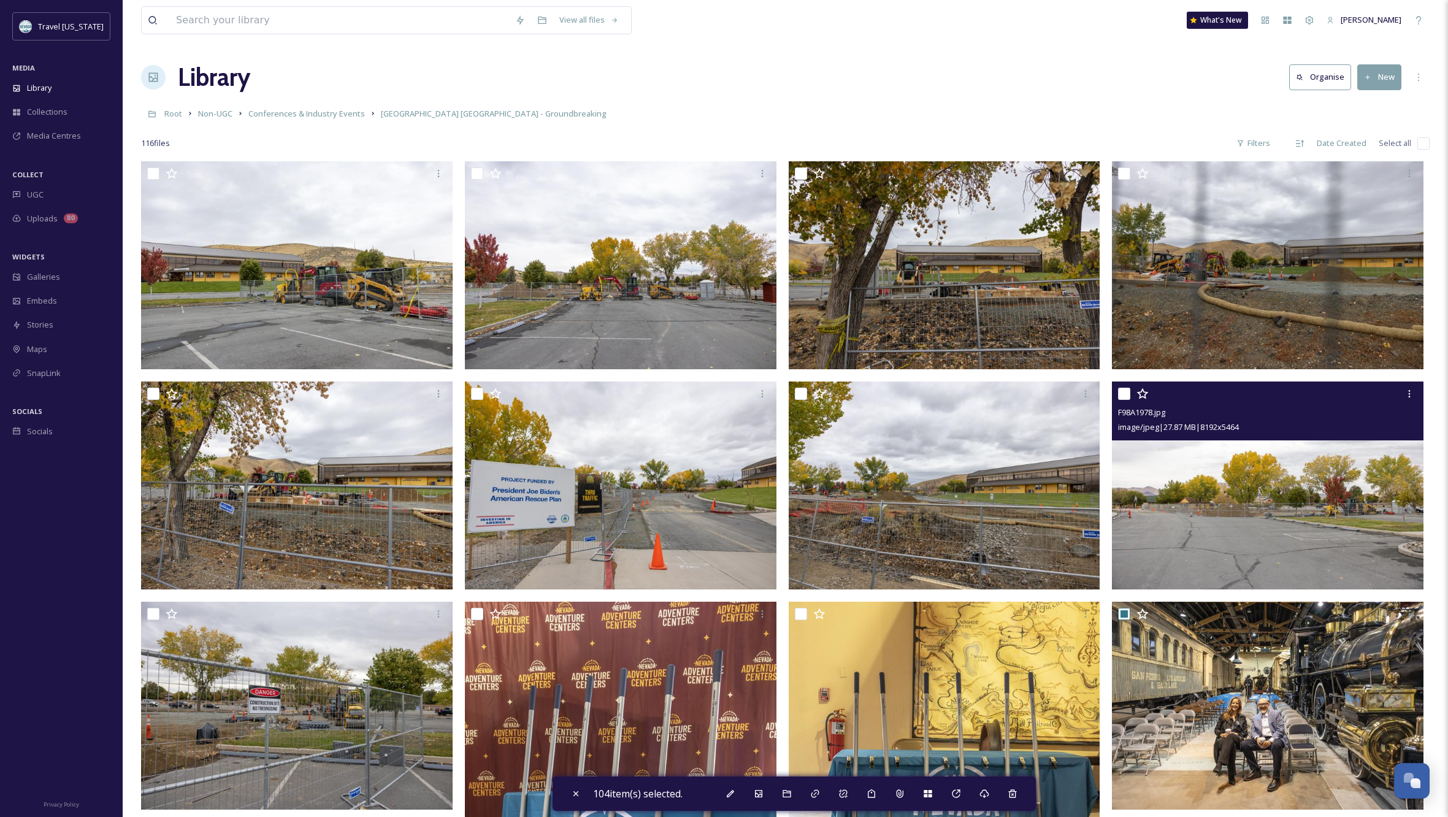
scroll to position [0, 0]
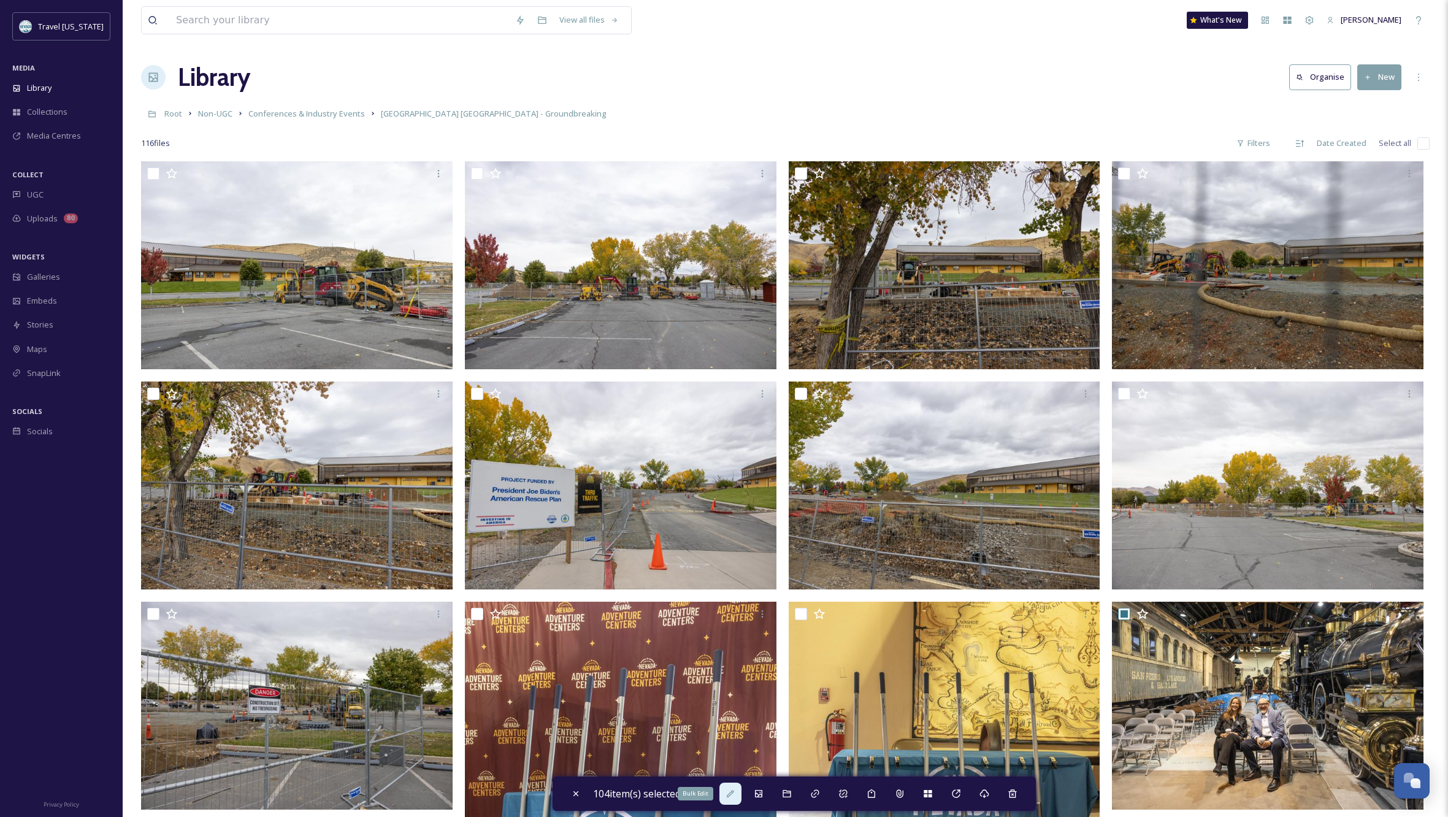
click at [731, 792] on icon at bounding box center [731, 794] width 10 height 10
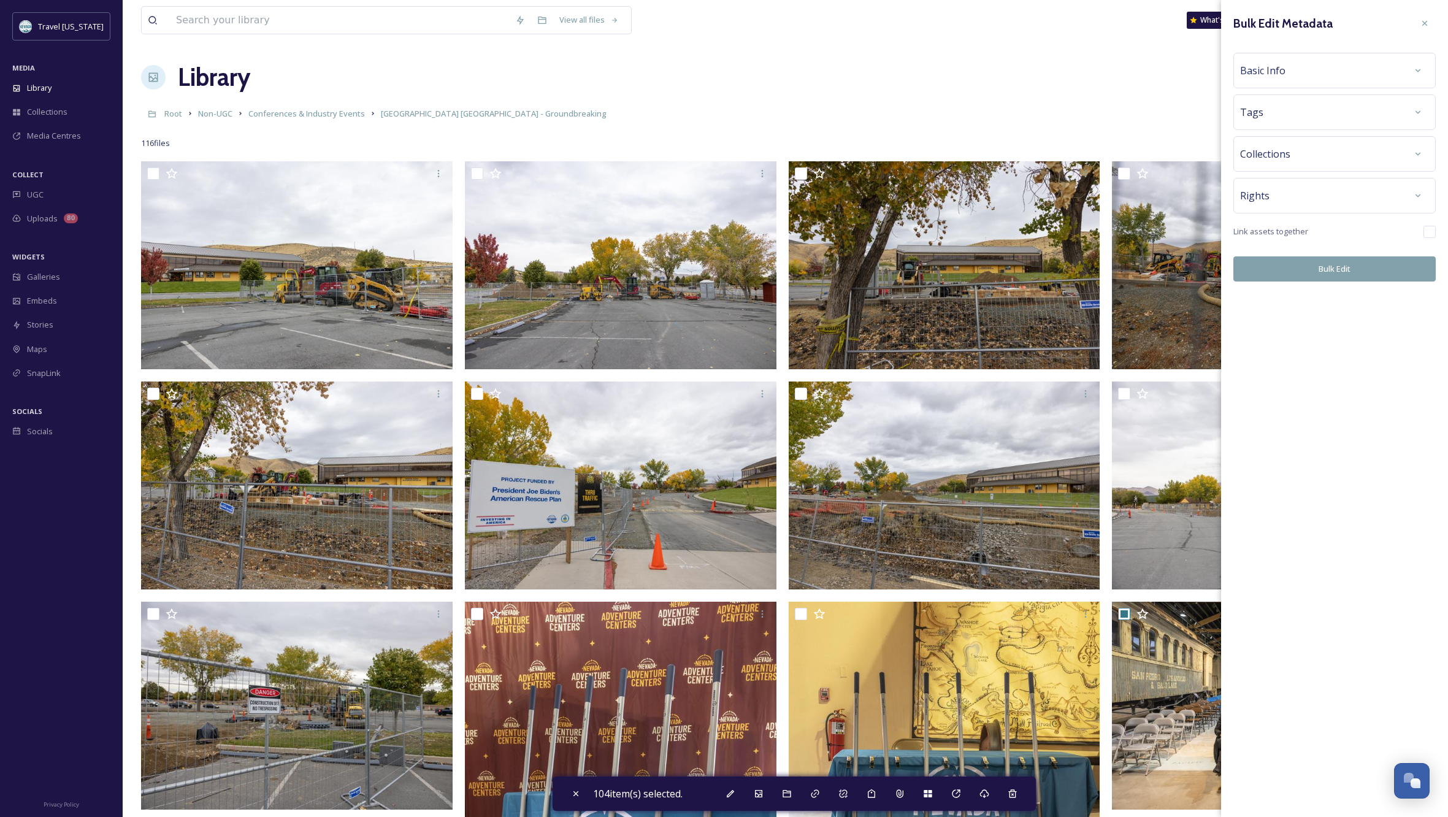
click at [1406, 193] on div "Rights" at bounding box center [1334, 196] width 189 height 22
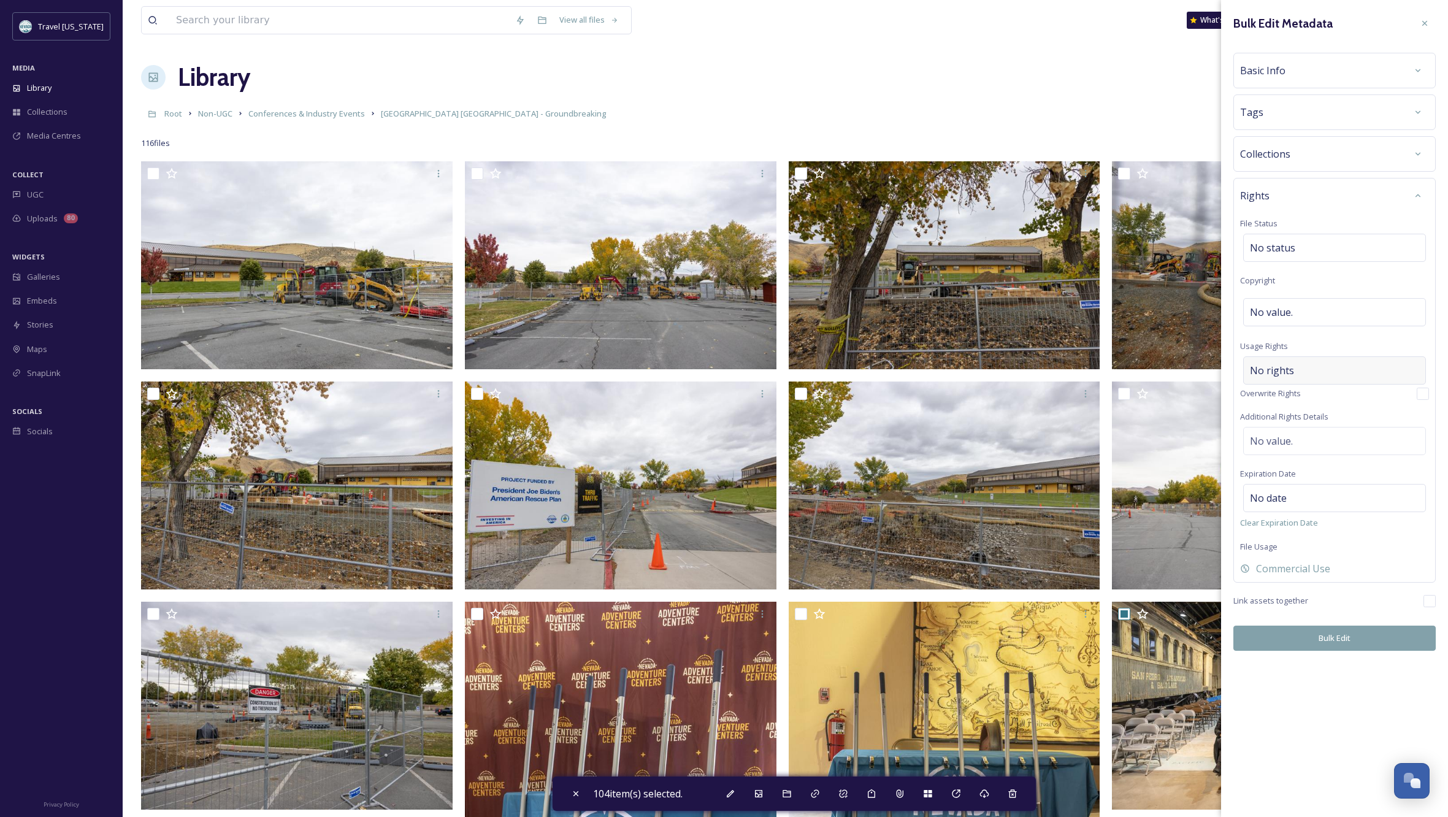
click at [1295, 367] on div "No rights" at bounding box center [1334, 370] width 183 height 28
click at [1266, 367] on input at bounding box center [1314, 373] width 135 height 27
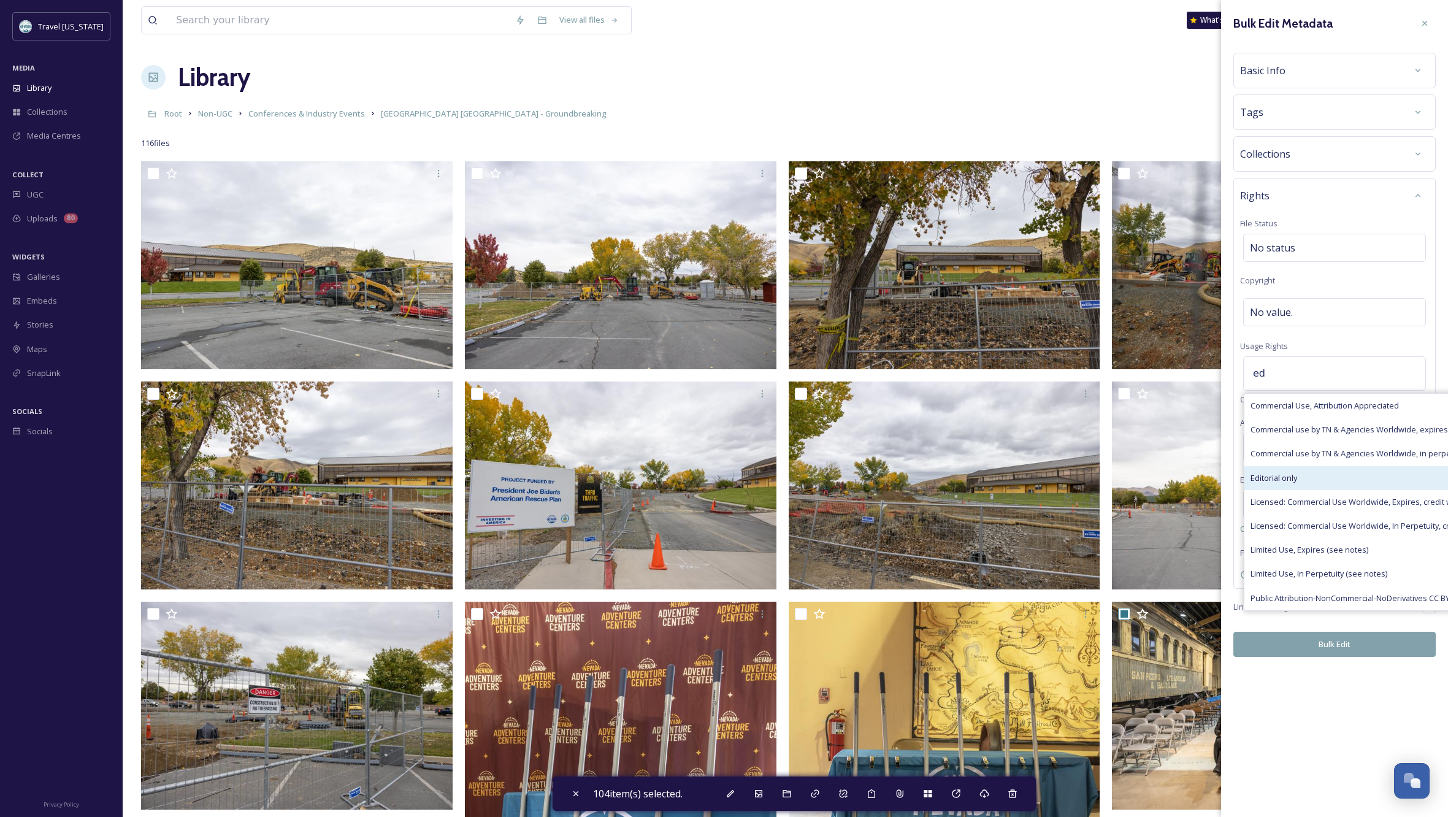
type input "ed"
click at [1297, 481] on span "Editorial only" at bounding box center [1274, 478] width 47 height 12
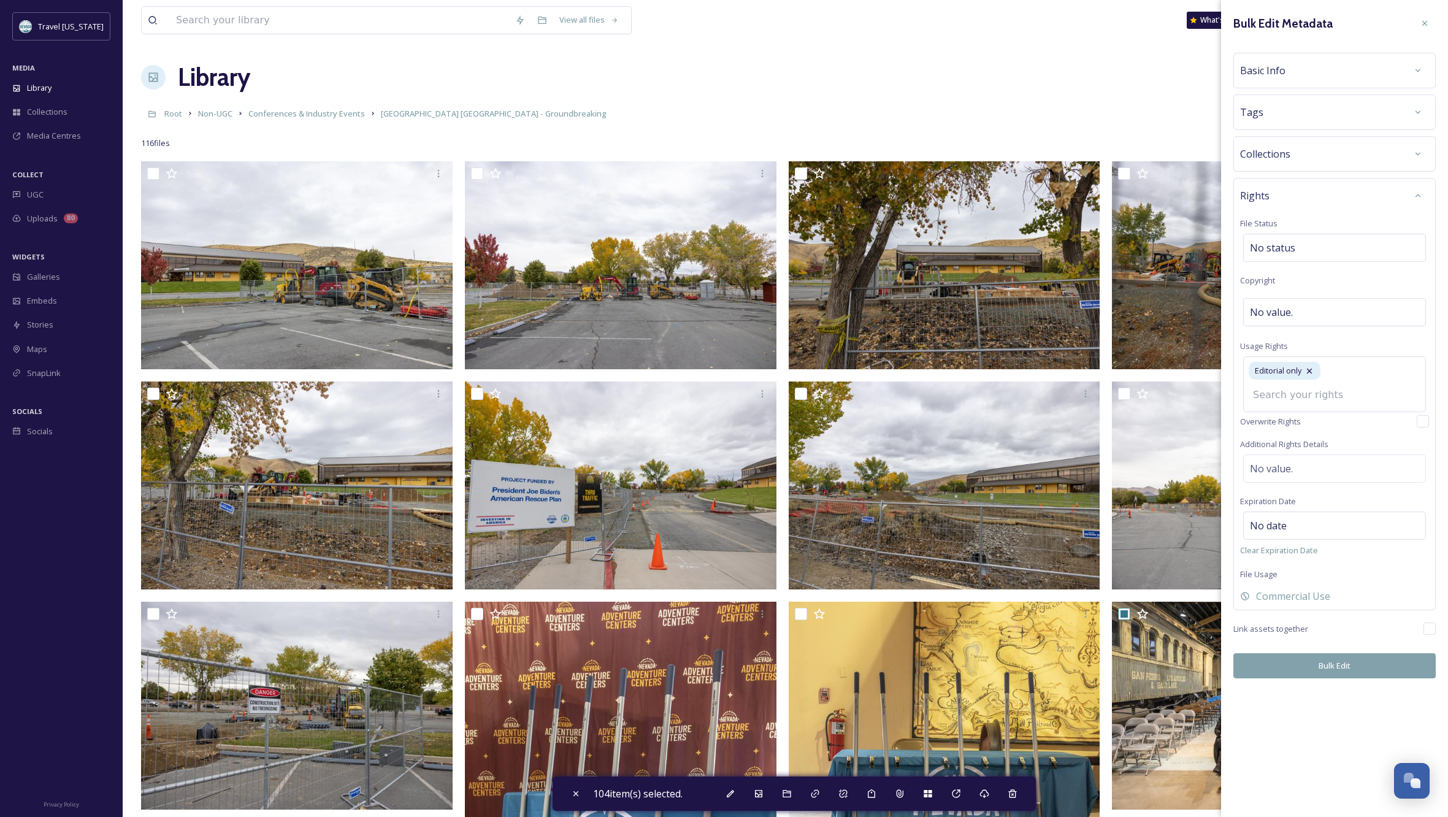
click at [1312, 466] on div "Rights File Status No status Copyright No value. Usage Rights Editorial only Ov…" at bounding box center [1334, 394] width 202 height 432
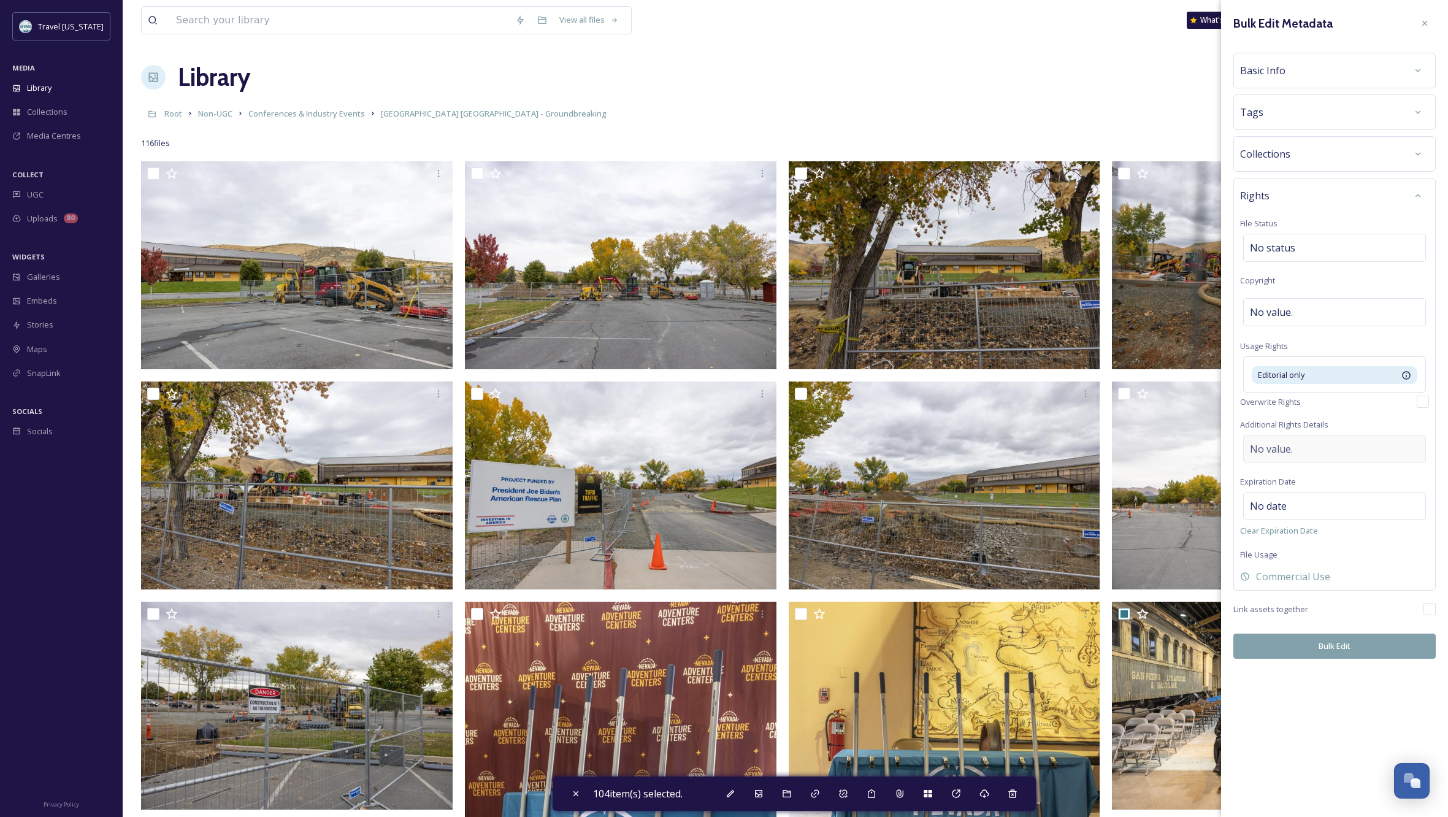
click at [1301, 448] on div "No value." at bounding box center [1334, 449] width 183 height 28
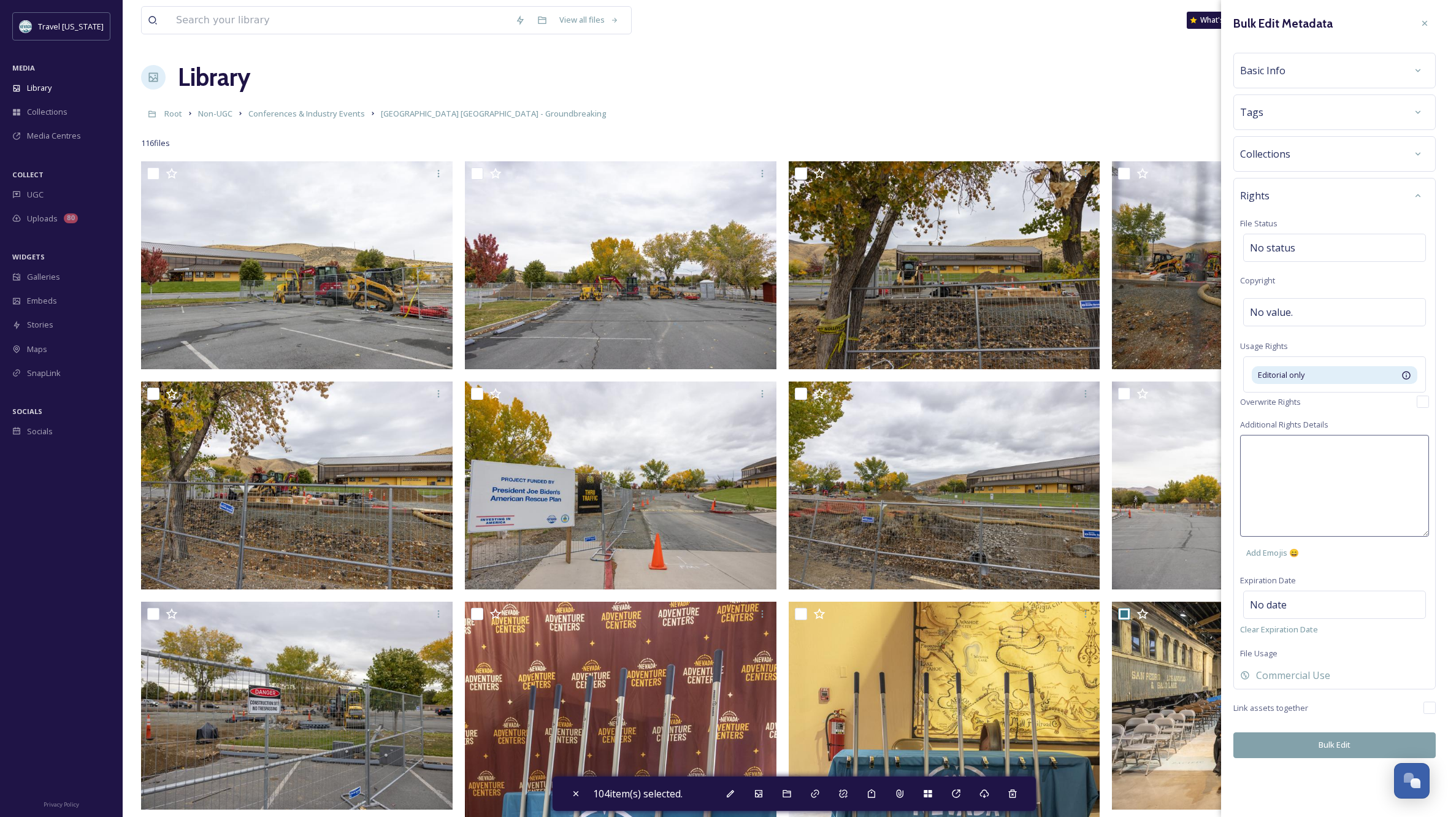
click at [1298, 449] on textarea at bounding box center [1334, 486] width 189 height 102
type textarea "n"
type textarea "None of these photos are model-released, so while they can be used for PR and t…"
click at [1332, 745] on div "Bulk Edit Metadata Basic Info Tags Collections Rights File Status No status Cop…" at bounding box center [1334, 408] width 227 height 817
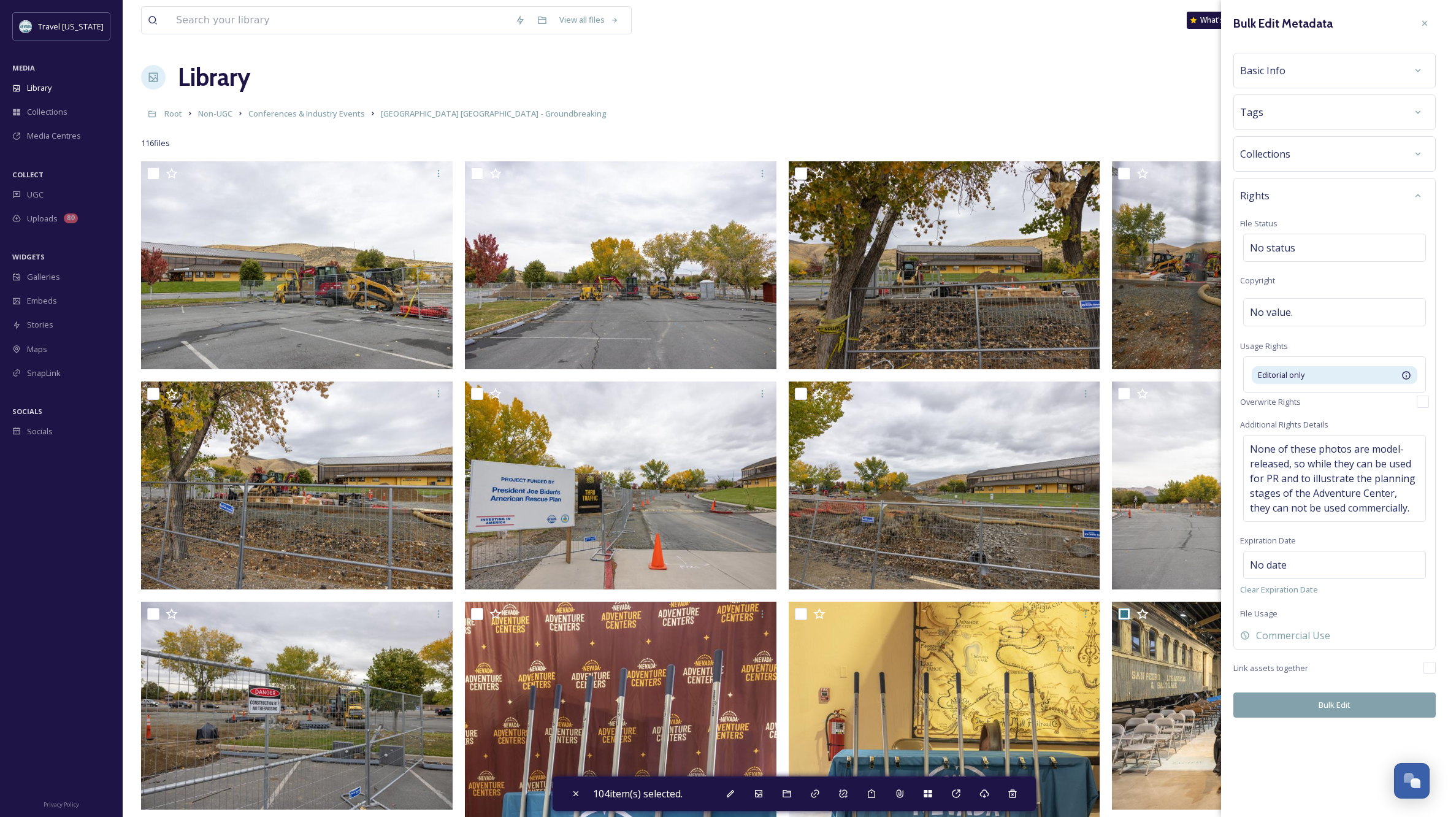
click at [1343, 702] on button "Bulk Edit" at bounding box center [1334, 704] width 202 height 25
checkbox input "false"
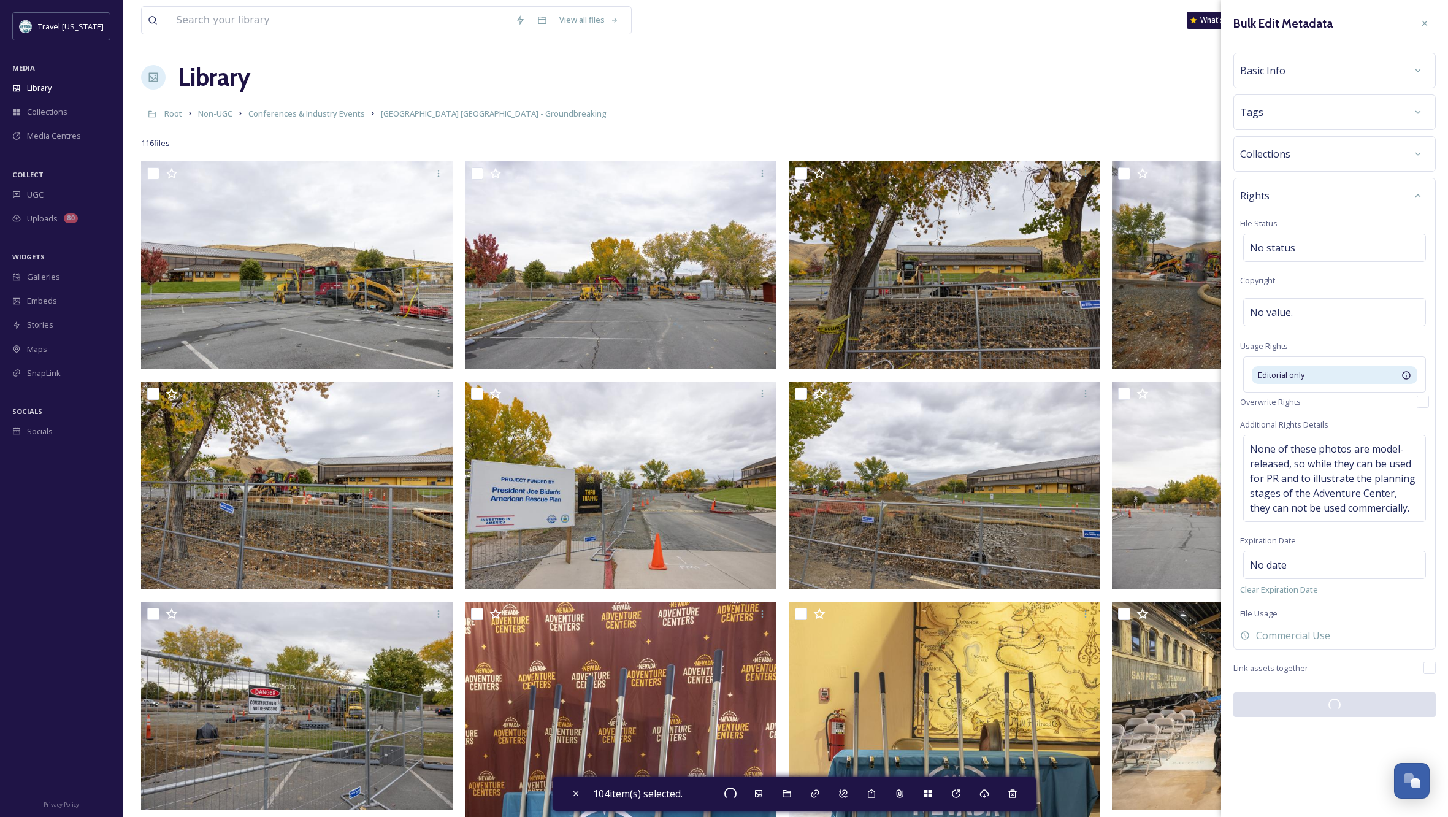
checkbox input "false"
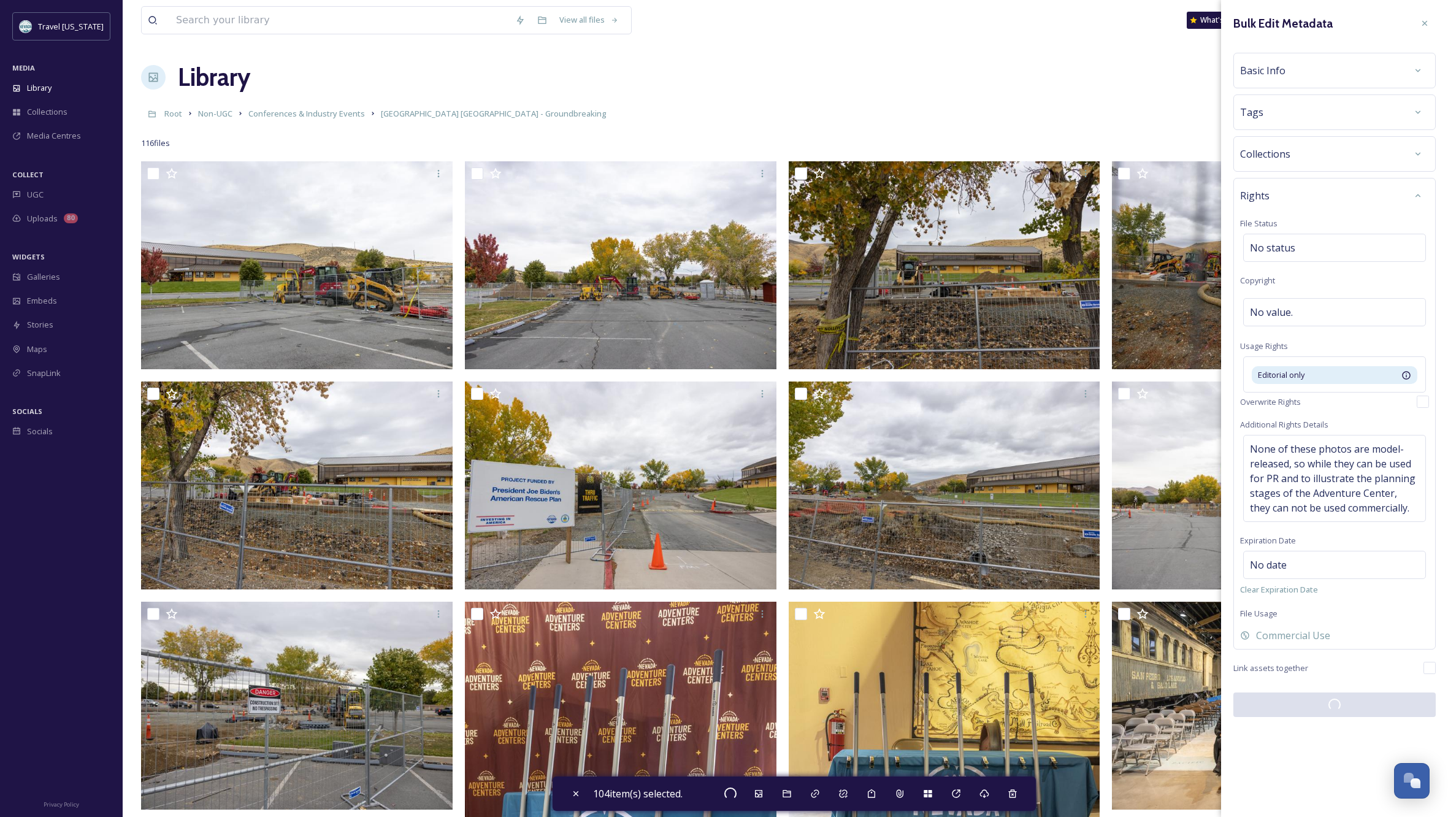
checkbox input "false"
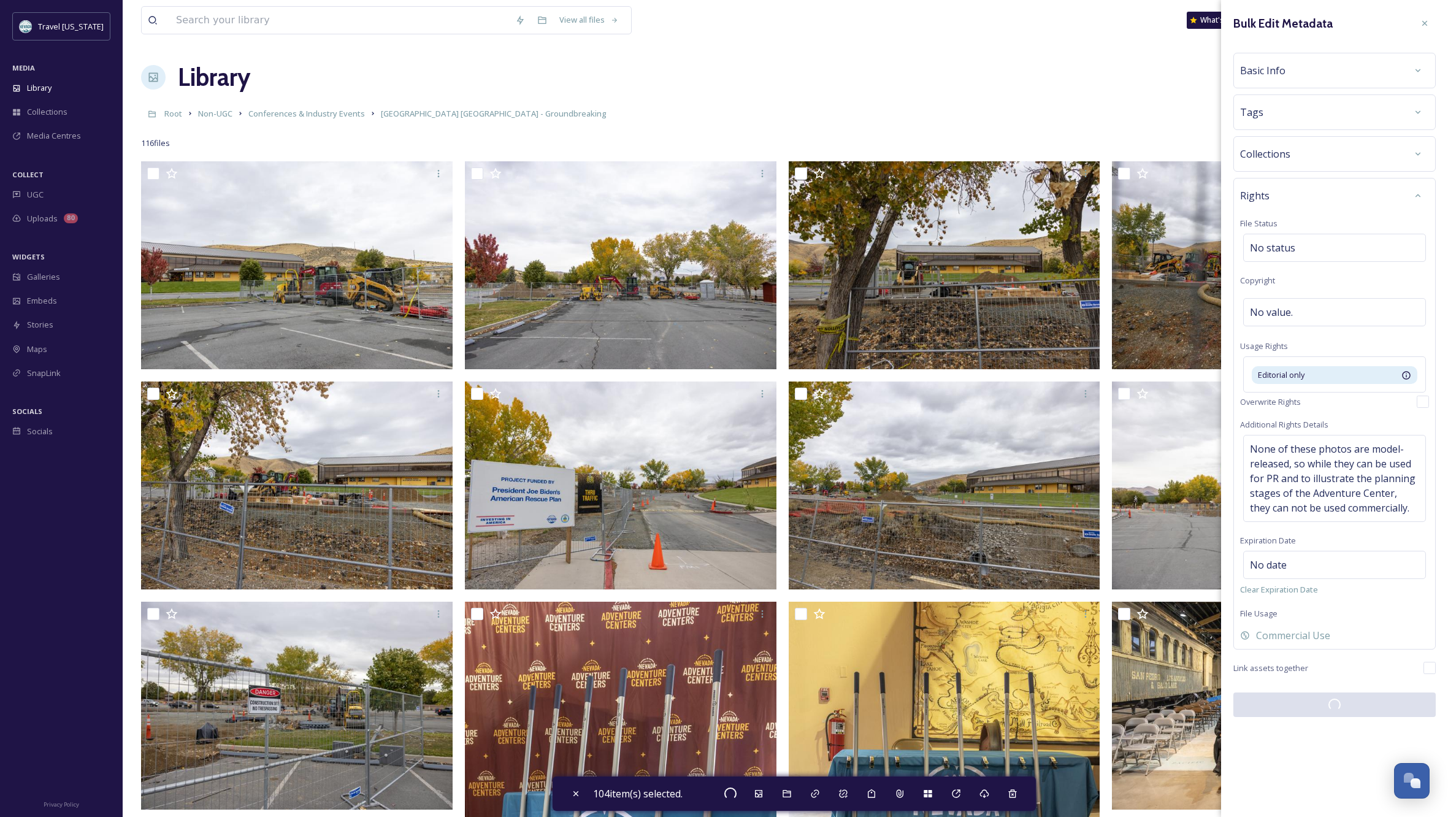
checkbox input "false"
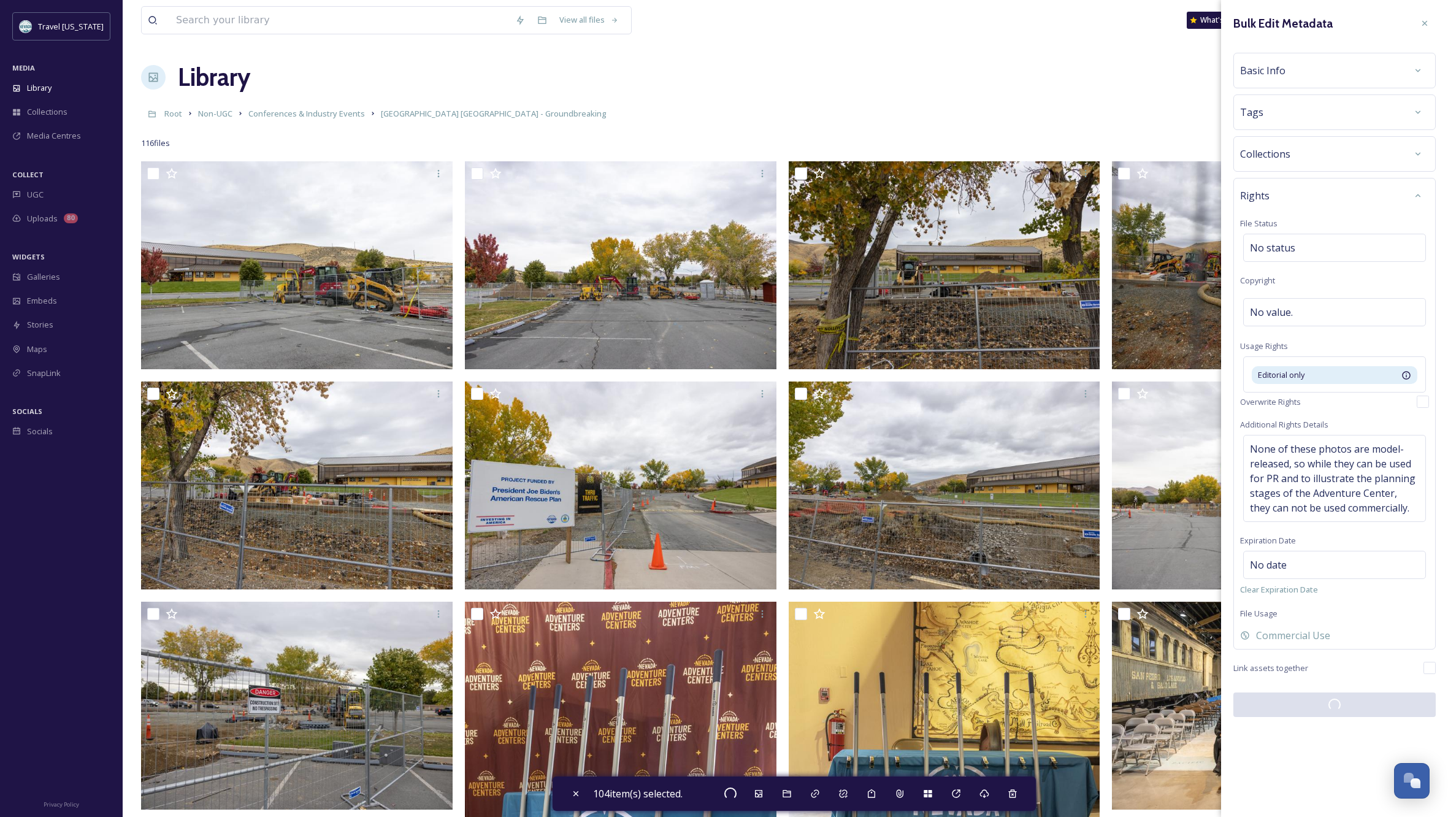
checkbox input "false"
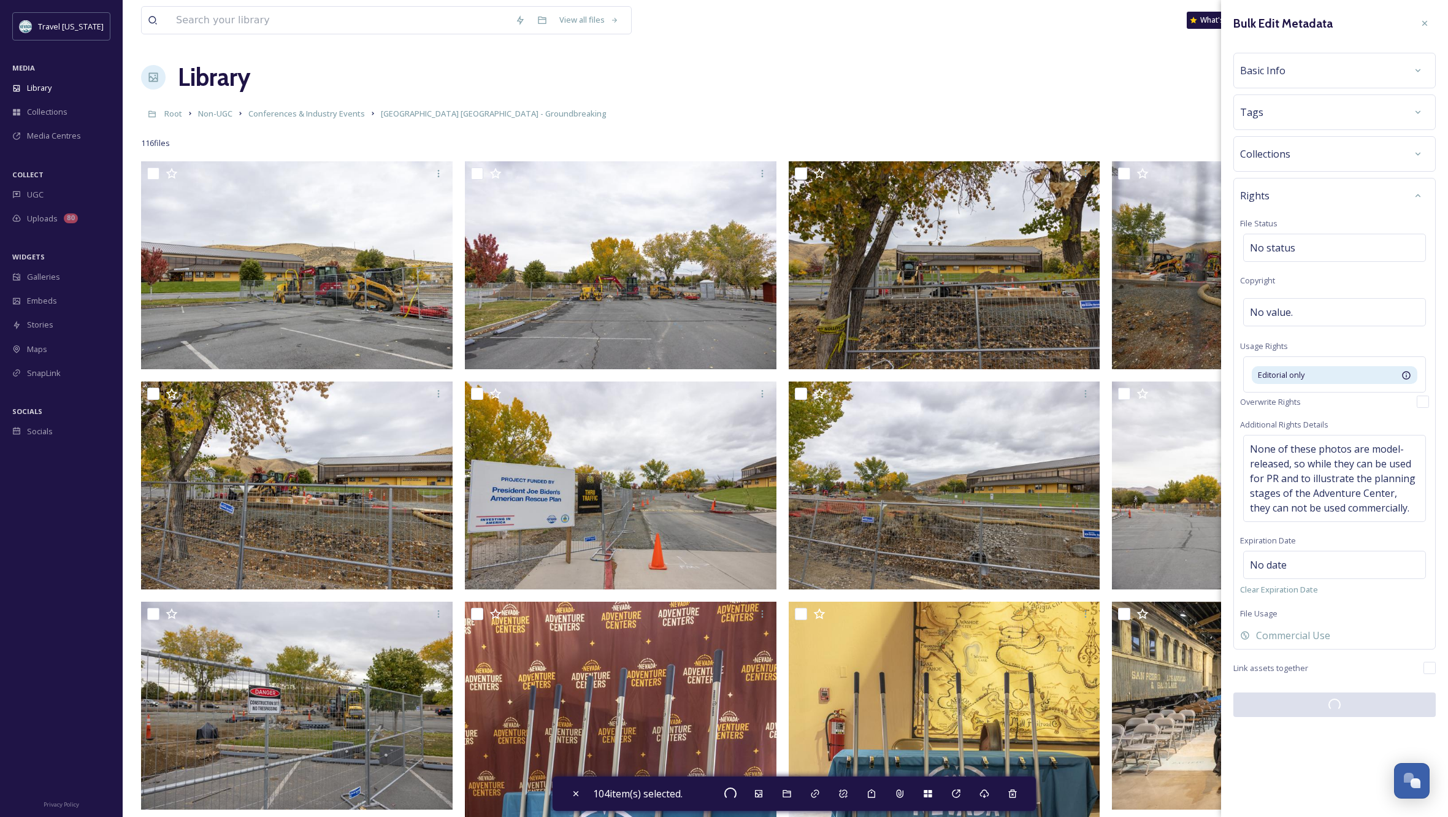
checkbox input "false"
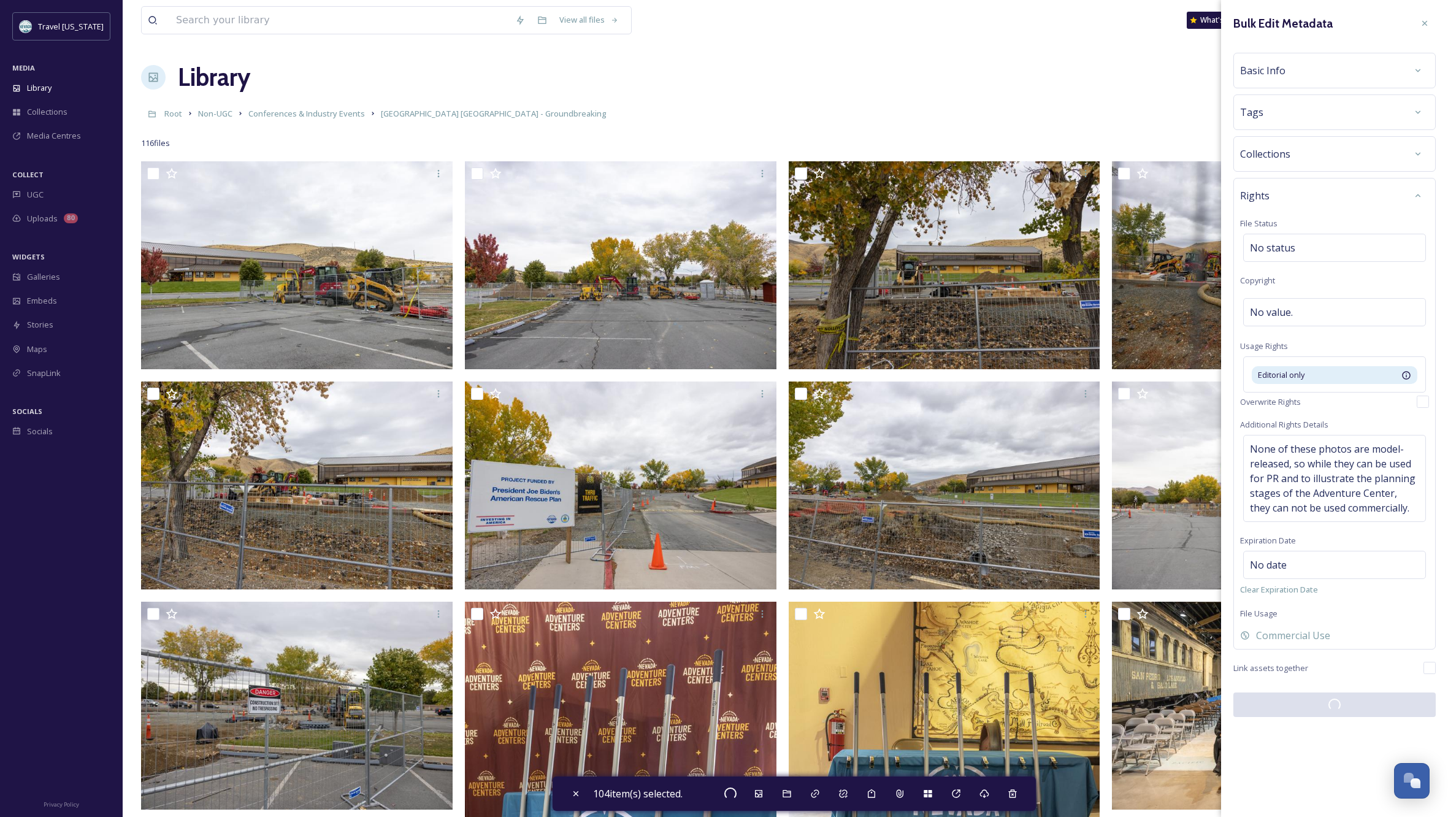
checkbox input "false"
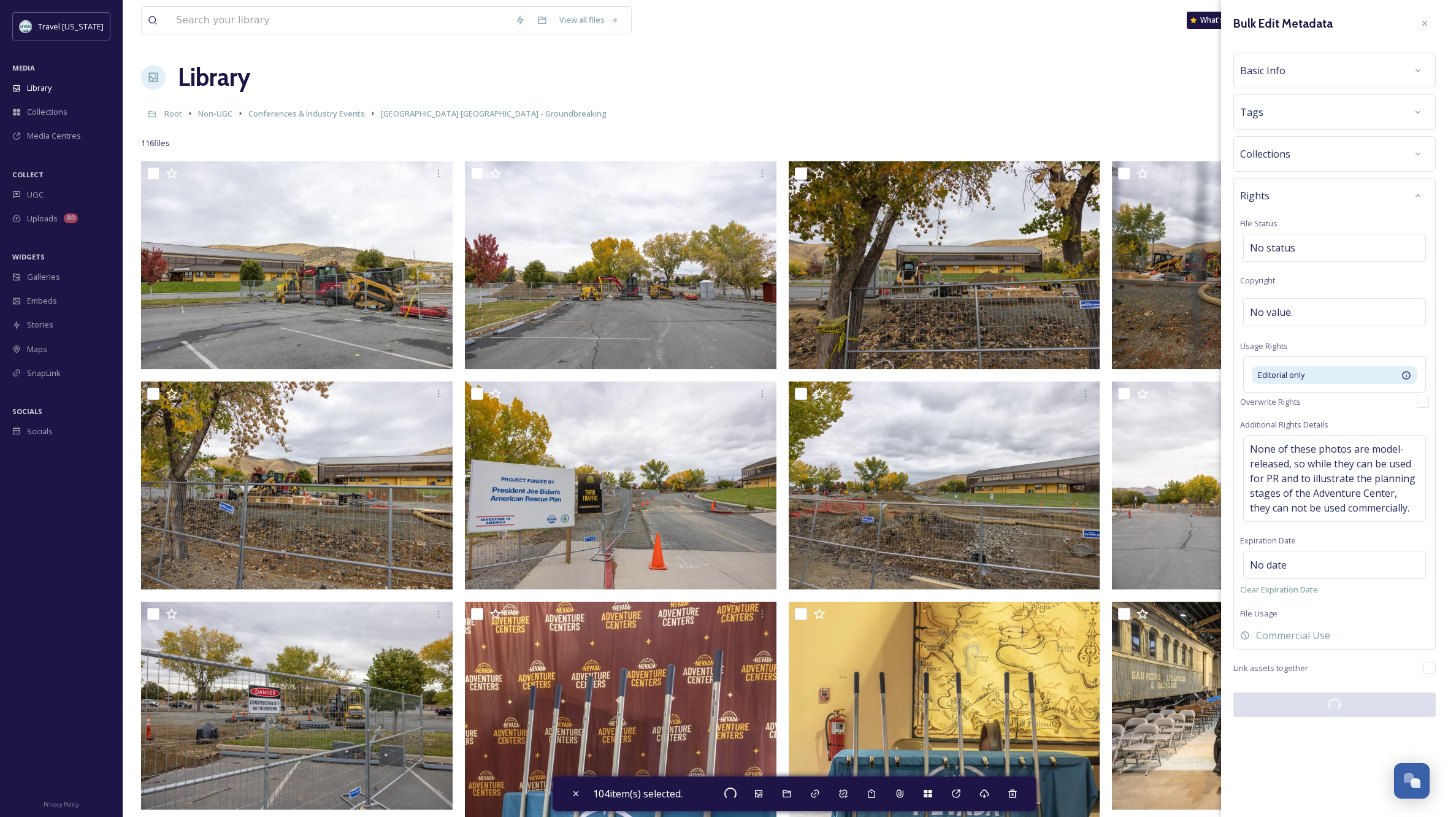
checkbox input "false"
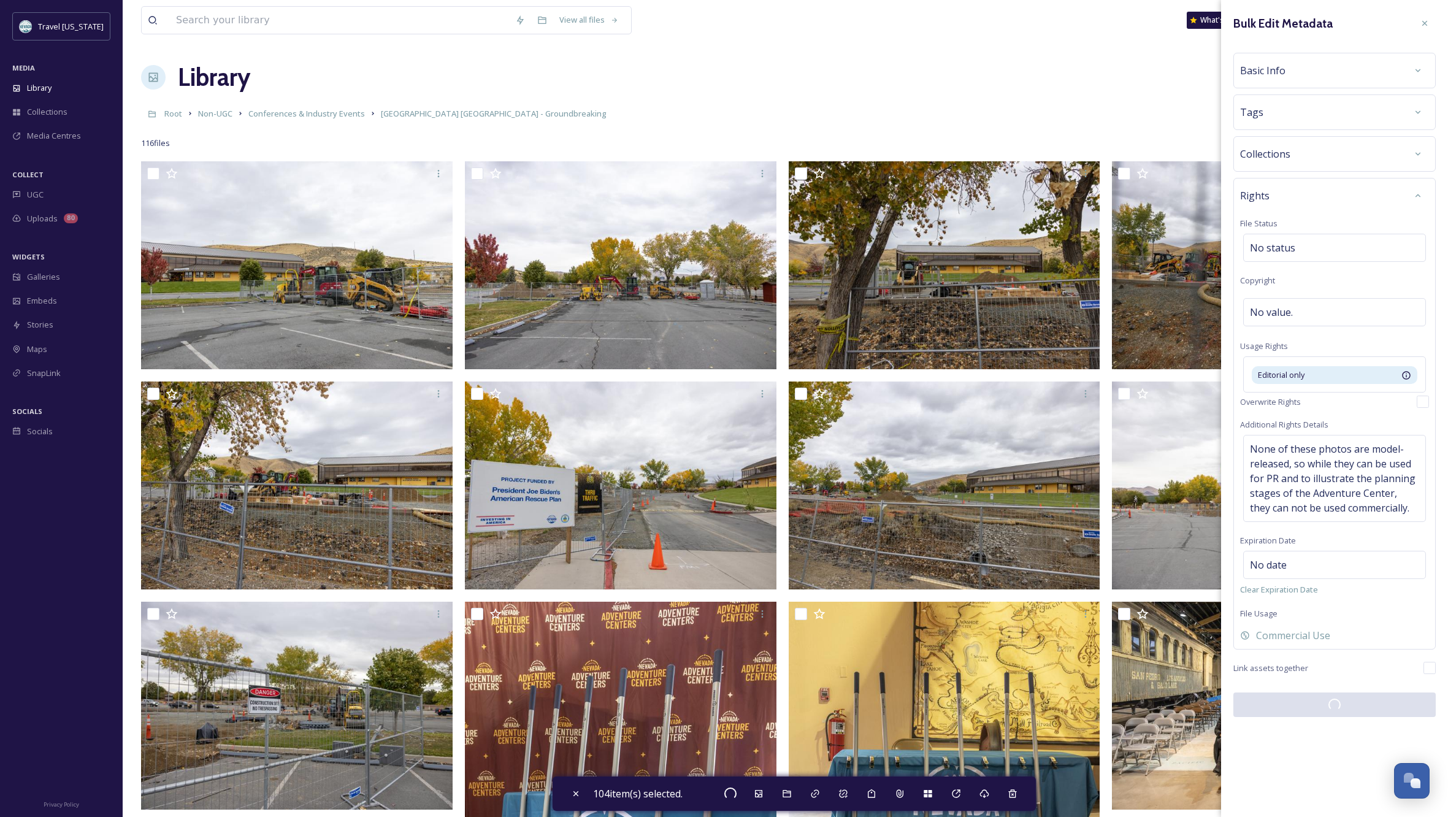
checkbox input "false"
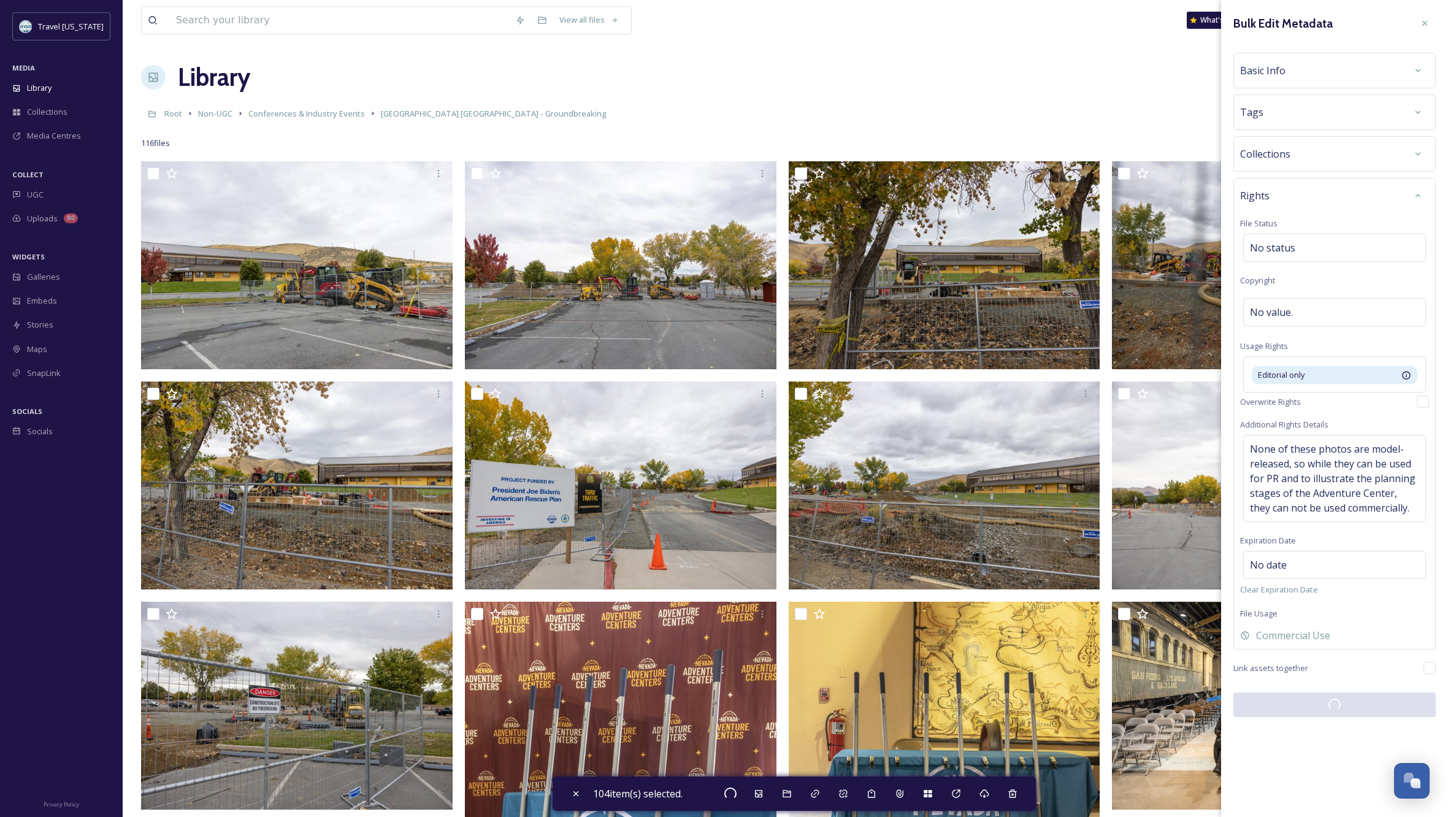
checkbox input "false"
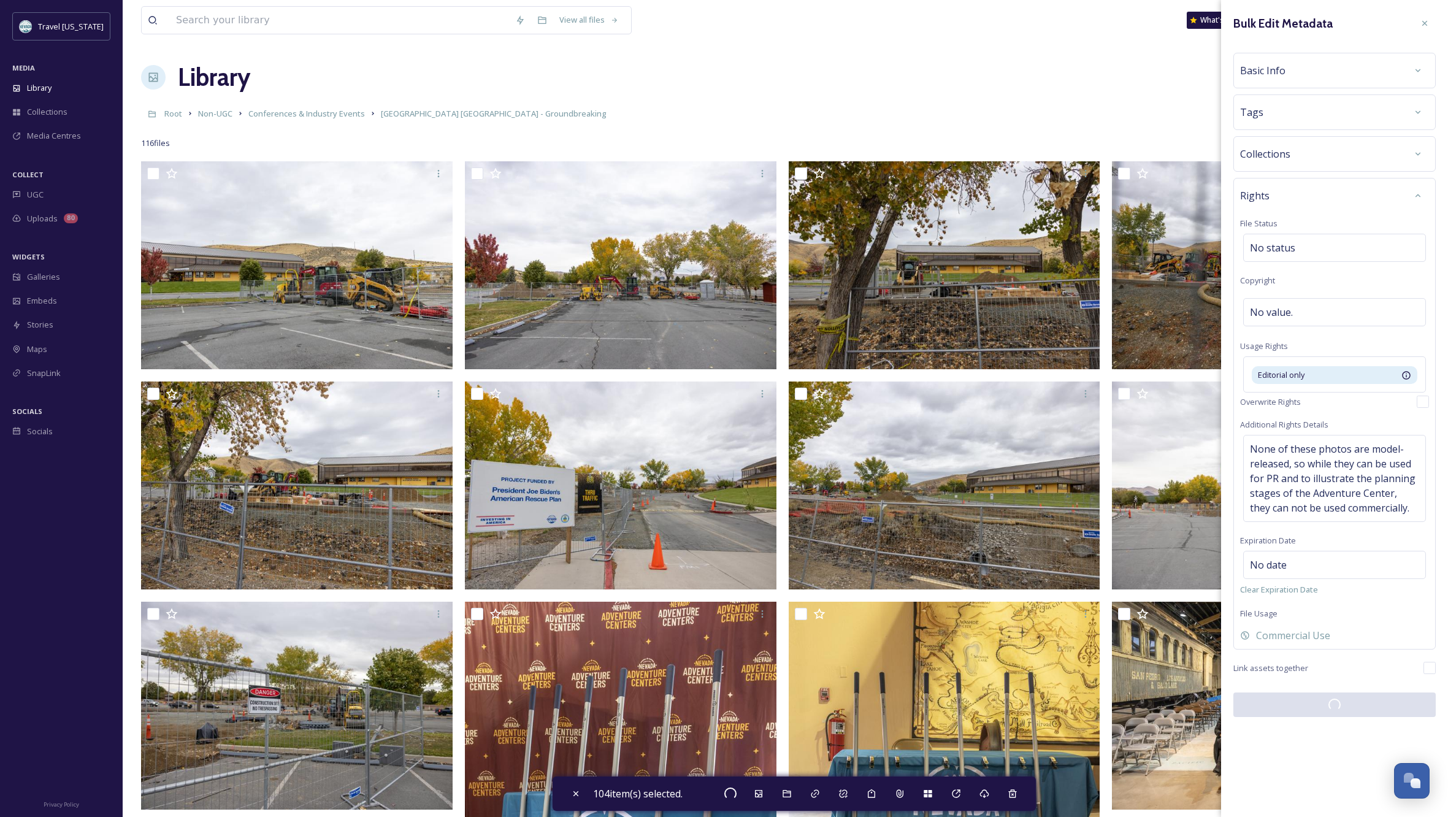
checkbox input "false"
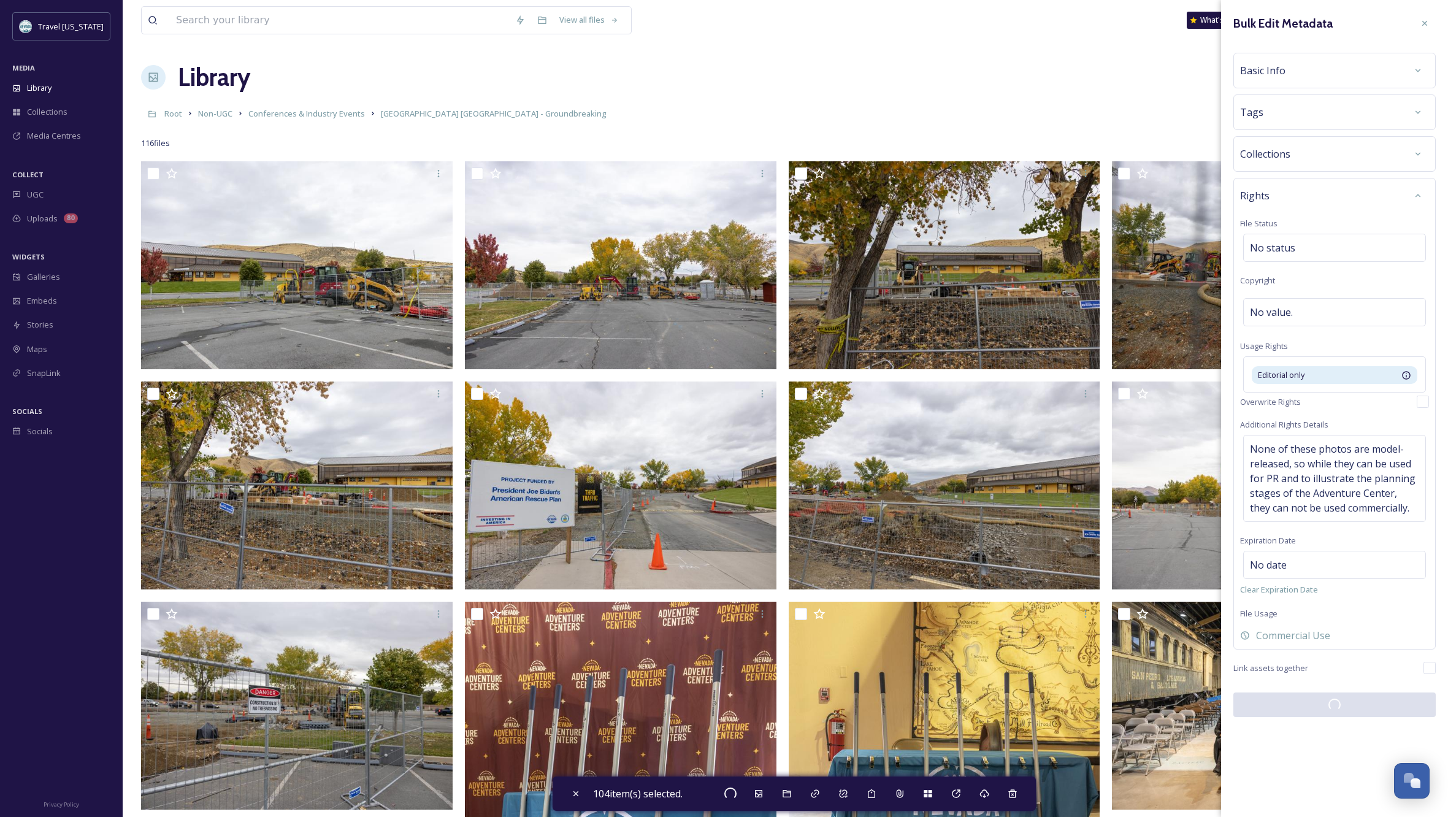
checkbox input "false"
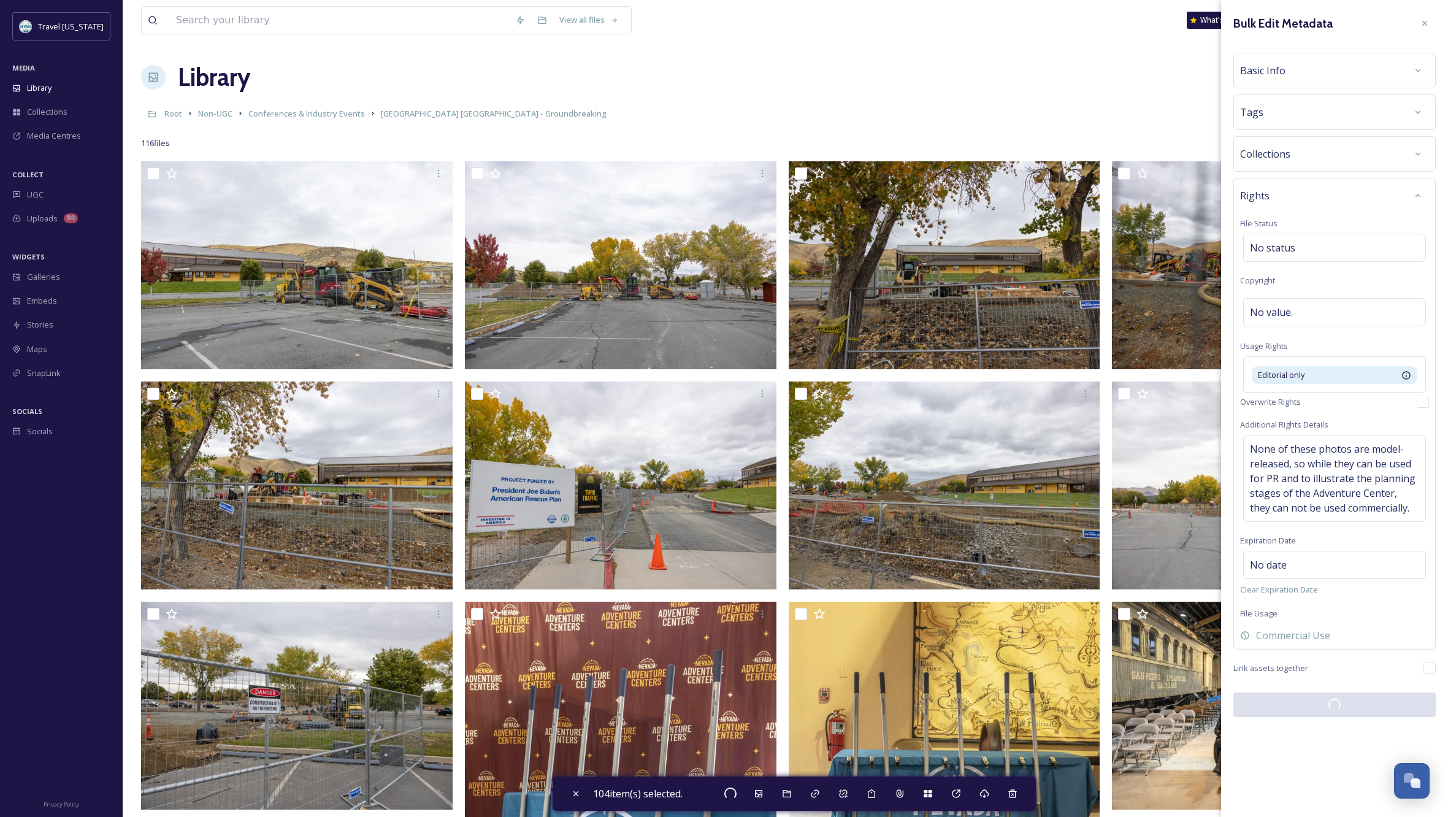
checkbox input "false"
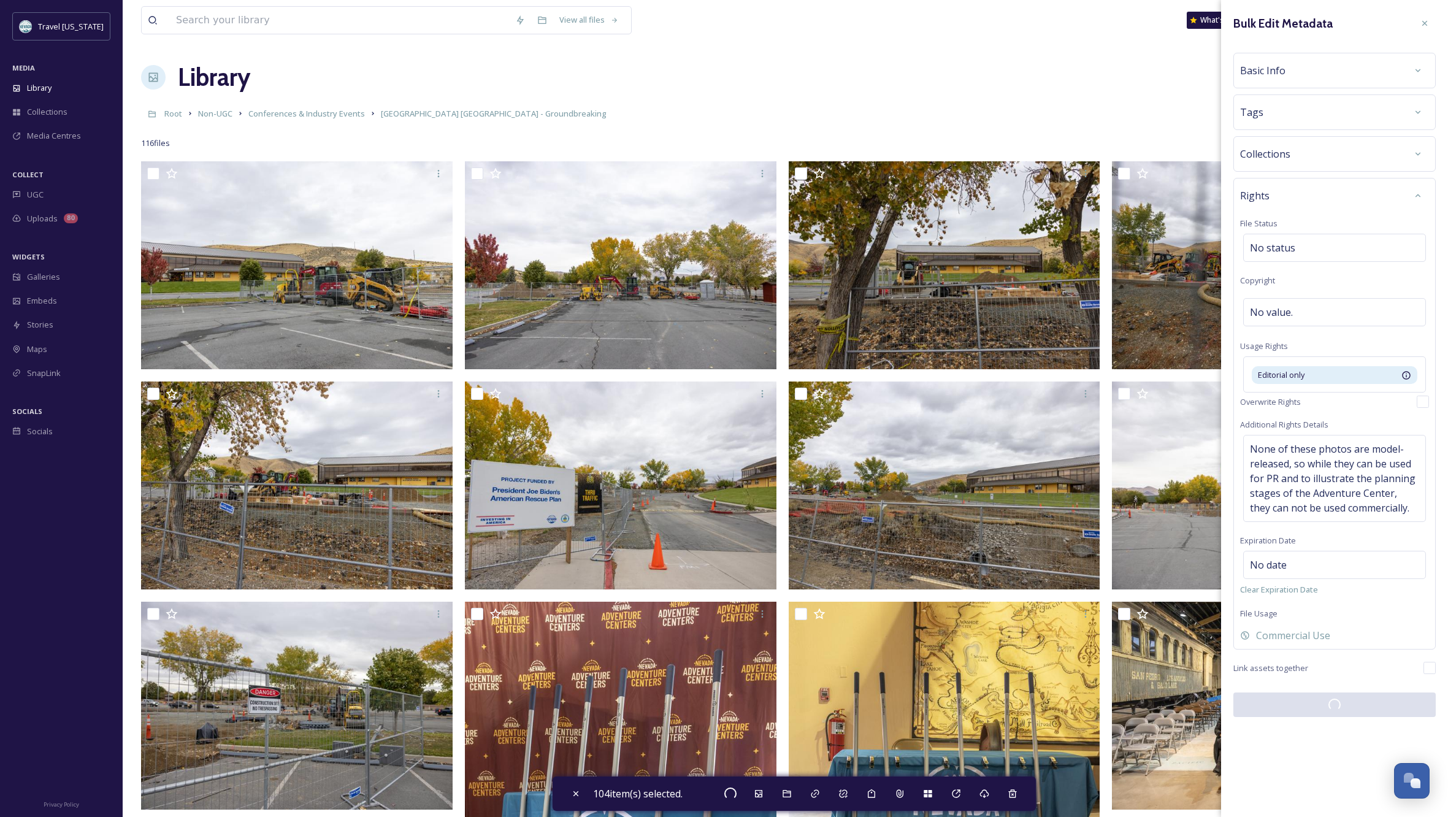
checkbox input "false"
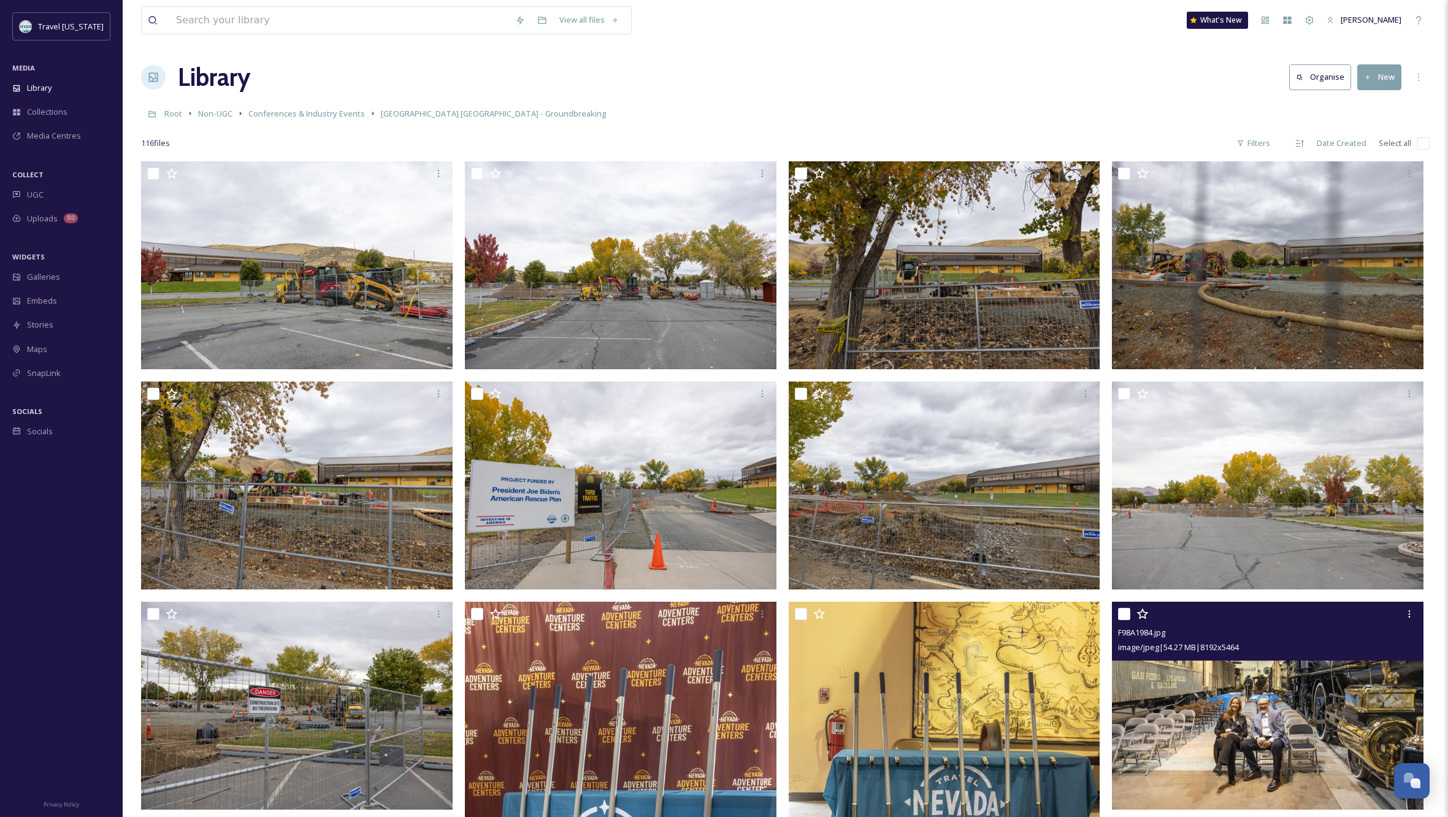
click at [1227, 707] on img at bounding box center [1268, 706] width 312 height 208
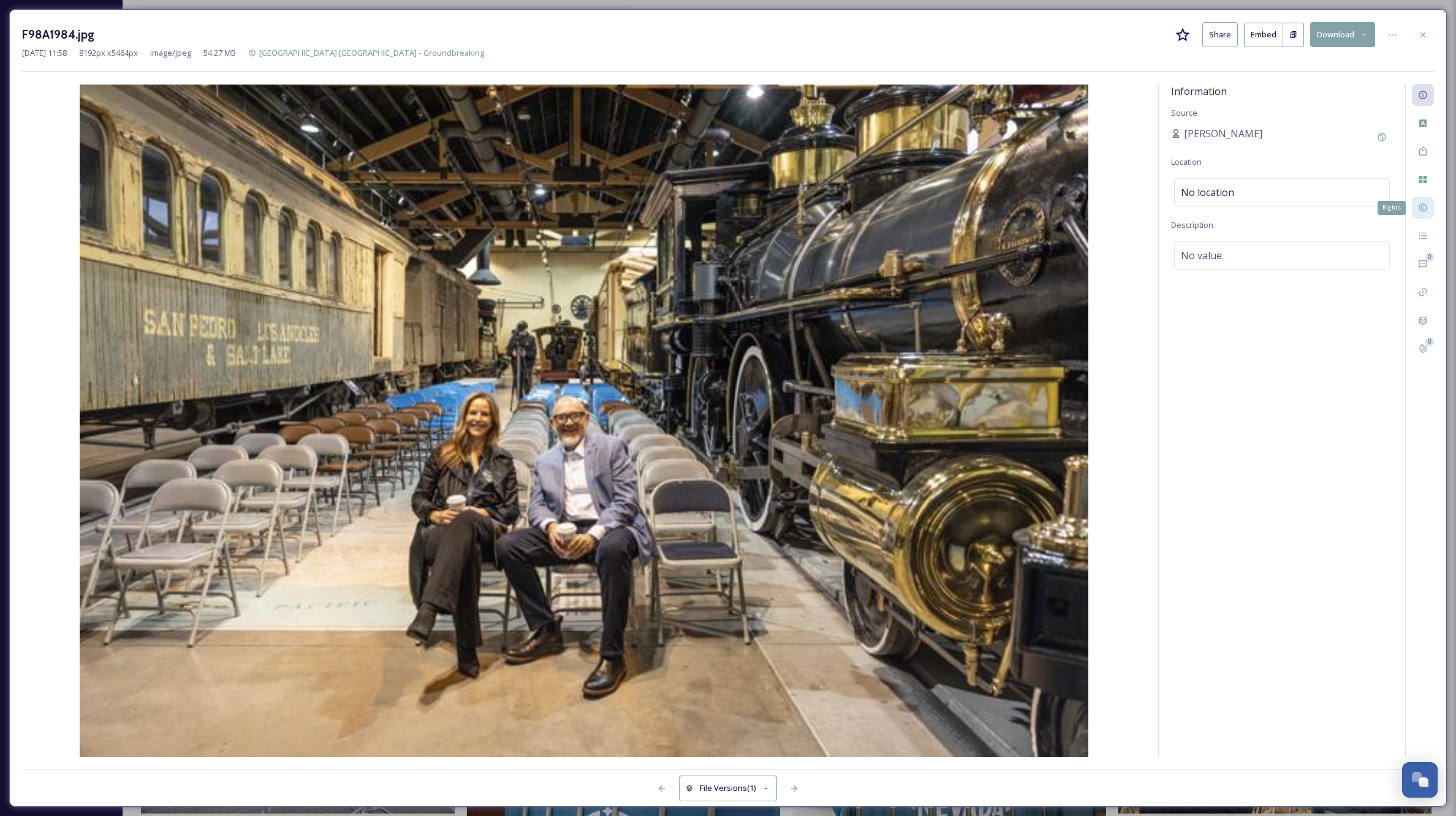
click at [1429, 207] on div "Rights" at bounding box center [1423, 208] width 22 height 22
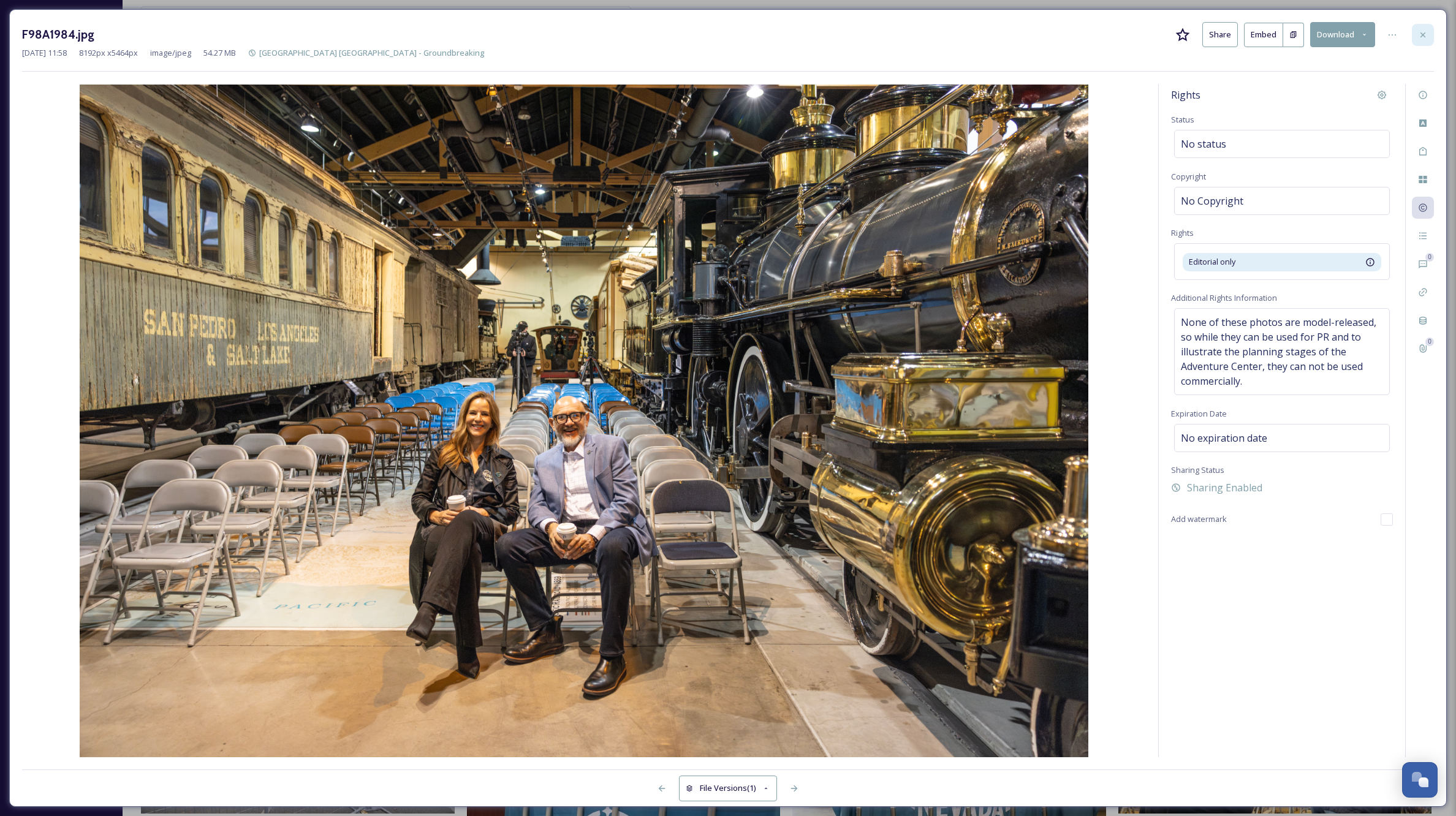
click at [1424, 33] on icon at bounding box center [1423, 35] width 10 height 10
